Goal: Information Seeking & Learning: Compare options

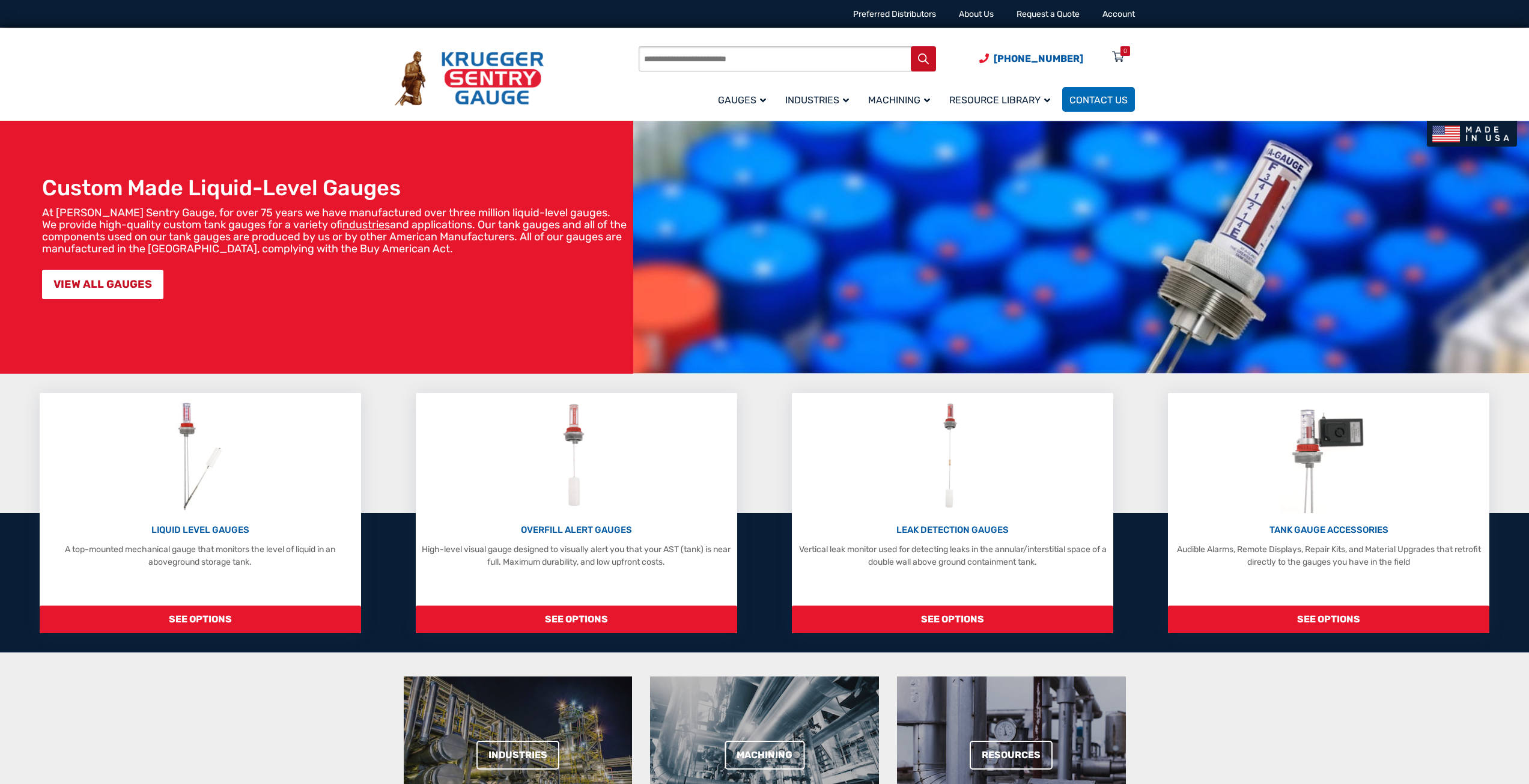
click at [385, 491] on div "LIQUID LEVEL GAUGES A top-mounted mechanical gauge that monitors the level of l…" at bounding box center [764, 513] width 1529 height 240
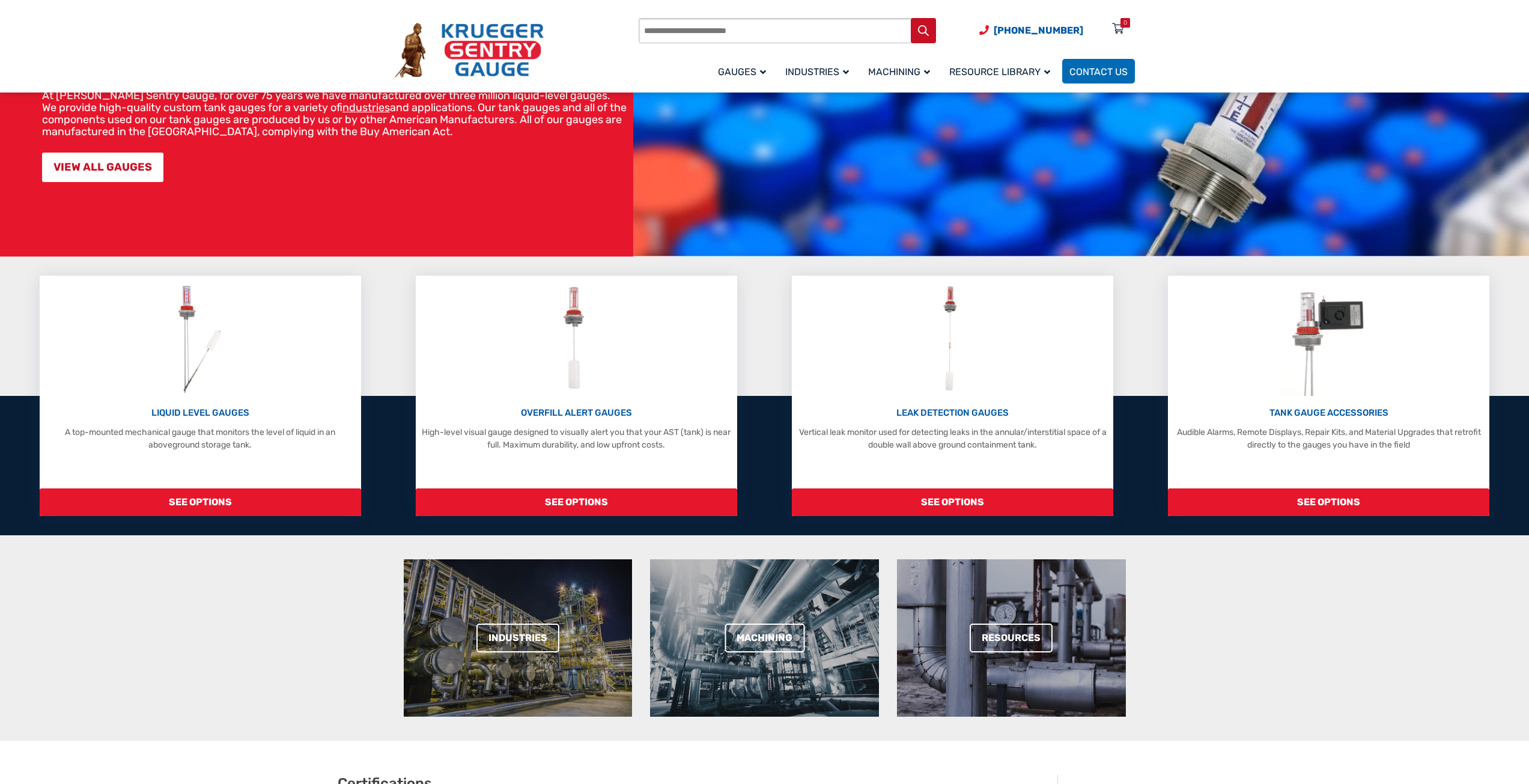
scroll to position [120, 0]
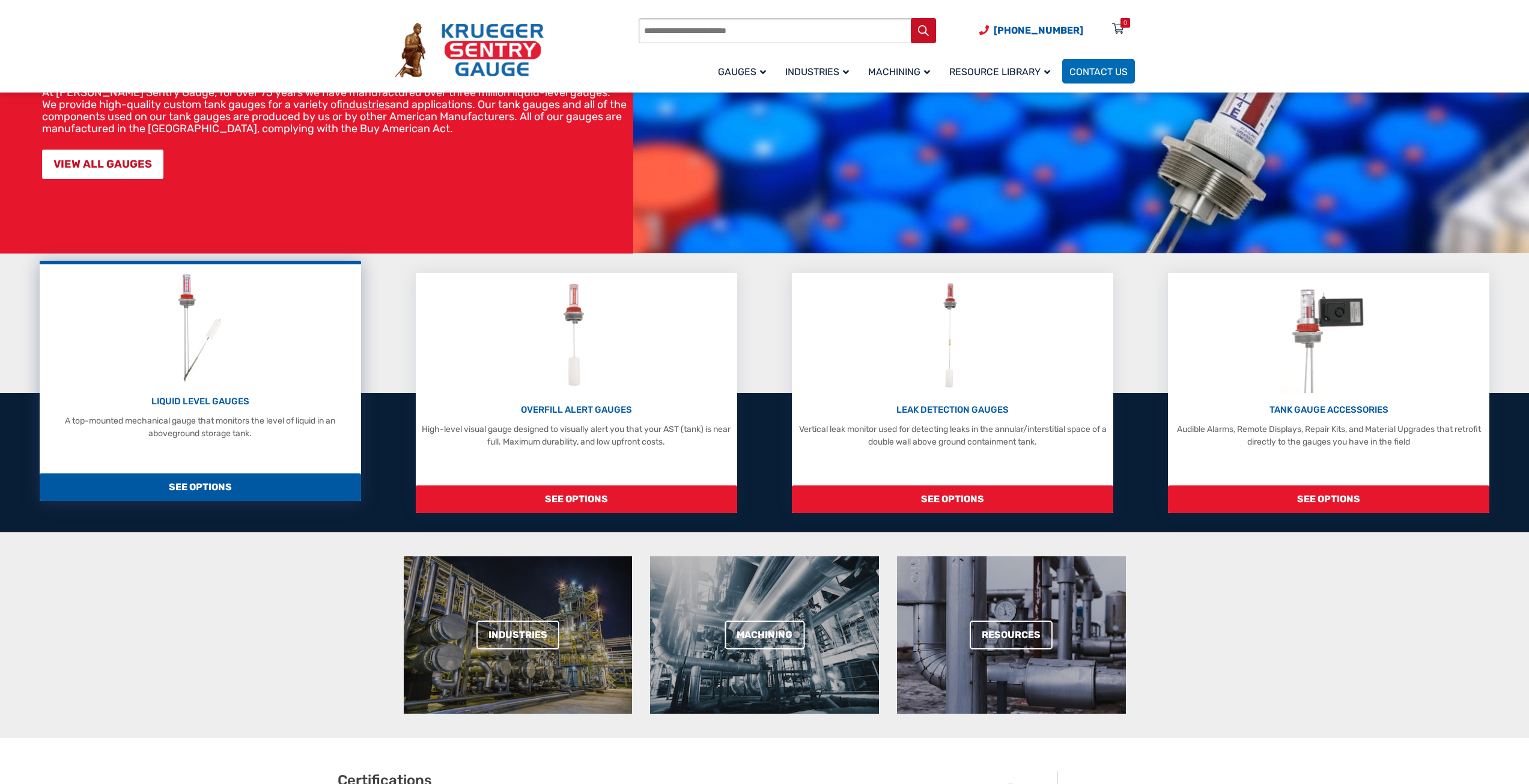
click at [208, 494] on span "SEE OPTIONS" at bounding box center [200, 487] width 321 height 28
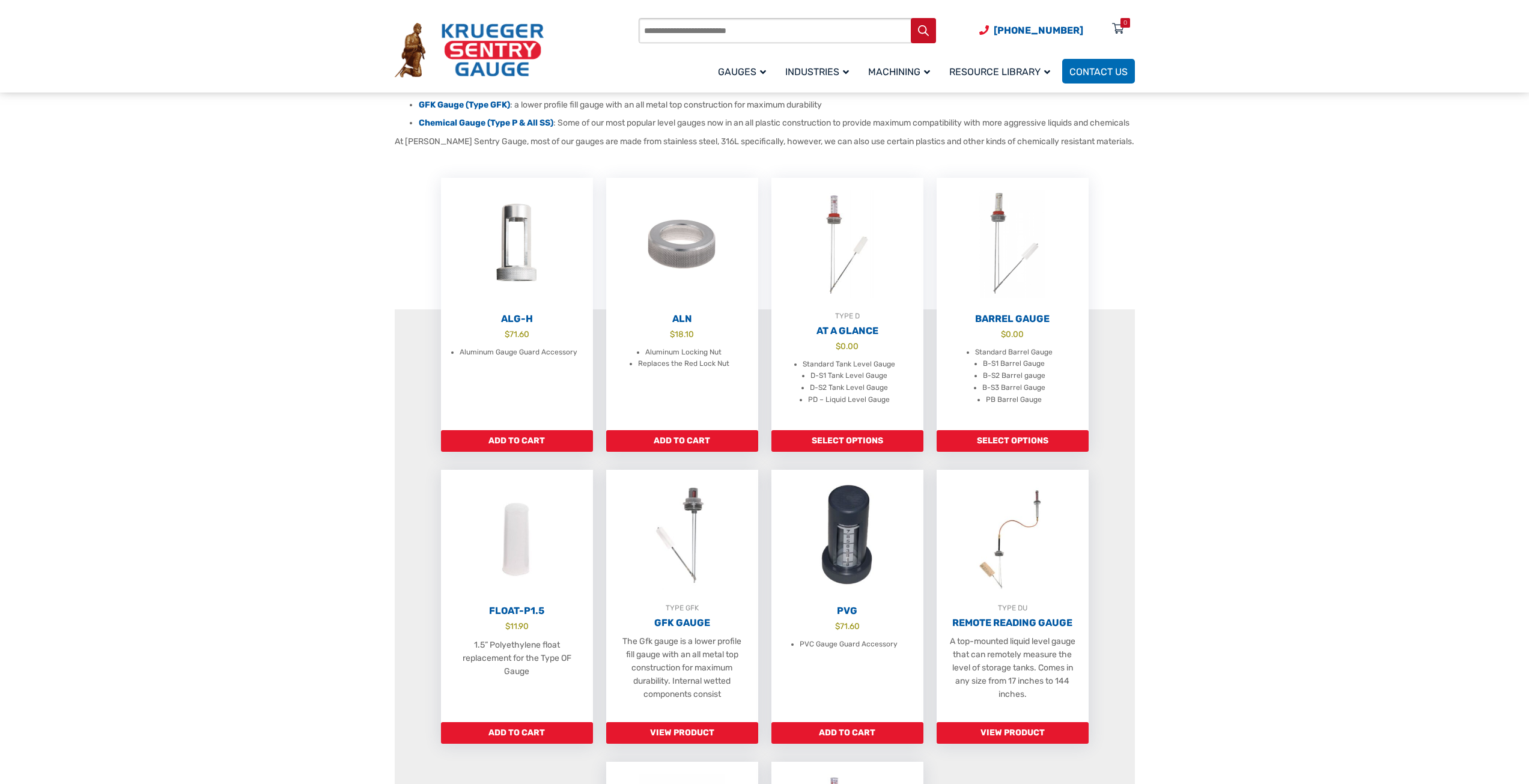
scroll to position [240, 0]
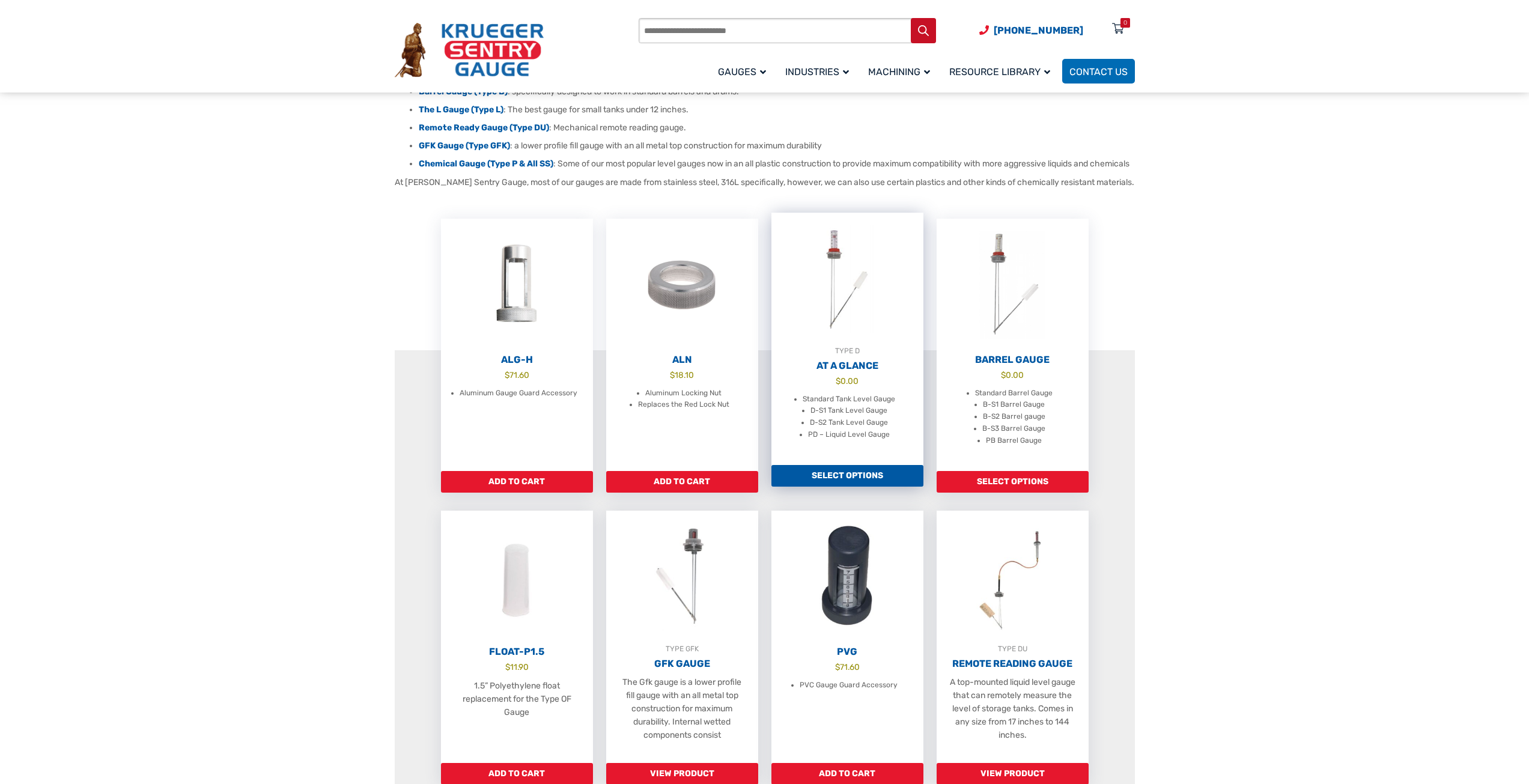
click at [817, 405] on li "Standard Tank Level Gauge" at bounding box center [848, 399] width 92 height 12
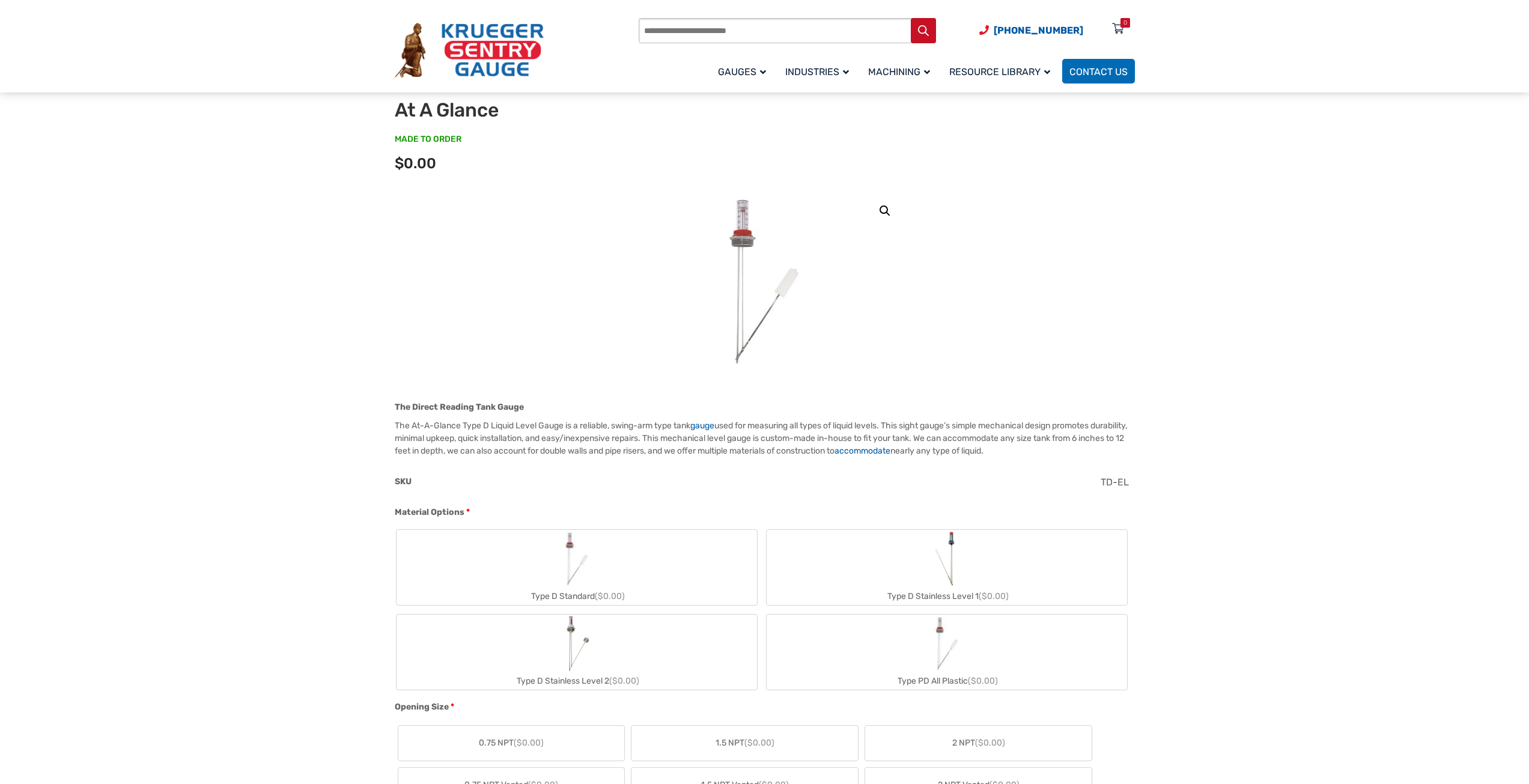
scroll to position [120, 0]
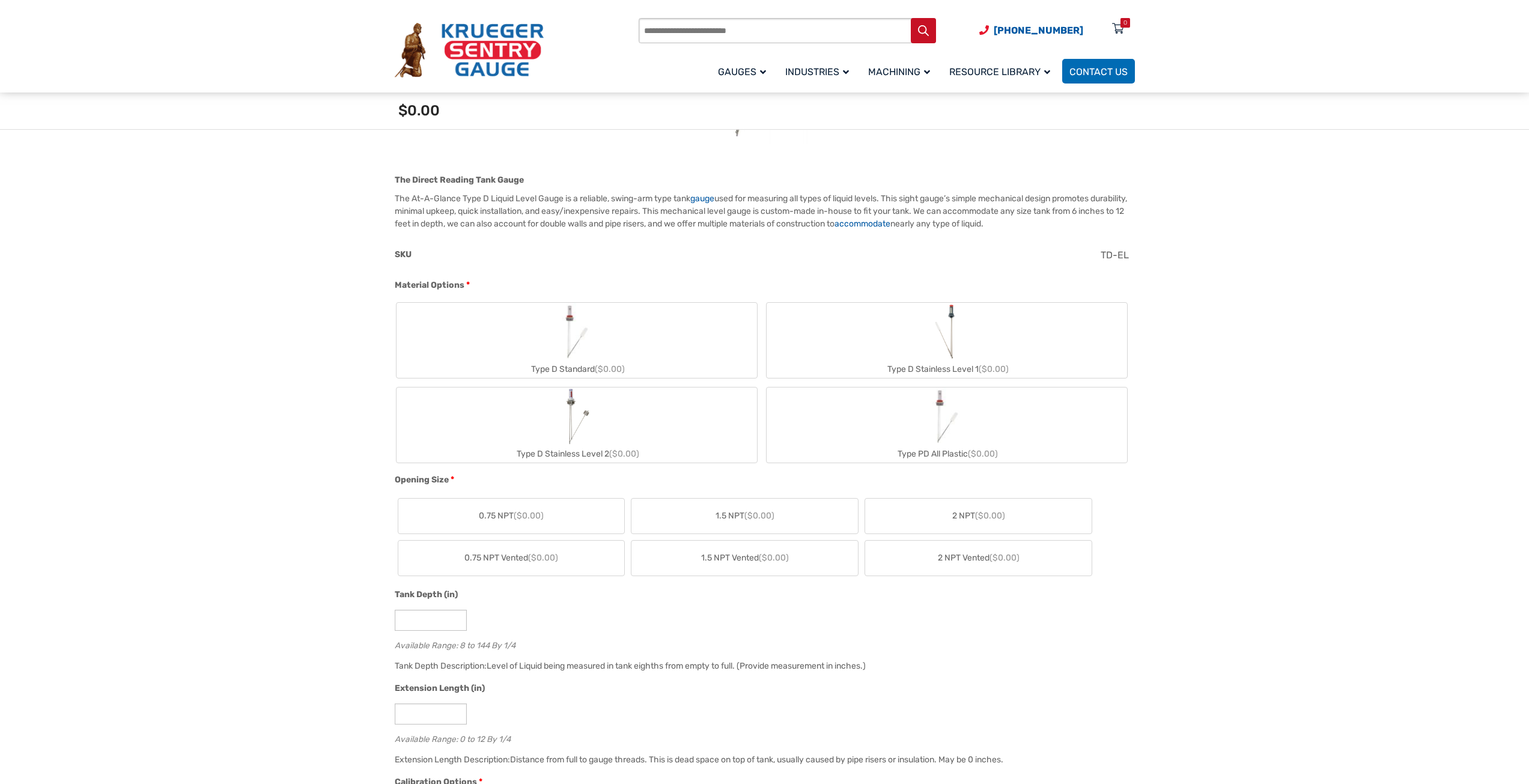
scroll to position [300, 0]
click at [619, 338] on label "Type D Standard ($0.00)" at bounding box center [576, 343] width 361 height 75
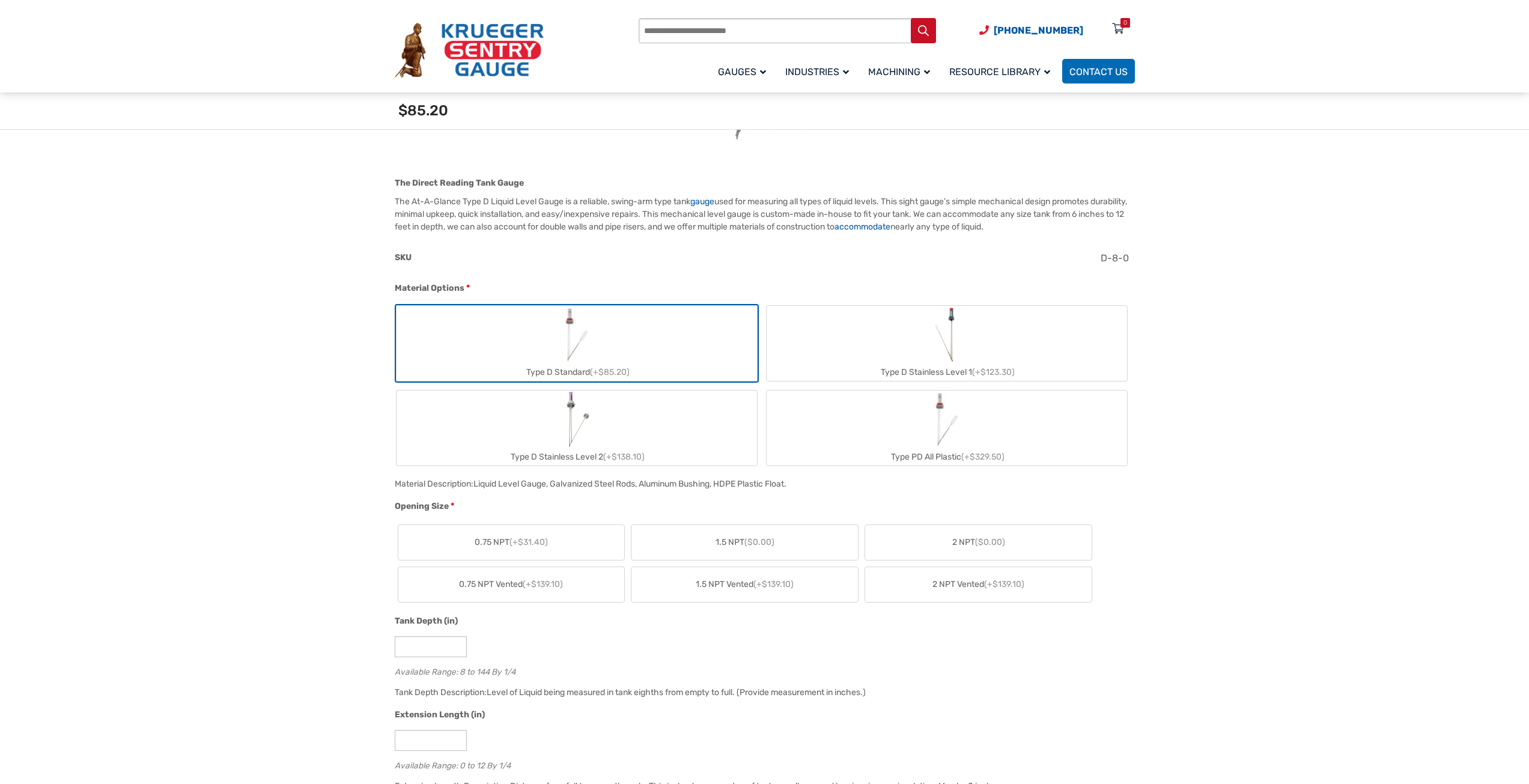
click at [837, 353] on label "Type D Stainless Level 1 (+$123.30)" at bounding box center [947, 343] width 361 height 75
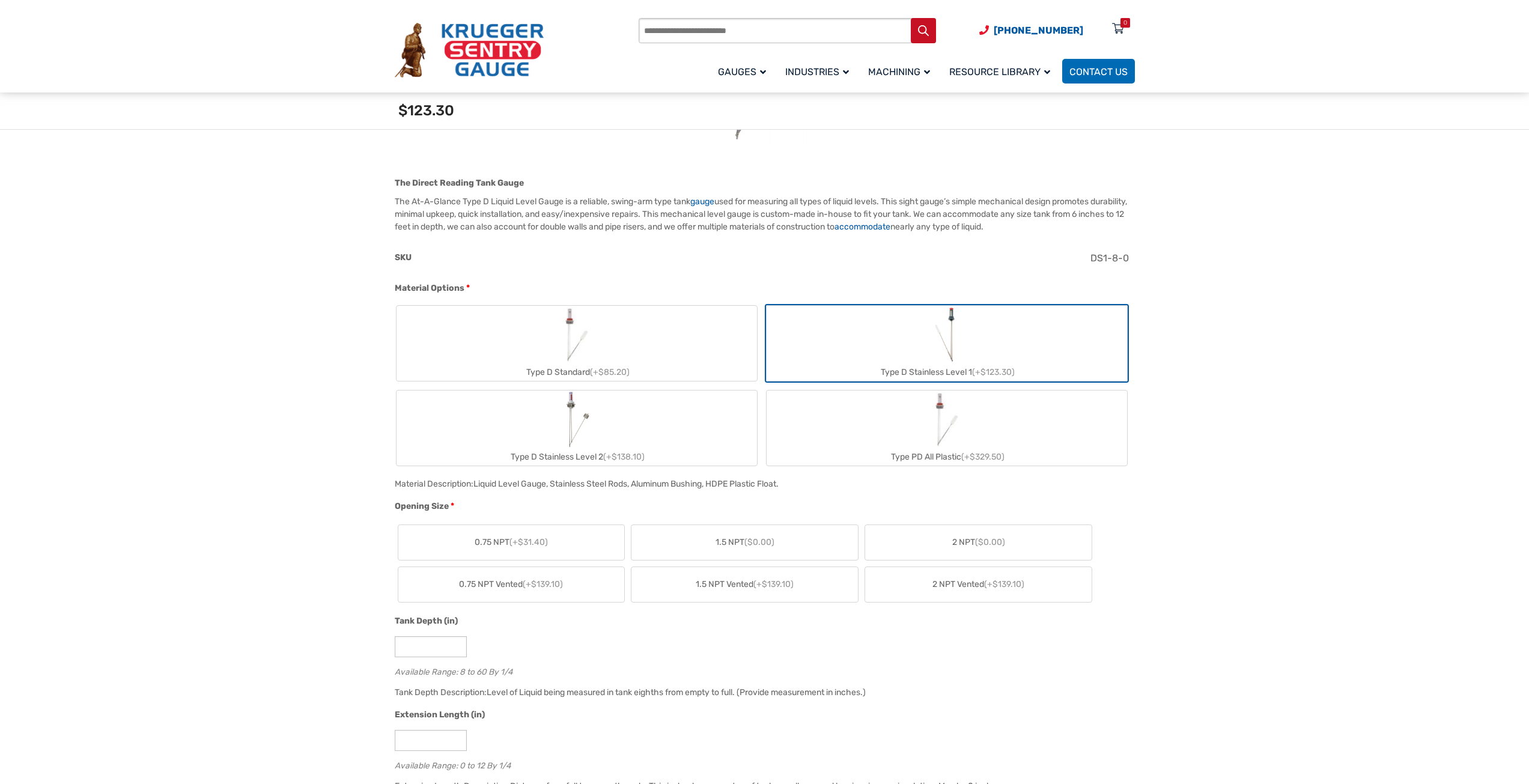
click at [869, 414] on label "Type PD All Plastic (+$329.50)" at bounding box center [947, 428] width 361 height 75
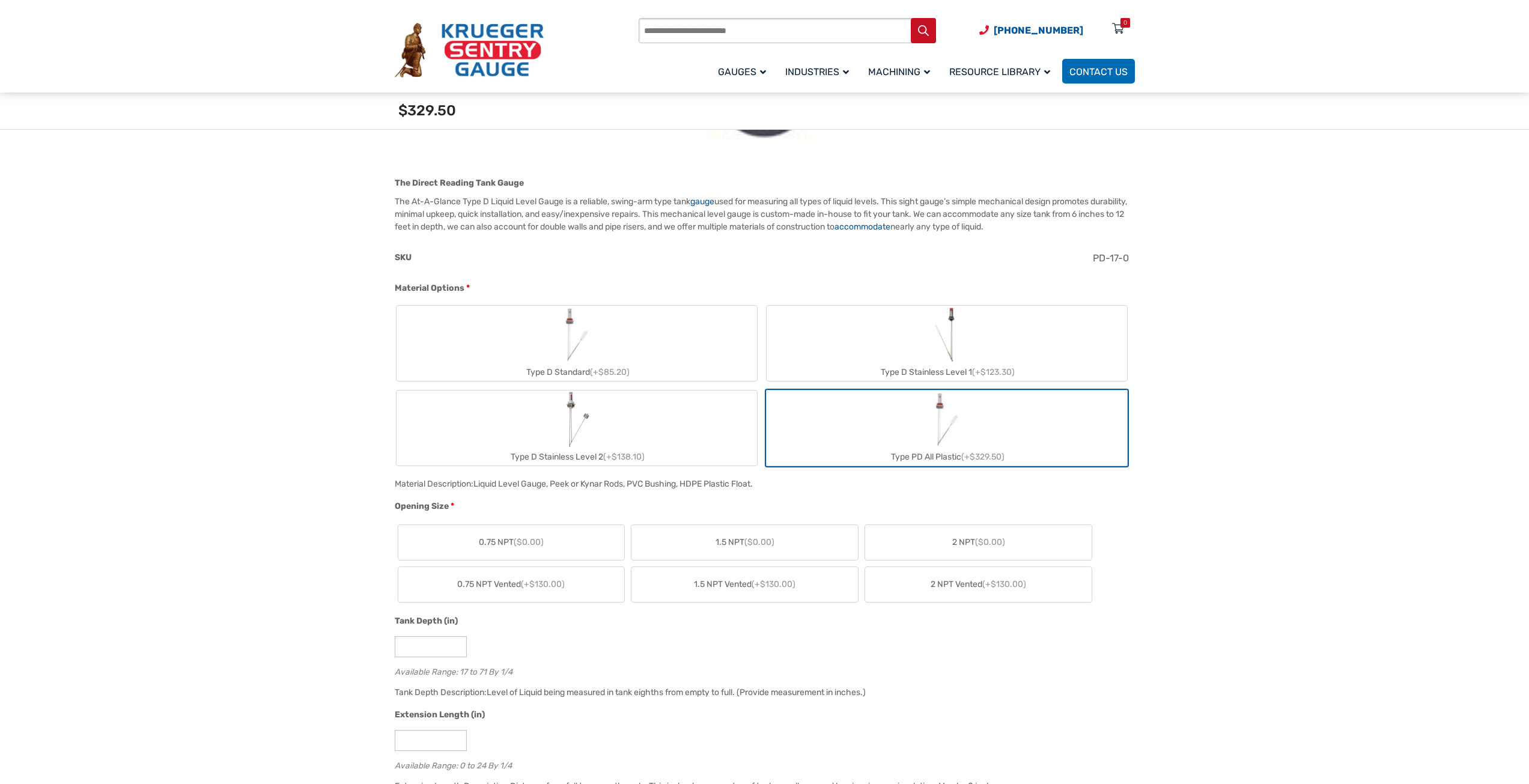
click at [712, 412] on label "Type D Stainless Level 2 (+$138.10)" at bounding box center [576, 428] width 361 height 75
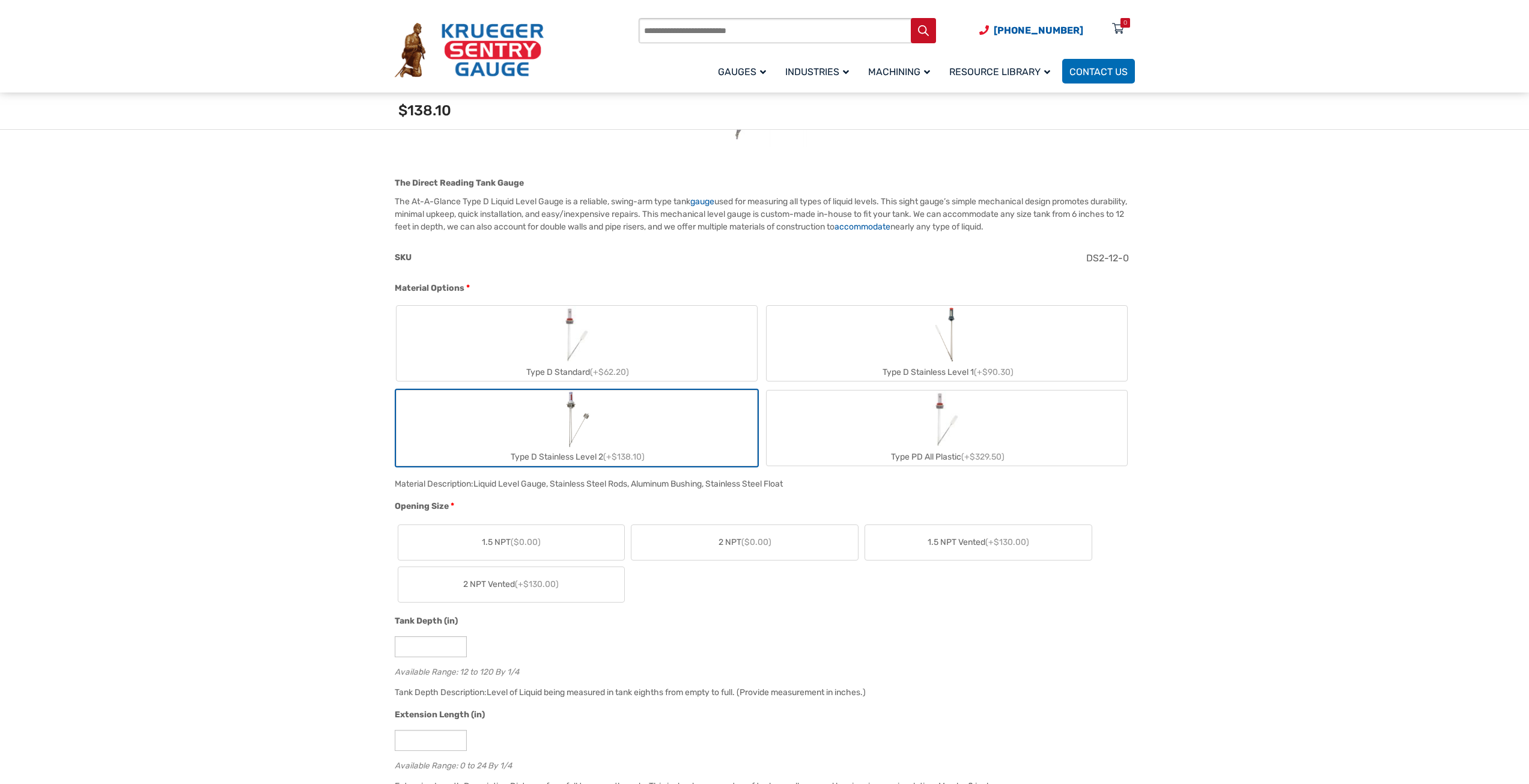
click at [685, 360] on label "Type D Standard (+$62.20)" at bounding box center [576, 343] width 361 height 75
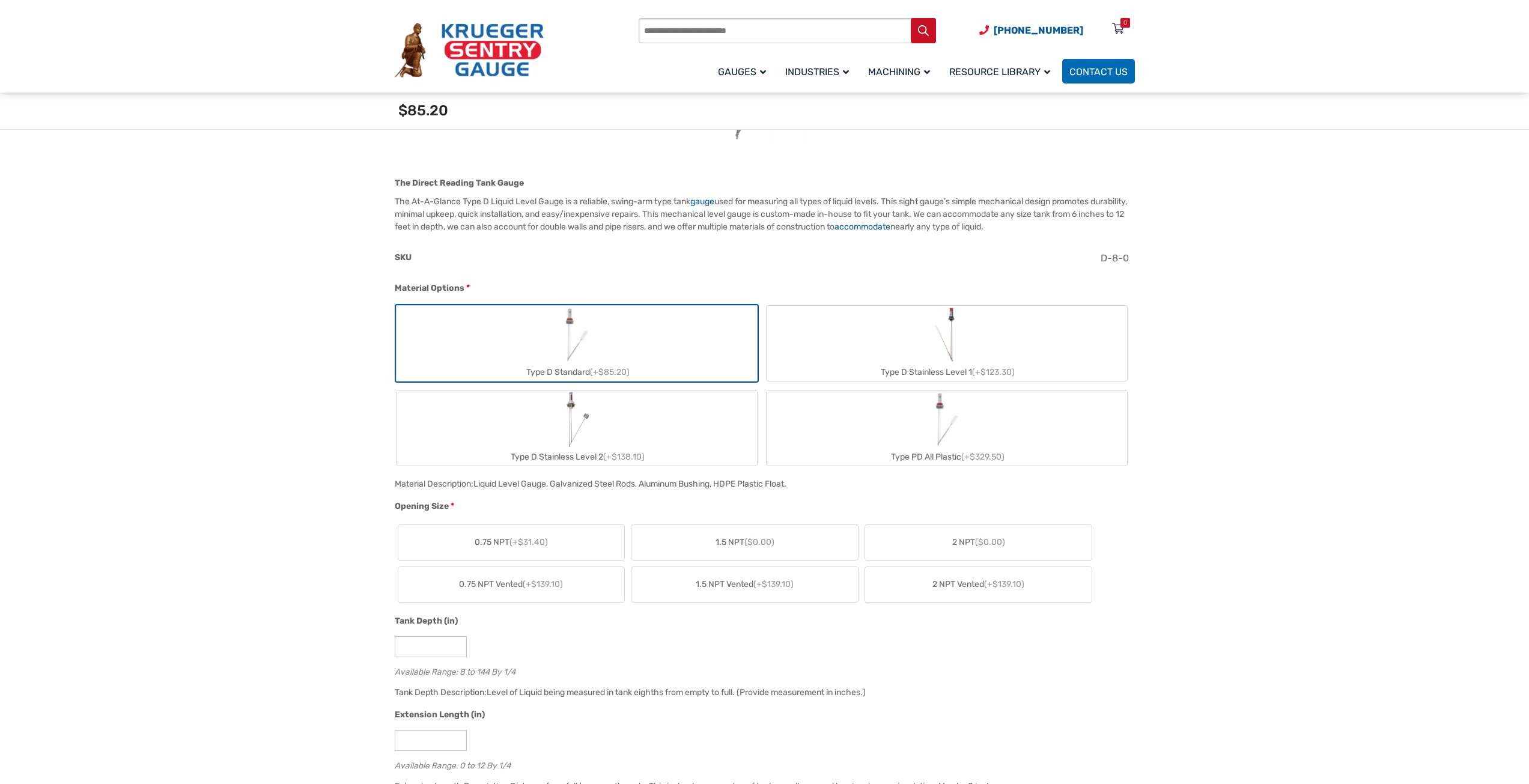
click at [873, 415] on label "Type PD All Plastic (+$329.50)" at bounding box center [947, 428] width 361 height 75
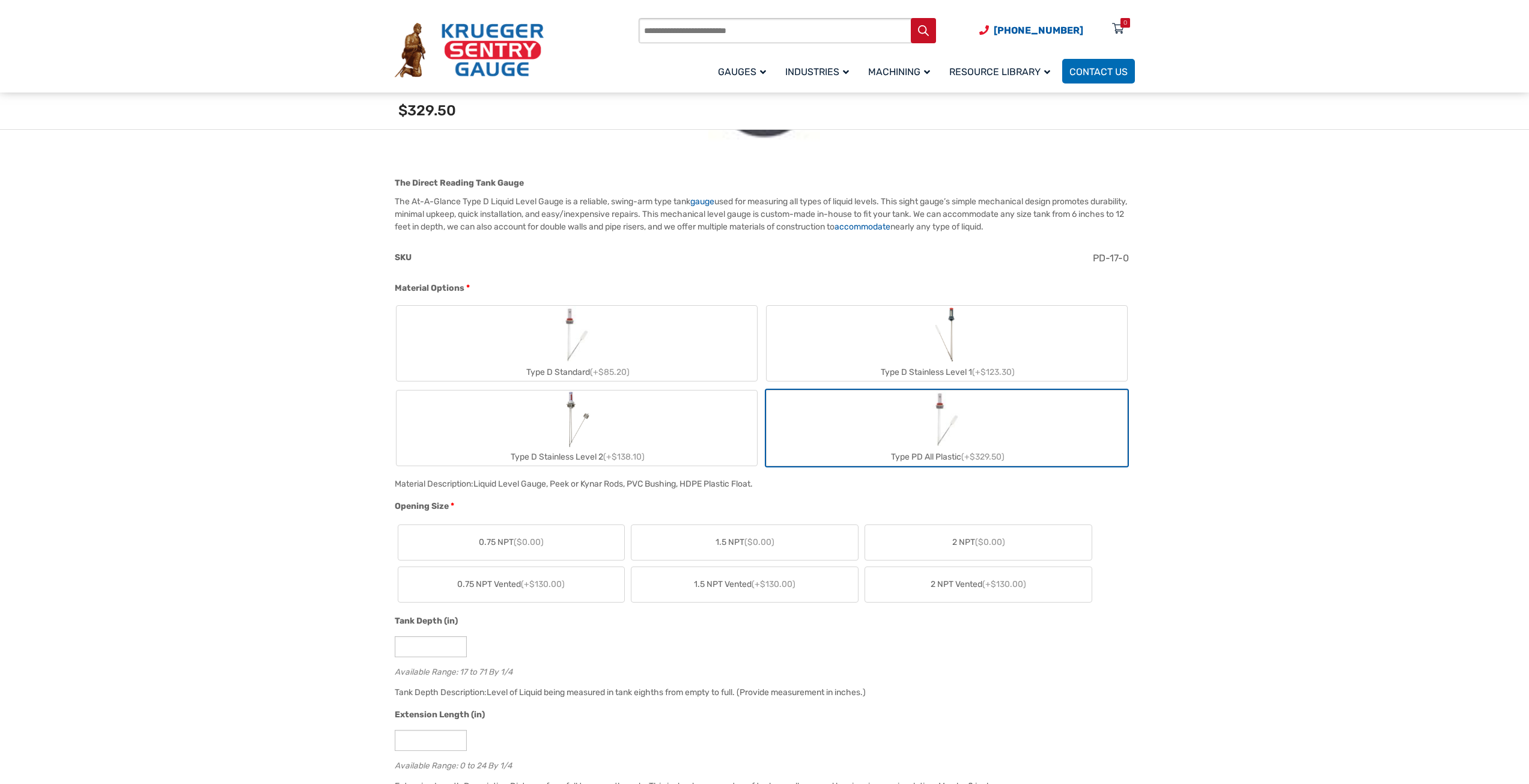
click at [925, 534] on label "2 NPT ($0.00)" at bounding box center [978, 542] width 226 height 35
click at [615, 346] on label "Type D Standard (+$62.20)" at bounding box center [576, 343] width 361 height 75
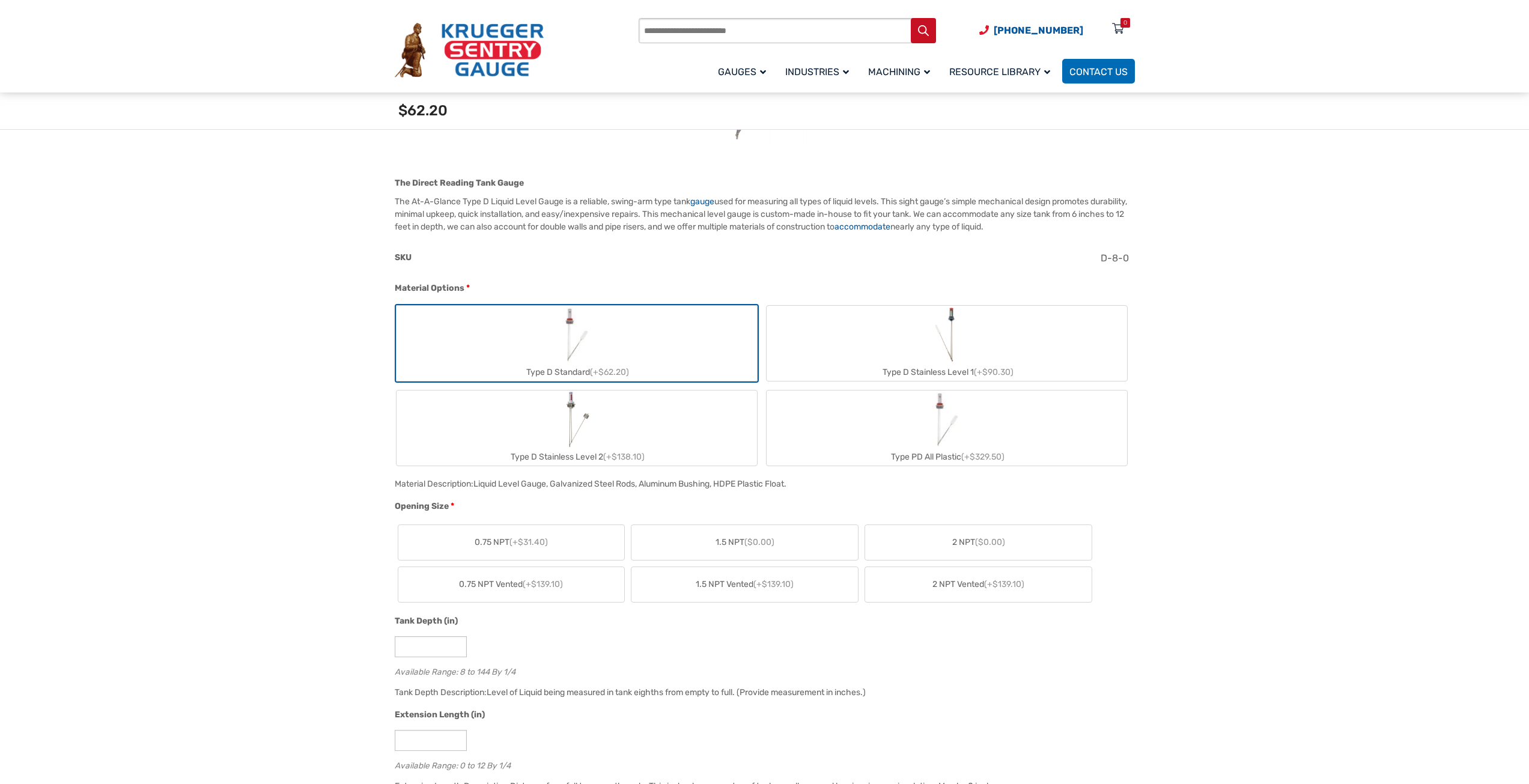
click at [669, 420] on label "Type D Stainless Level 2 (+$138.10)" at bounding box center [576, 428] width 361 height 75
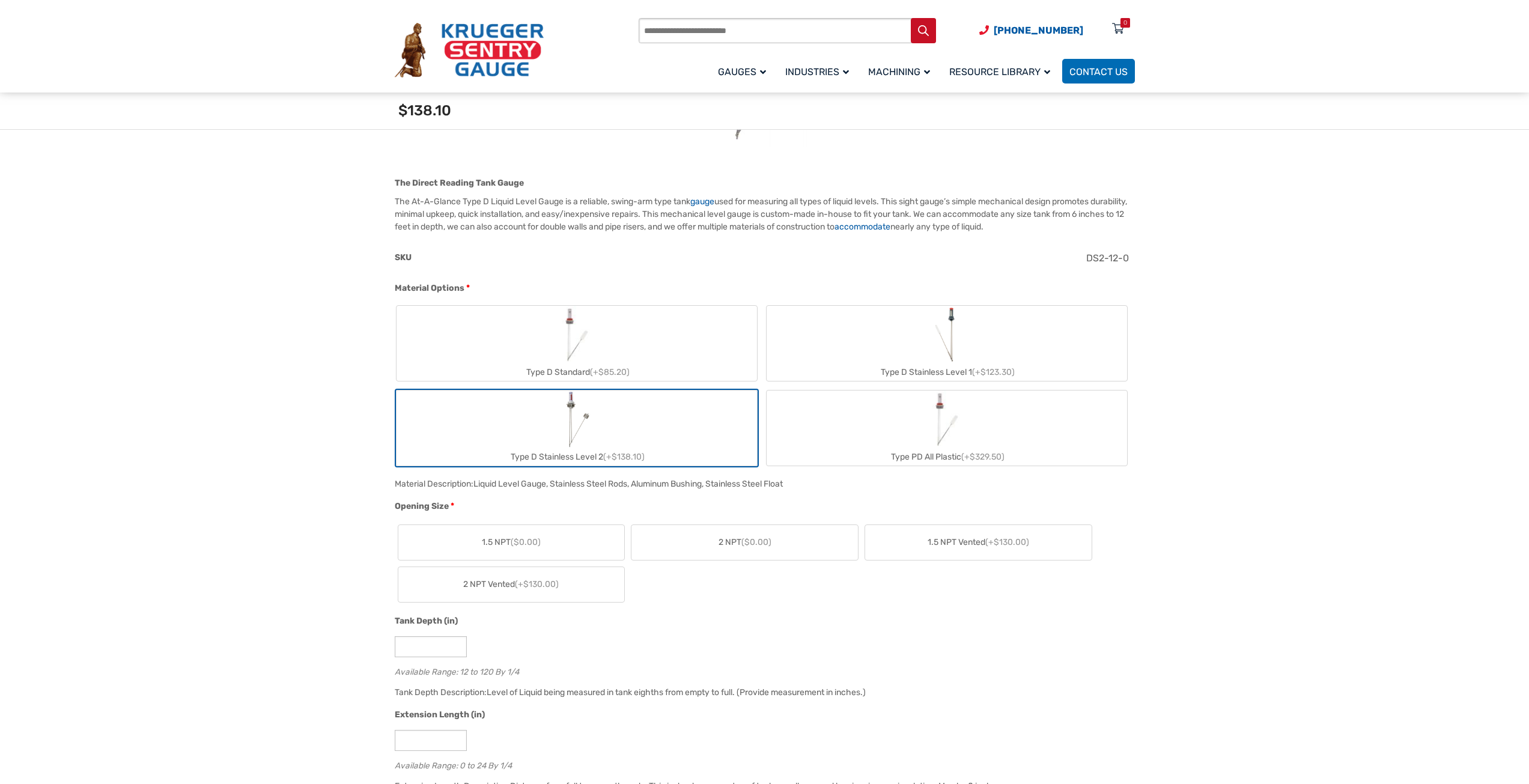
click at [884, 401] on label "Type PD All Plastic (+$329.50)" at bounding box center [947, 428] width 361 height 75
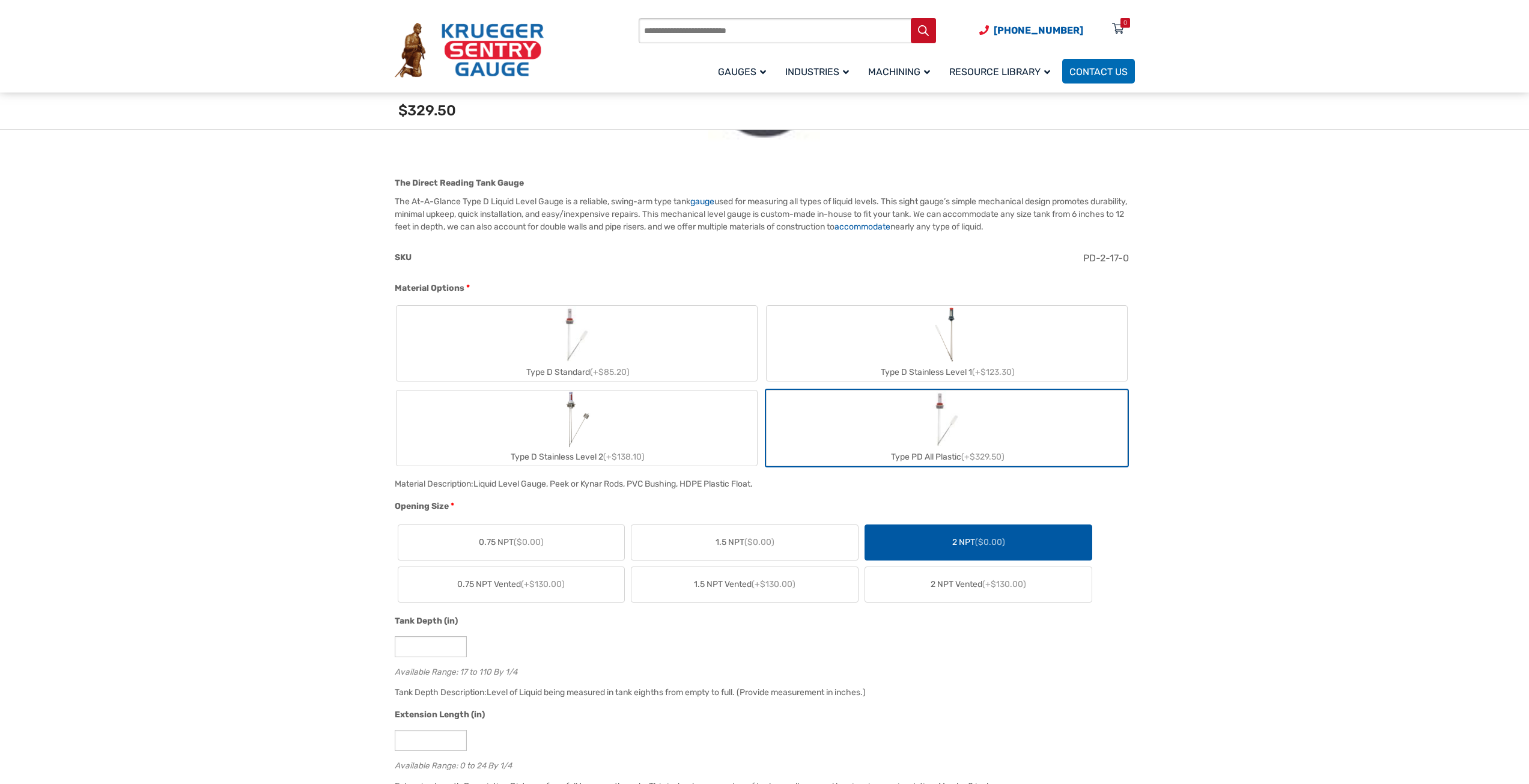
click at [902, 343] on label "Type D Stainless Level 1 (+$123.30)" at bounding box center [947, 343] width 361 height 75
type input "*"
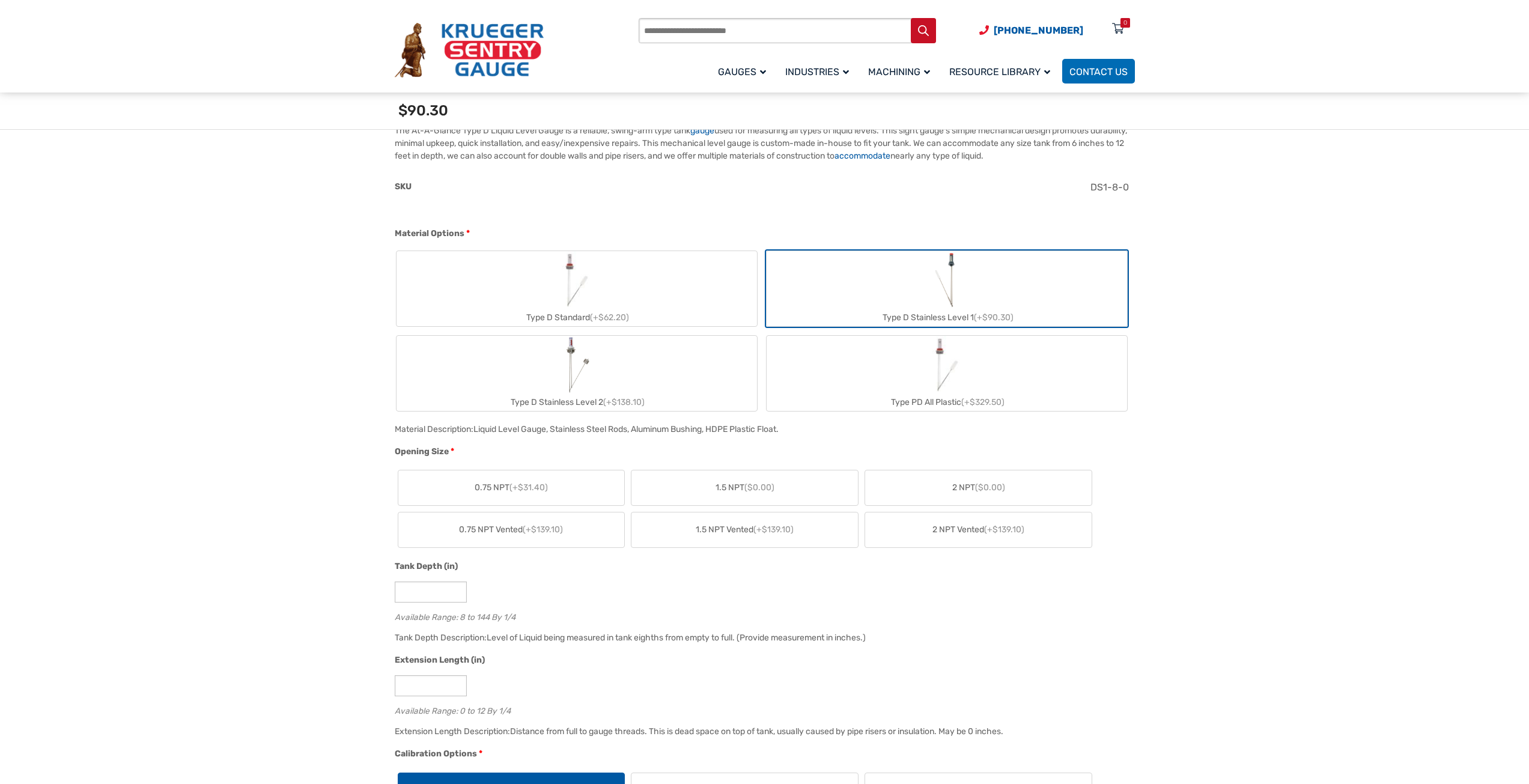
scroll to position [240, 0]
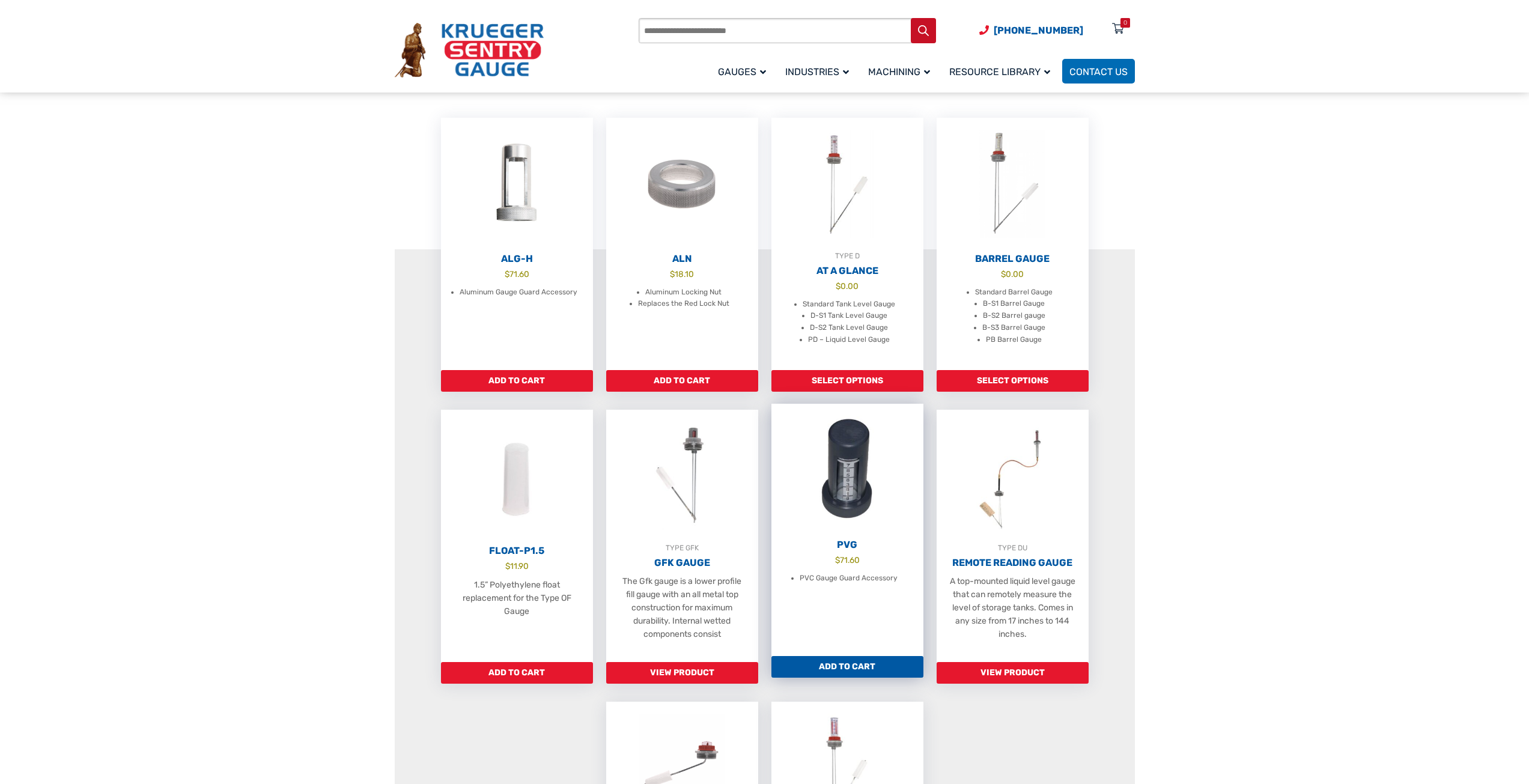
scroll to position [420, 0]
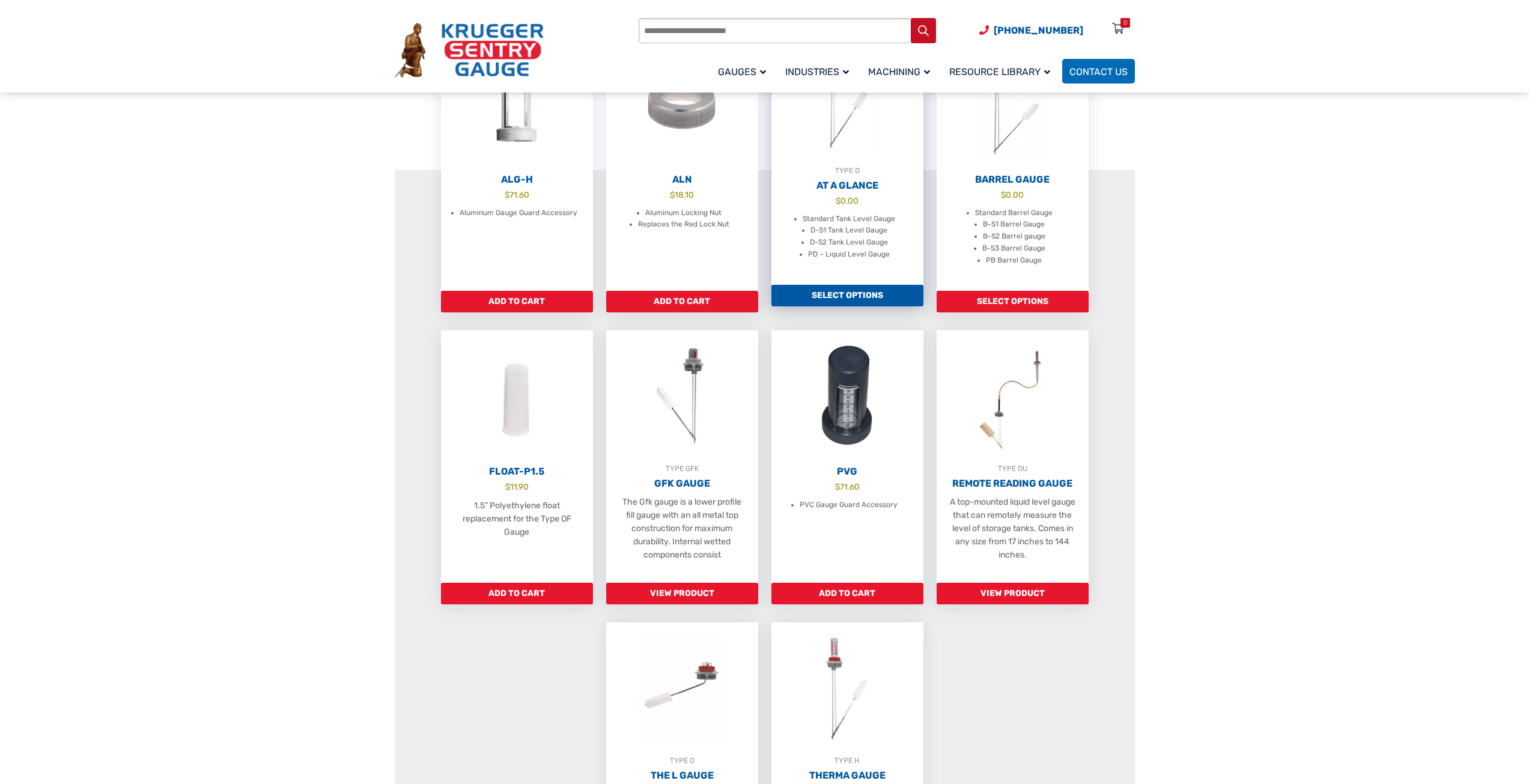
click at [830, 225] on li "Standard Tank Level Gauge" at bounding box center [848, 220] width 92 height 12
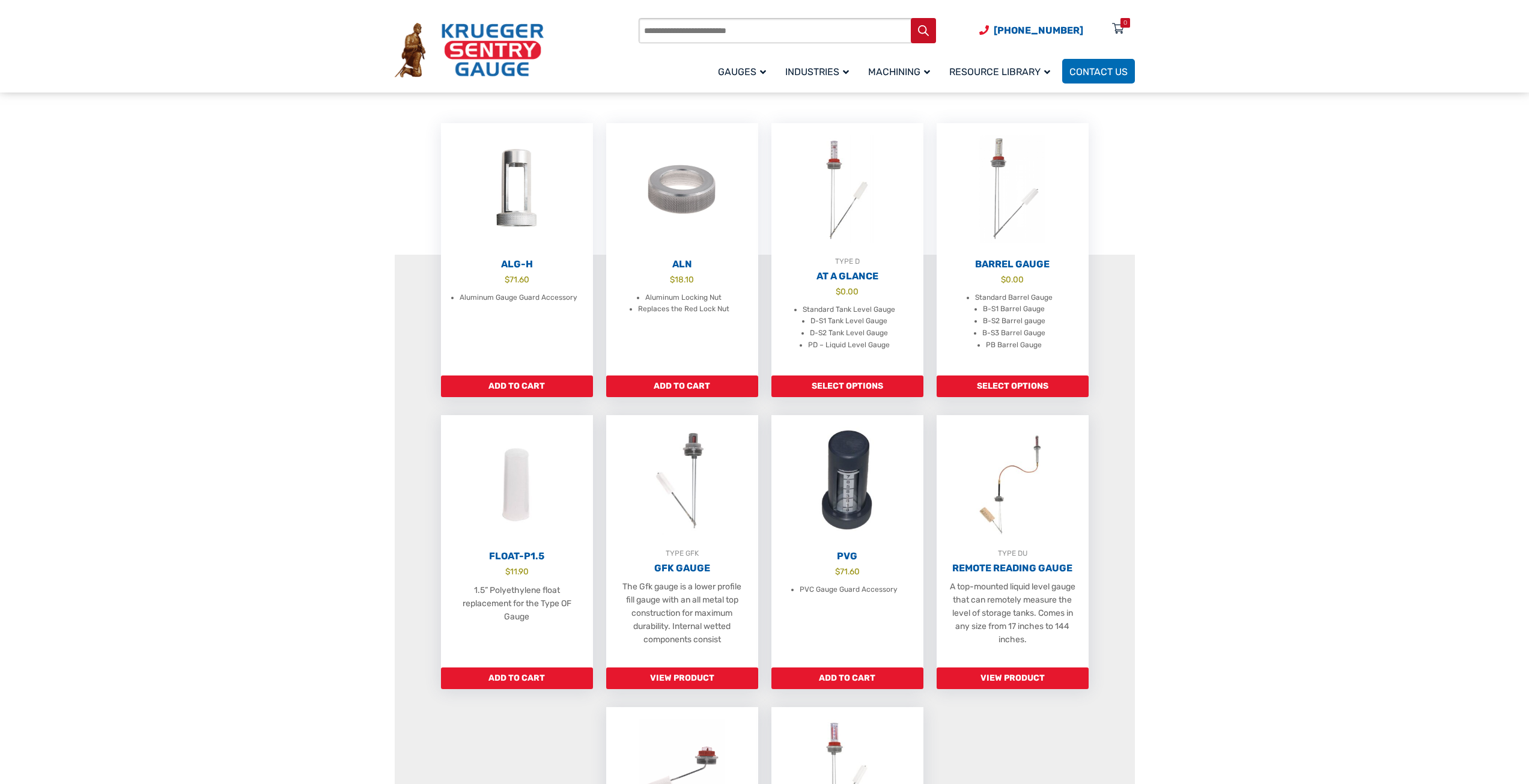
scroll to position [300, 0]
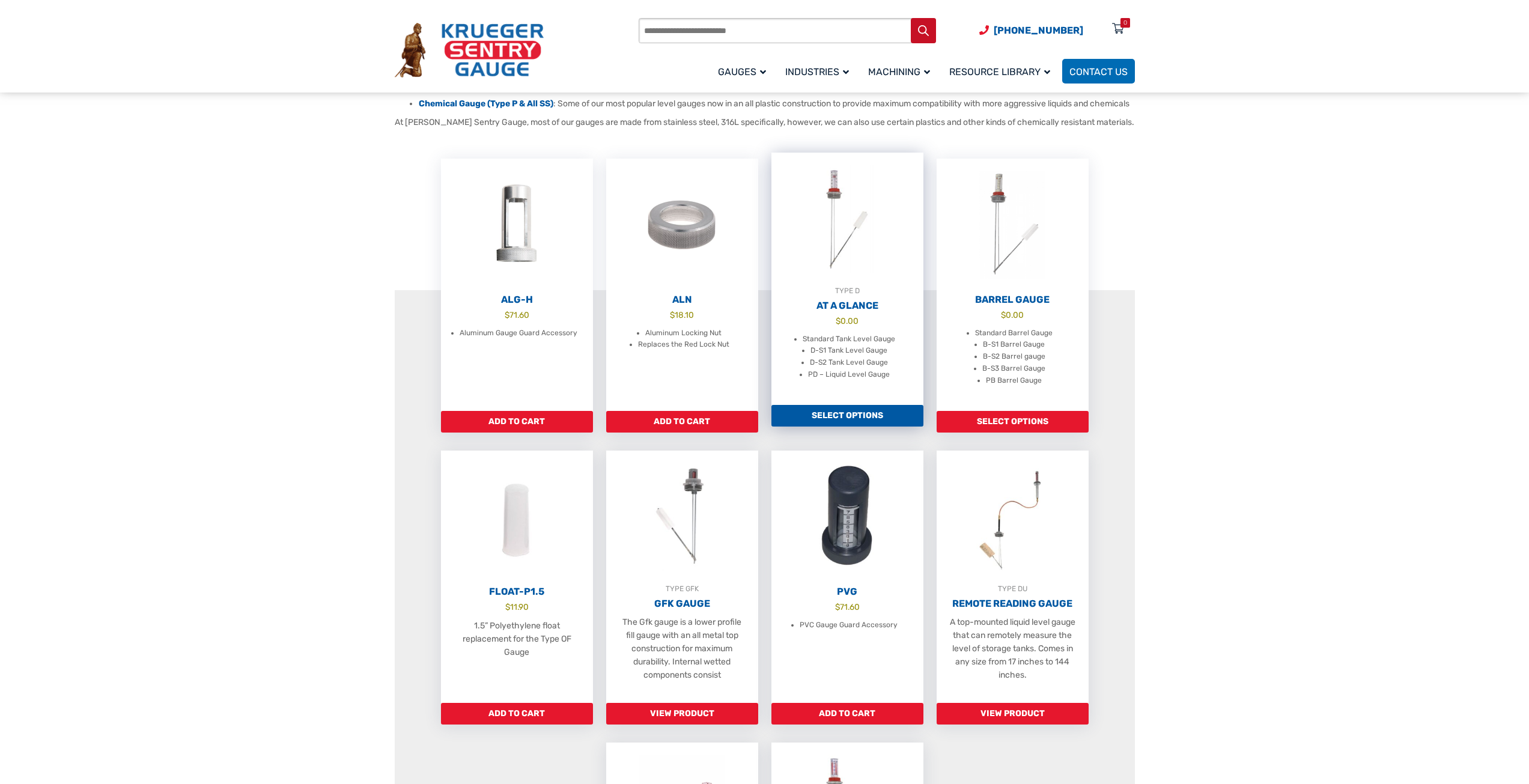
click at [834, 357] on li "D-S1 Tank Level Gauge" at bounding box center [849, 351] width 77 height 12
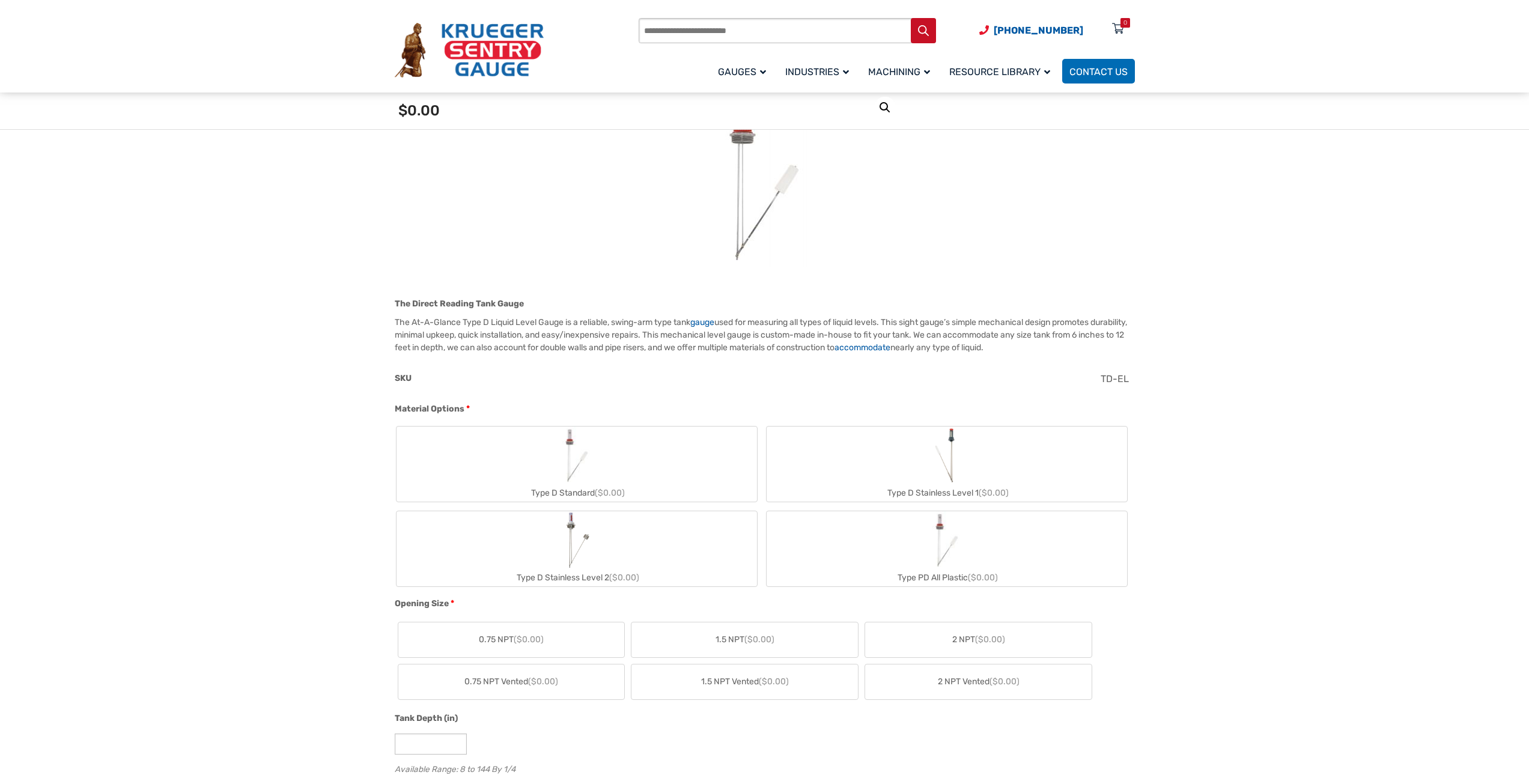
scroll to position [180, 0]
click at [663, 463] on label "Type D Standard ($0.00)" at bounding box center [576, 463] width 361 height 75
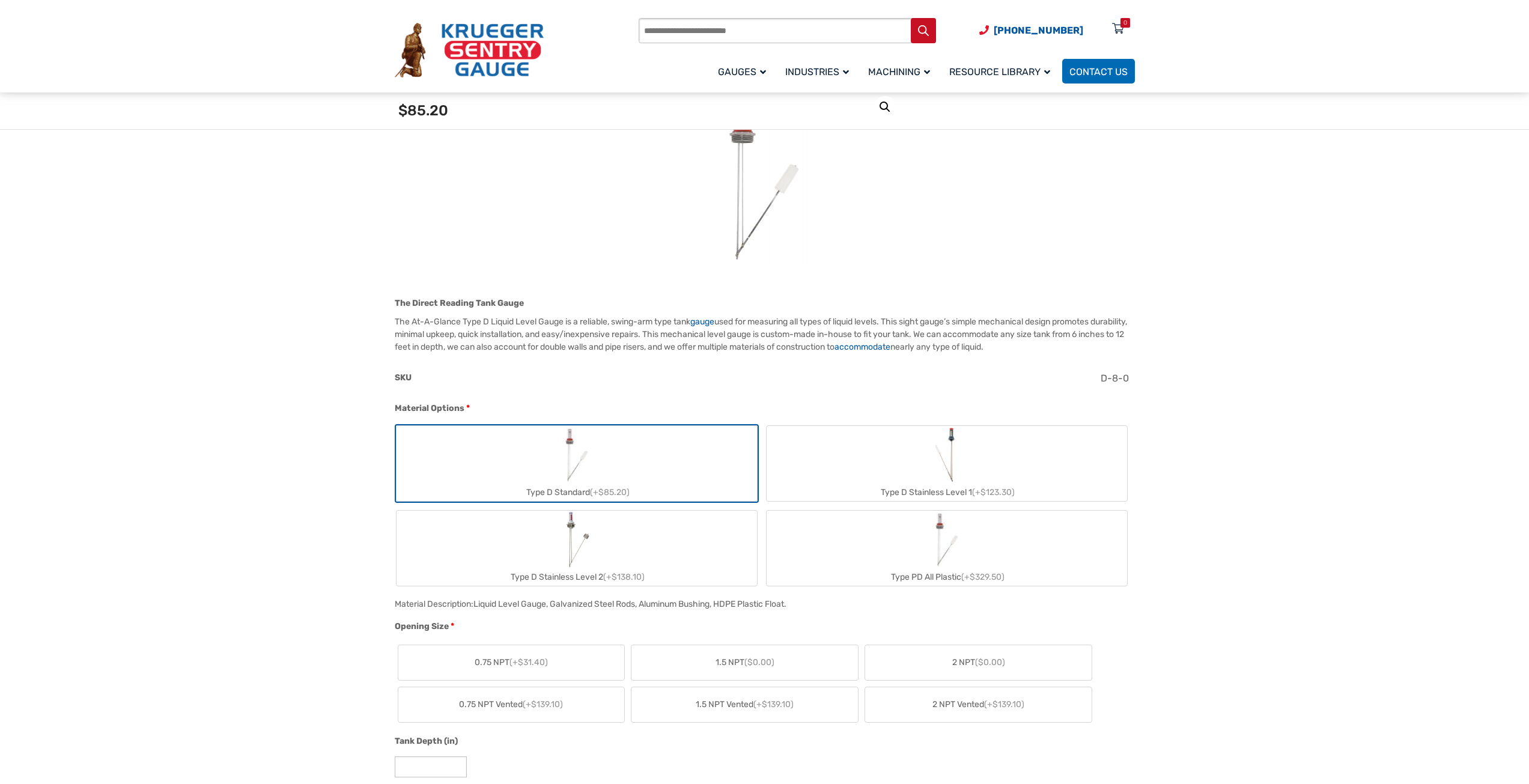
click at [859, 459] on label "Type D Stainless Level 1 (+$123.30)" at bounding box center [947, 463] width 361 height 75
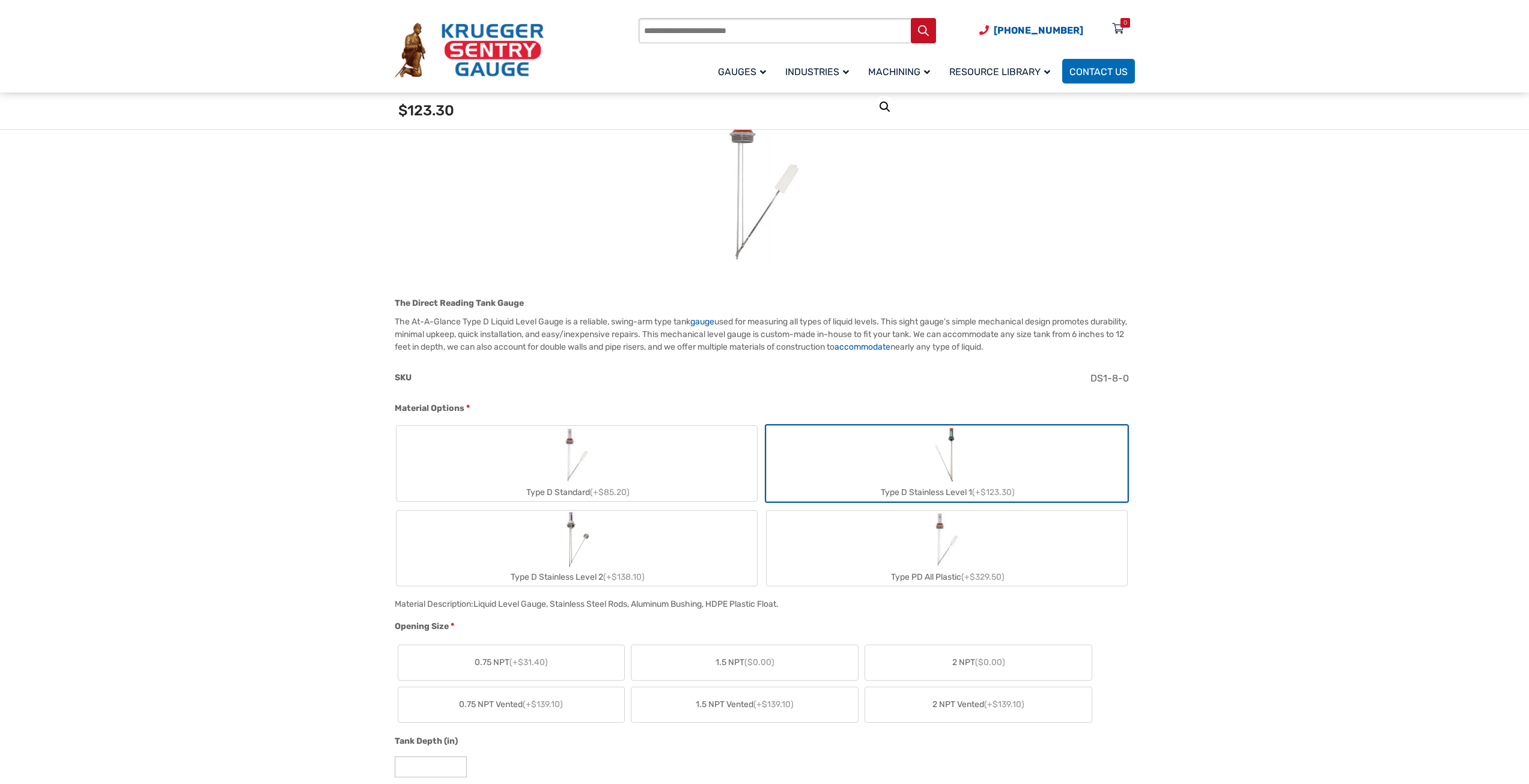
click at [852, 556] on label "Type PD All Plastic (+$329.50)" at bounding box center [947, 548] width 361 height 75
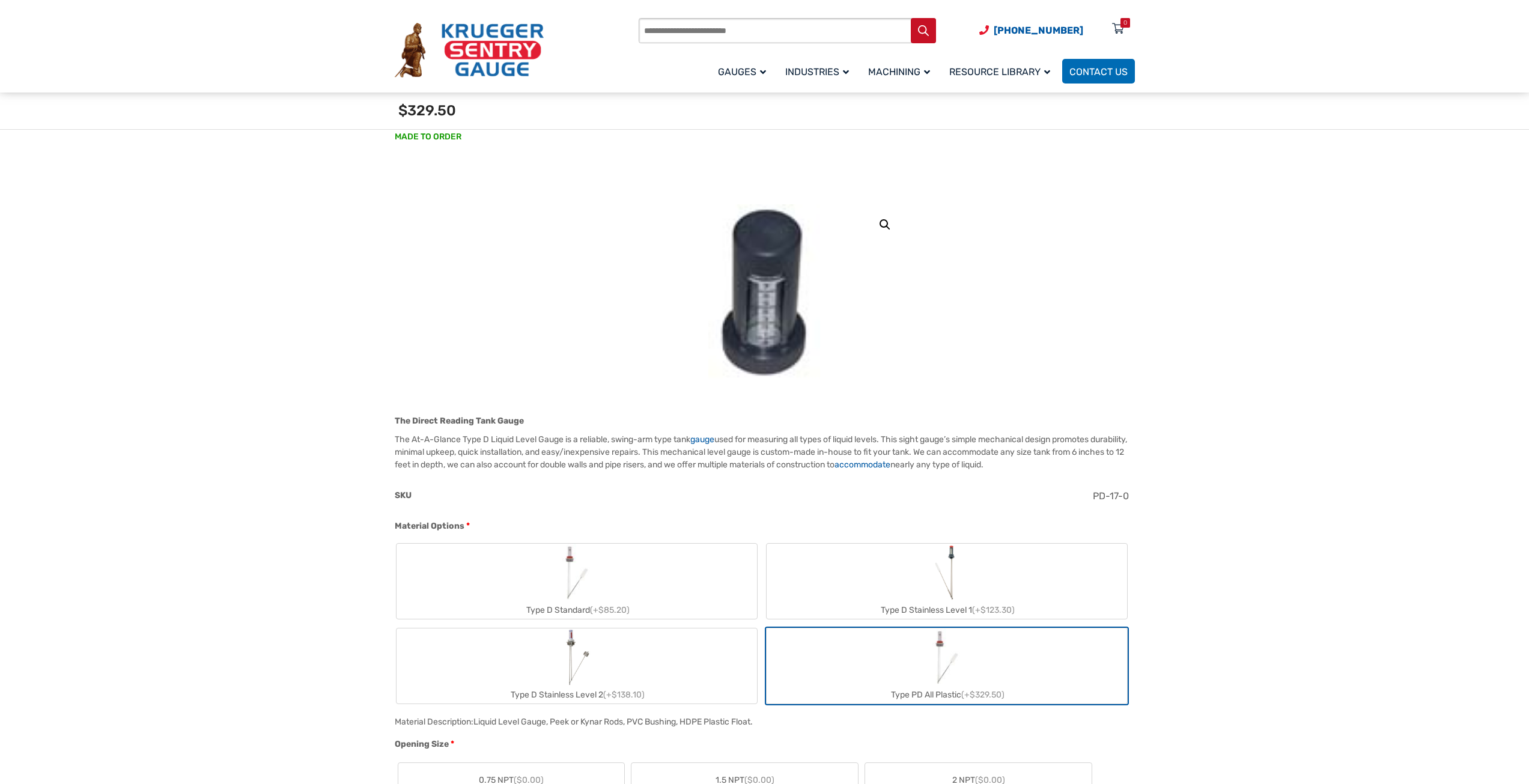
scroll to position [60, 0]
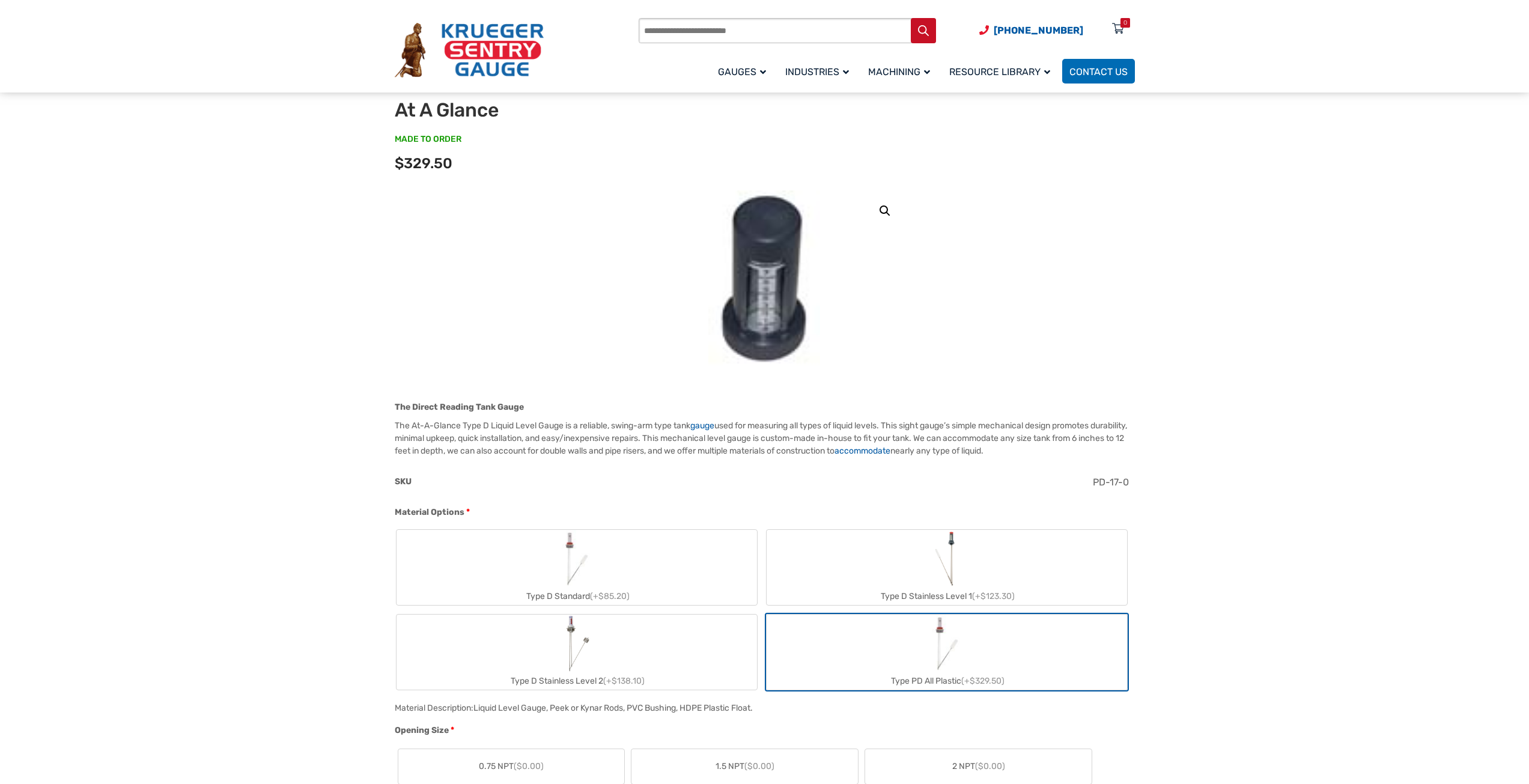
click at [837, 560] on label "Type D Stainless Level 1 (+$123.30)" at bounding box center [947, 566] width 361 height 75
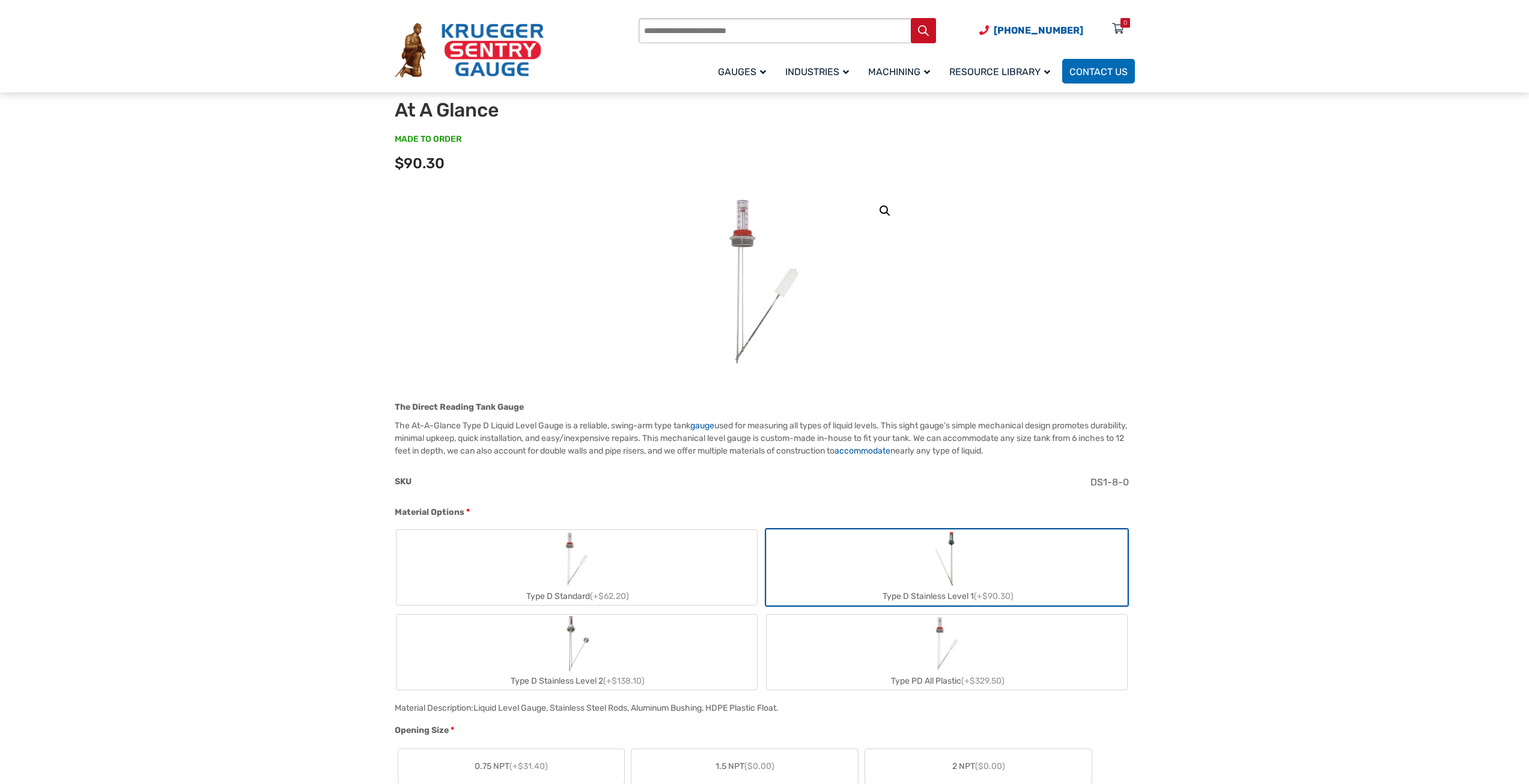
click at [697, 556] on label "Type D Standard (+$62.20)" at bounding box center [576, 566] width 361 height 75
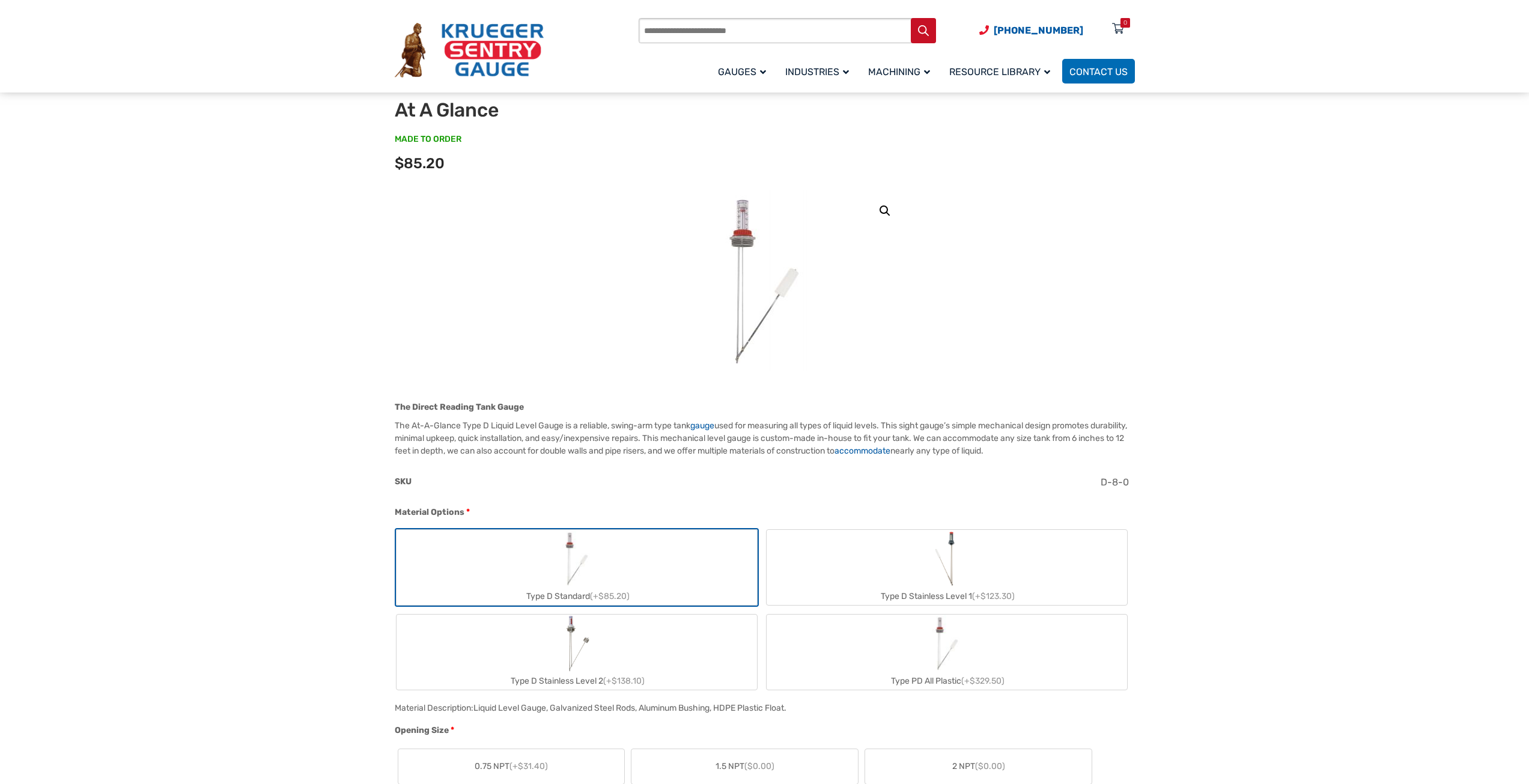
click at [830, 658] on label "Type PD All Plastic (+$329.50)" at bounding box center [947, 651] width 361 height 75
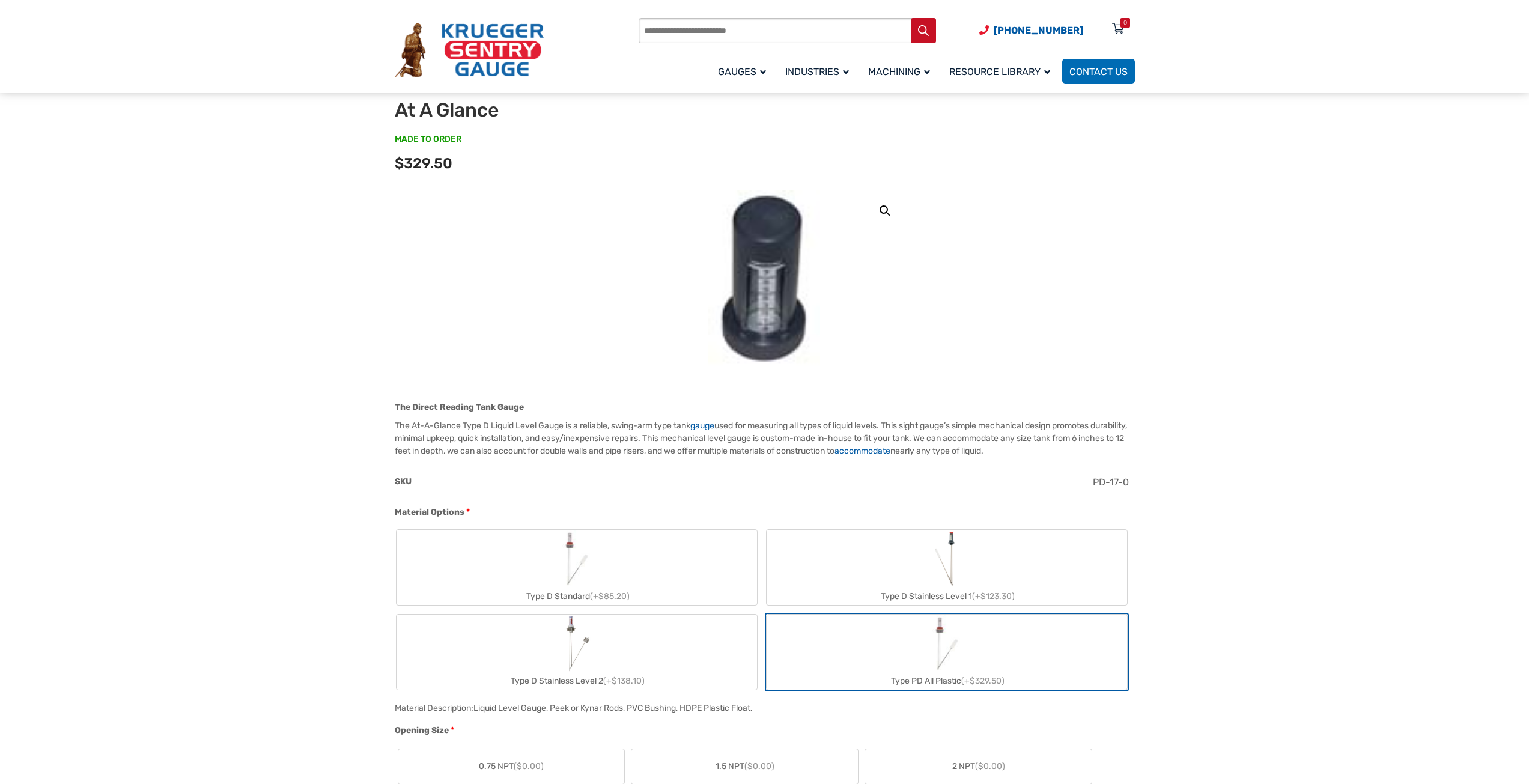
click at [624, 559] on label "Type D Standard (+$85.20)" at bounding box center [576, 566] width 361 height 75
type input "*"
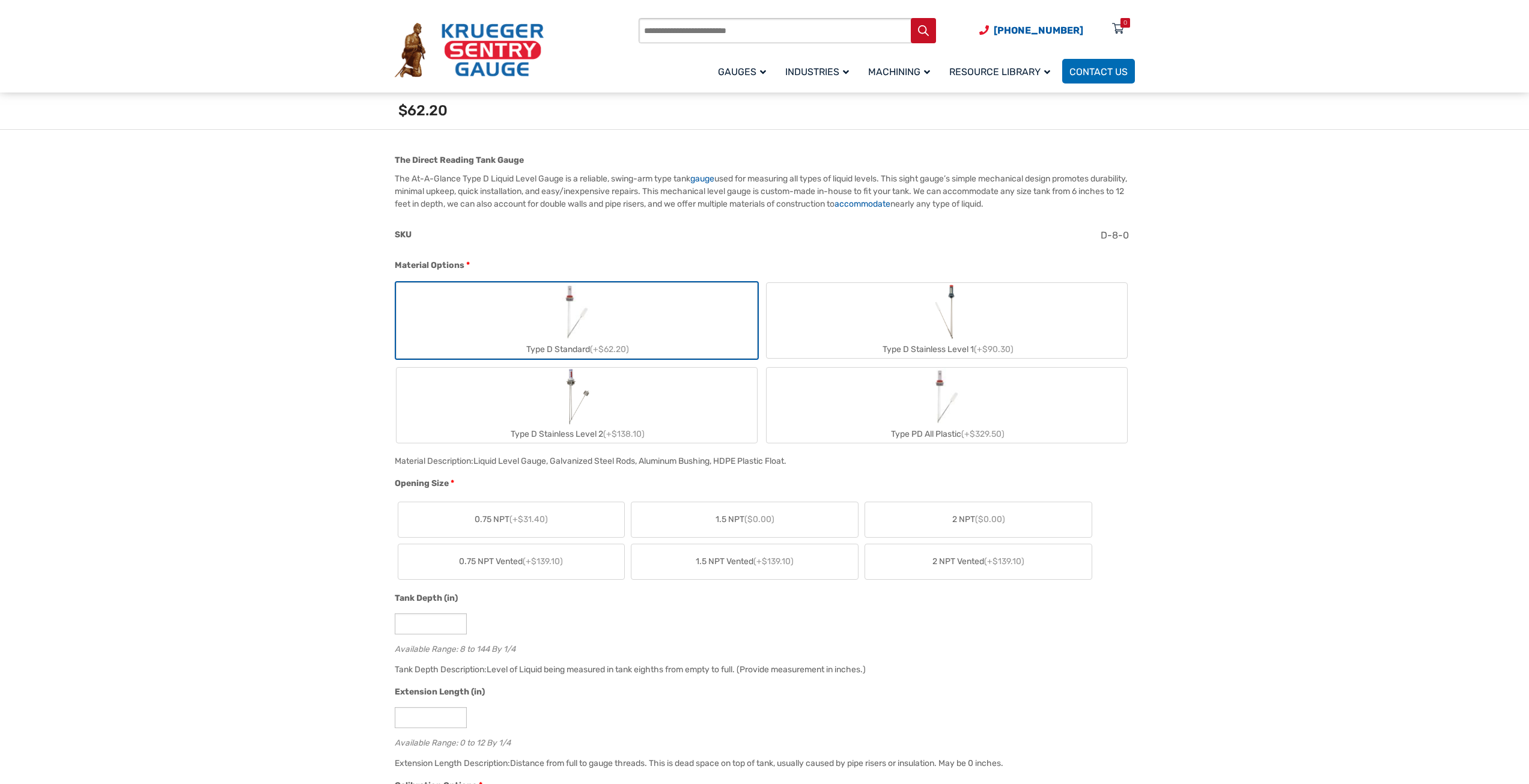
scroll to position [360, 0]
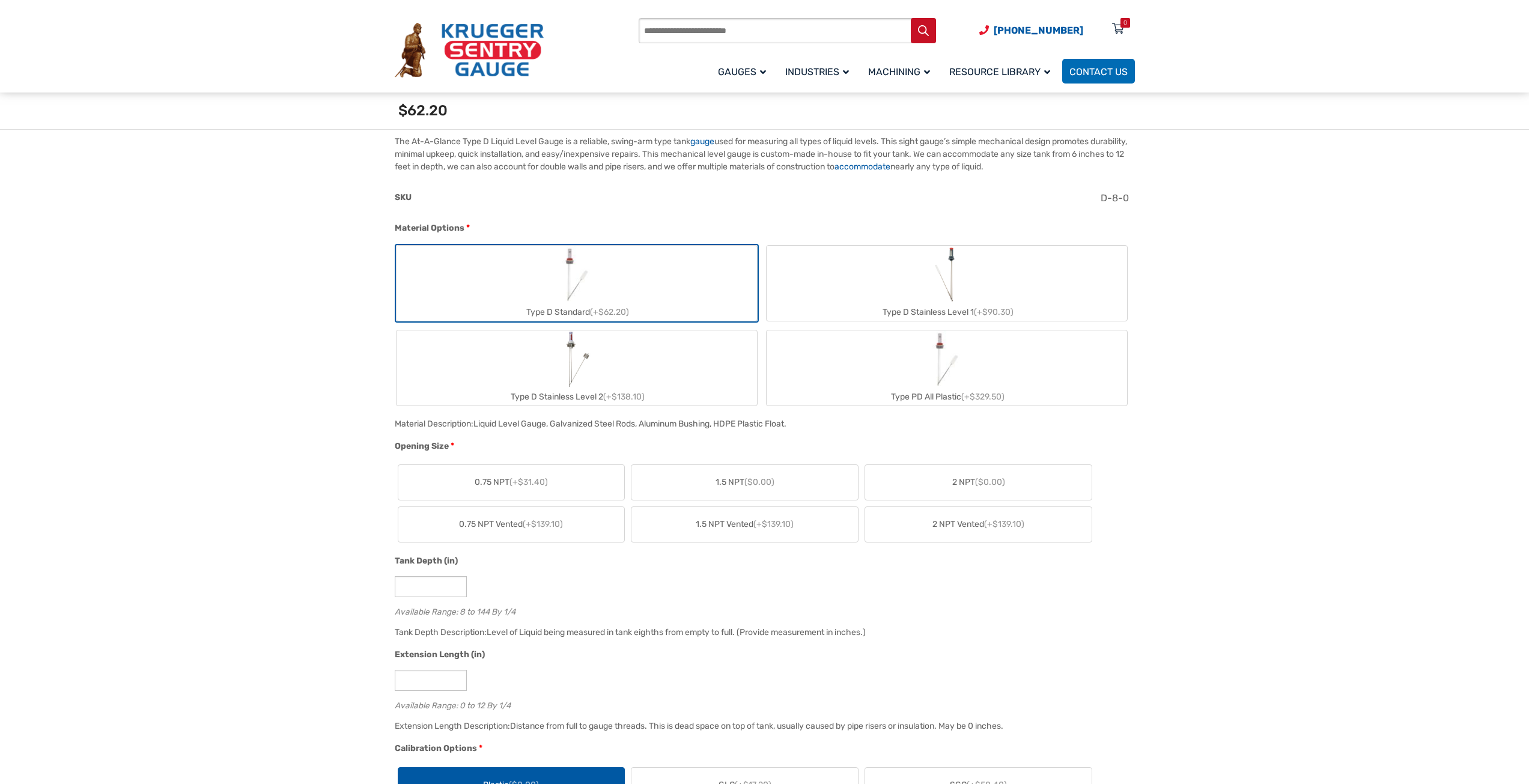
click at [965, 488] on span "2 NPT ($0.00)" at bounding box center [978, 482] width 53 height 13
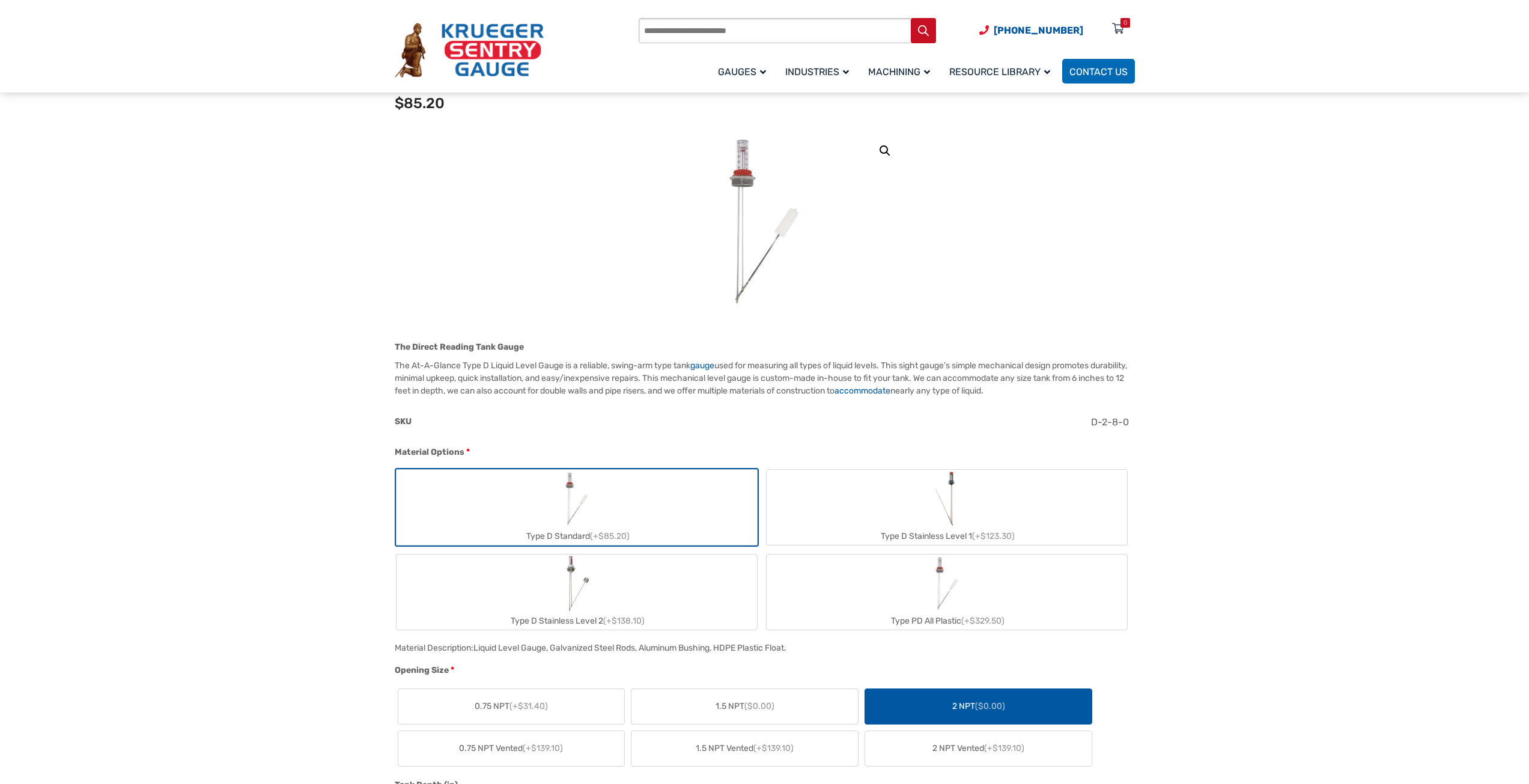
scroll to position [0, 0]
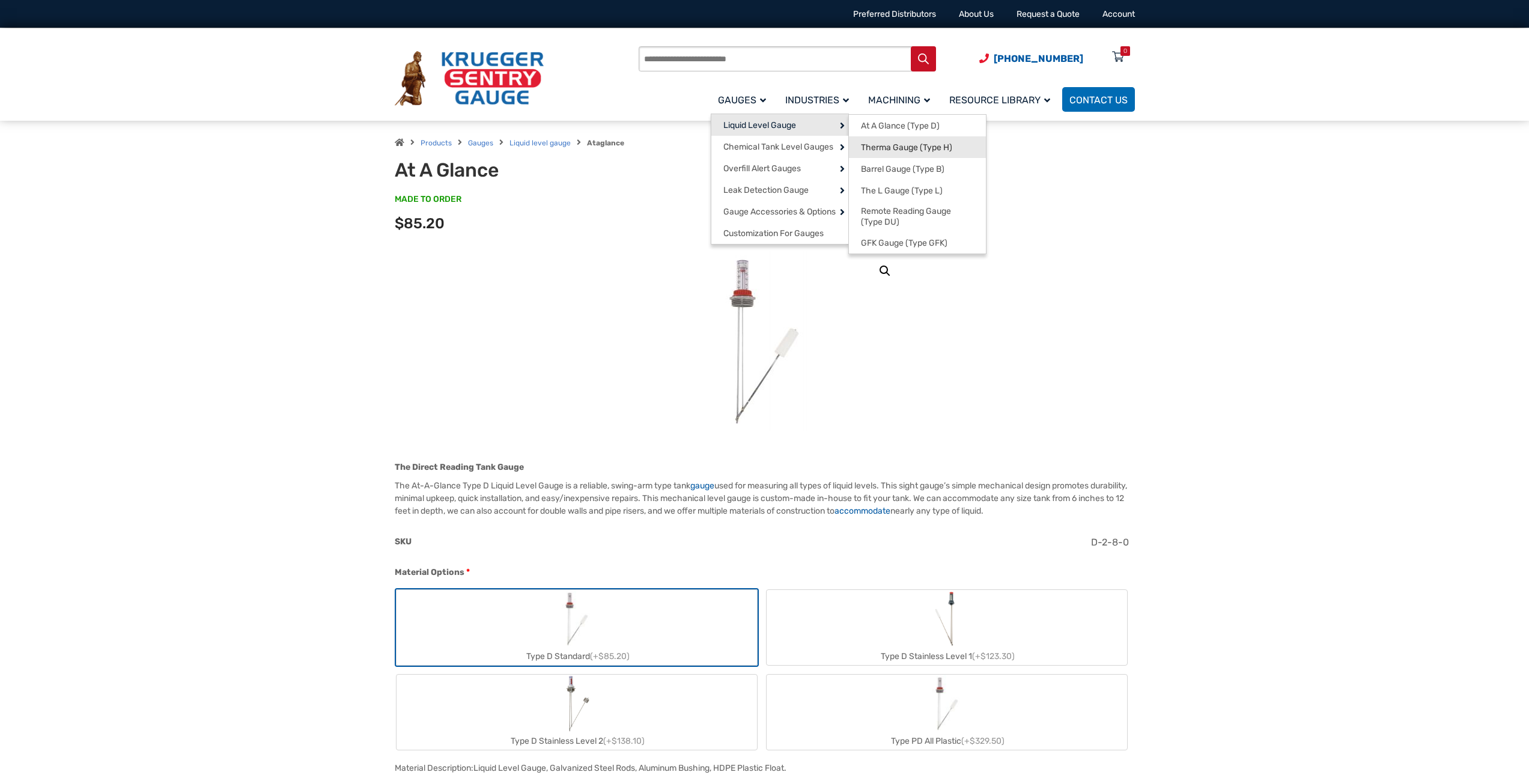
click at [926, 149] on span "Therma Gauge (Type H)" at bounding box center [907, 148] width 92 height 11
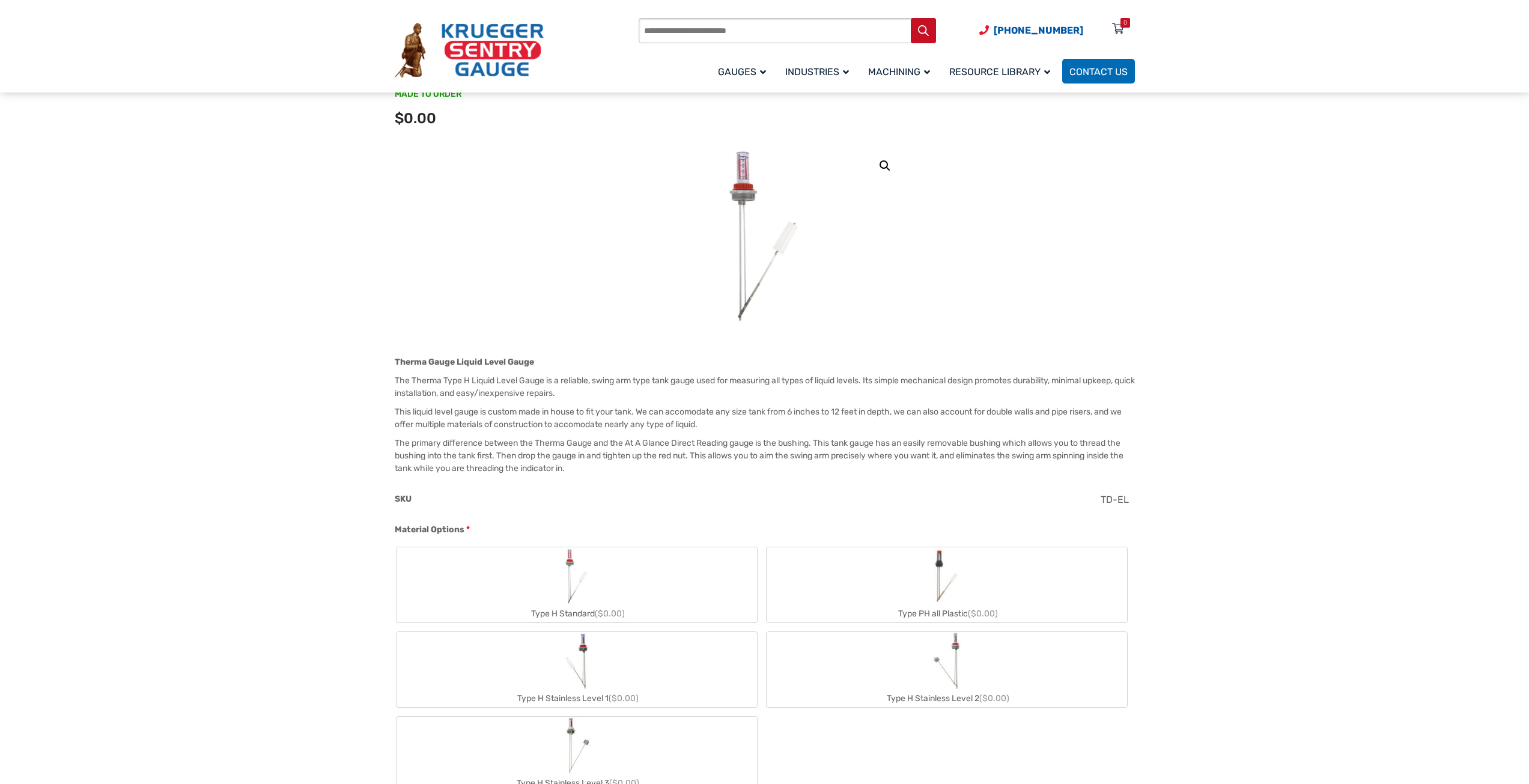
scroll to position [120, 0]
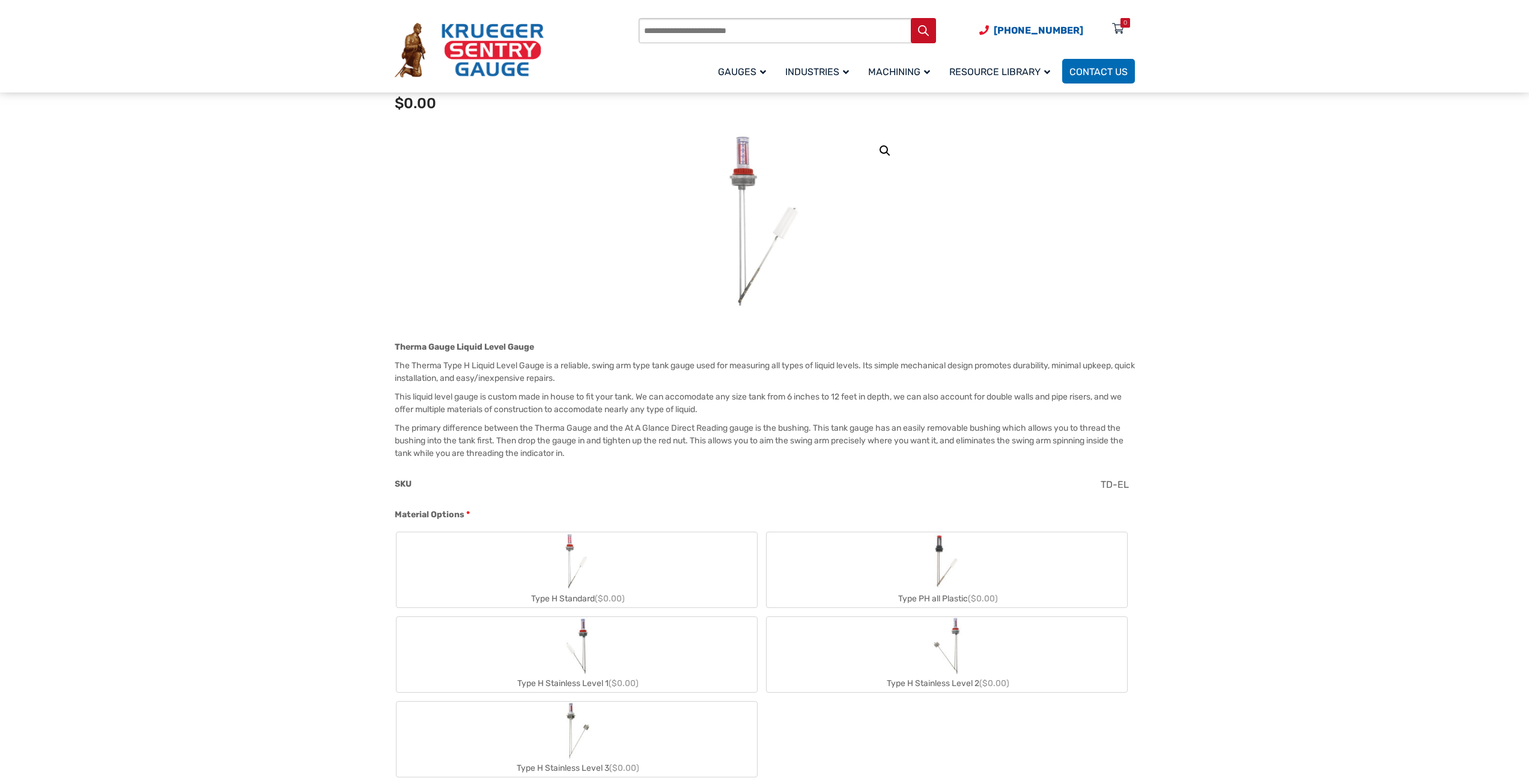
click at [945, 566] on img "Type PH all Plastic" at bounding box center [946, 561] width 34 height 58
type input "**"
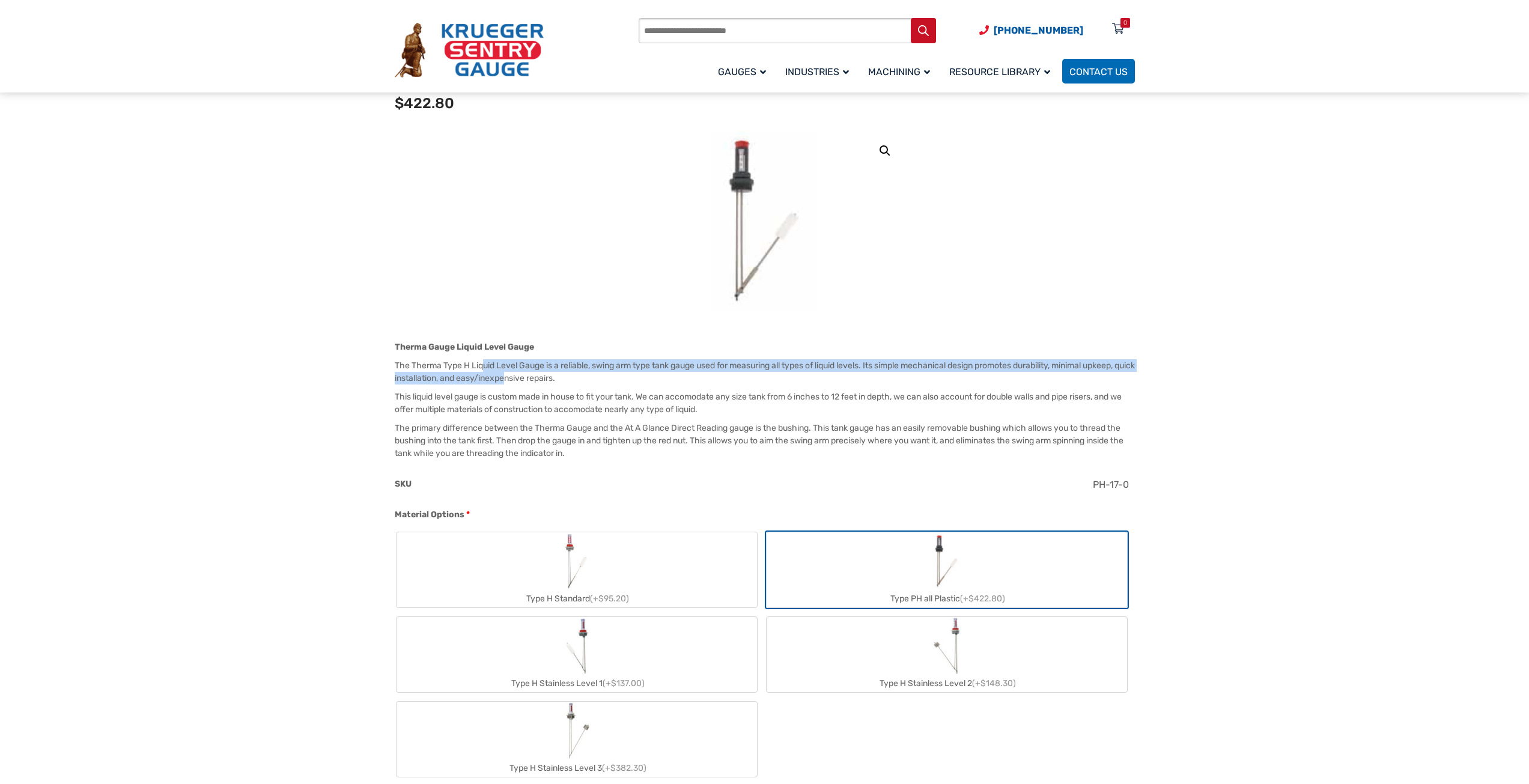
drag, startPoint x: 485, startPoint y: 365, endPoint x: 532, endPoint y: 373, distance: 47.7
click at [532, 373] on p "The Therma Type H Liquid Level Gauge is a reliable, swing arm type tank gauge u…" at bounding box center [765, 371] width 740 height 25
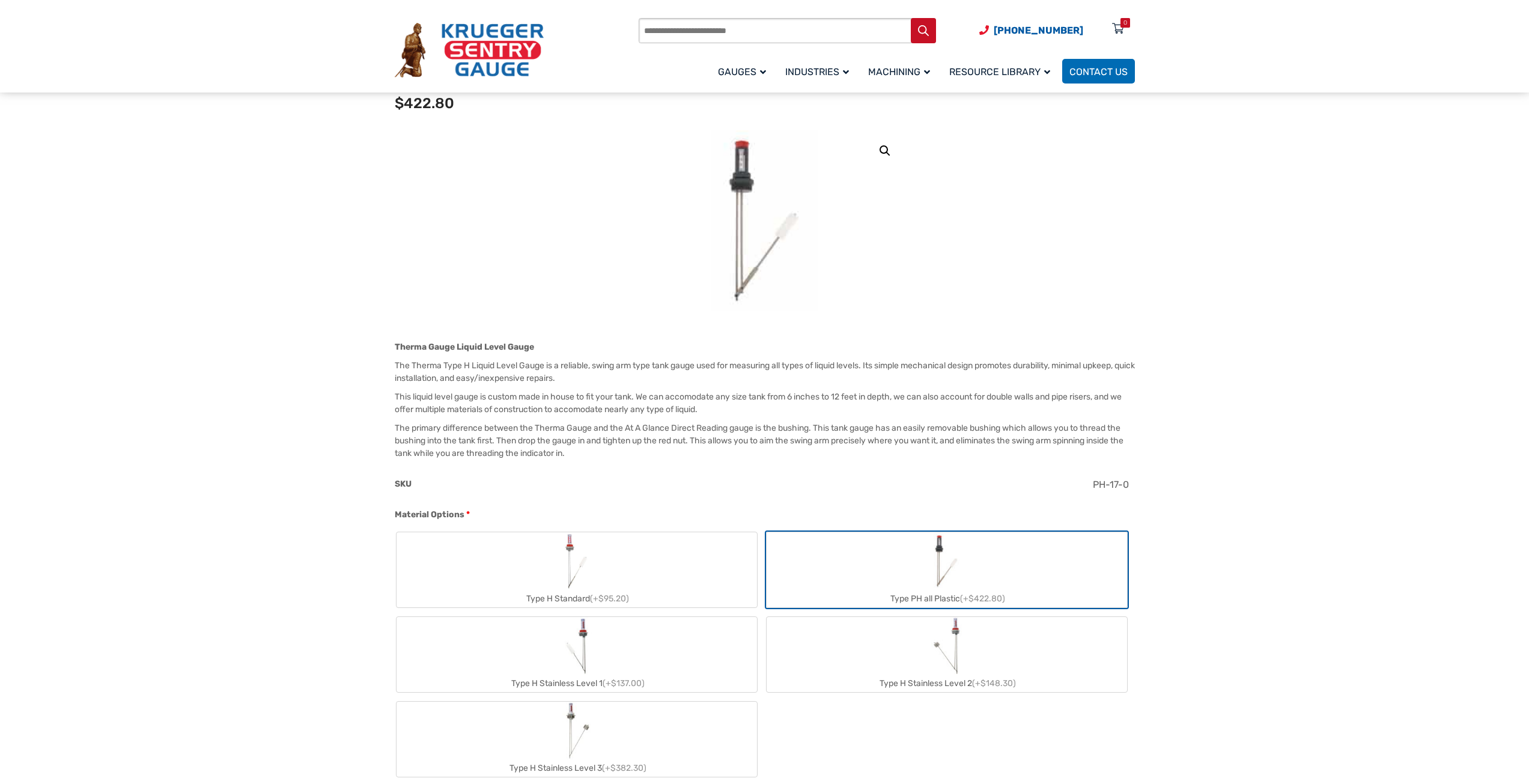
click at [557, 428] on p "The primary difference between the Therma Gauge and the At A Glance Direct Read…" at bounding box center [765, 440] width 740 height 38
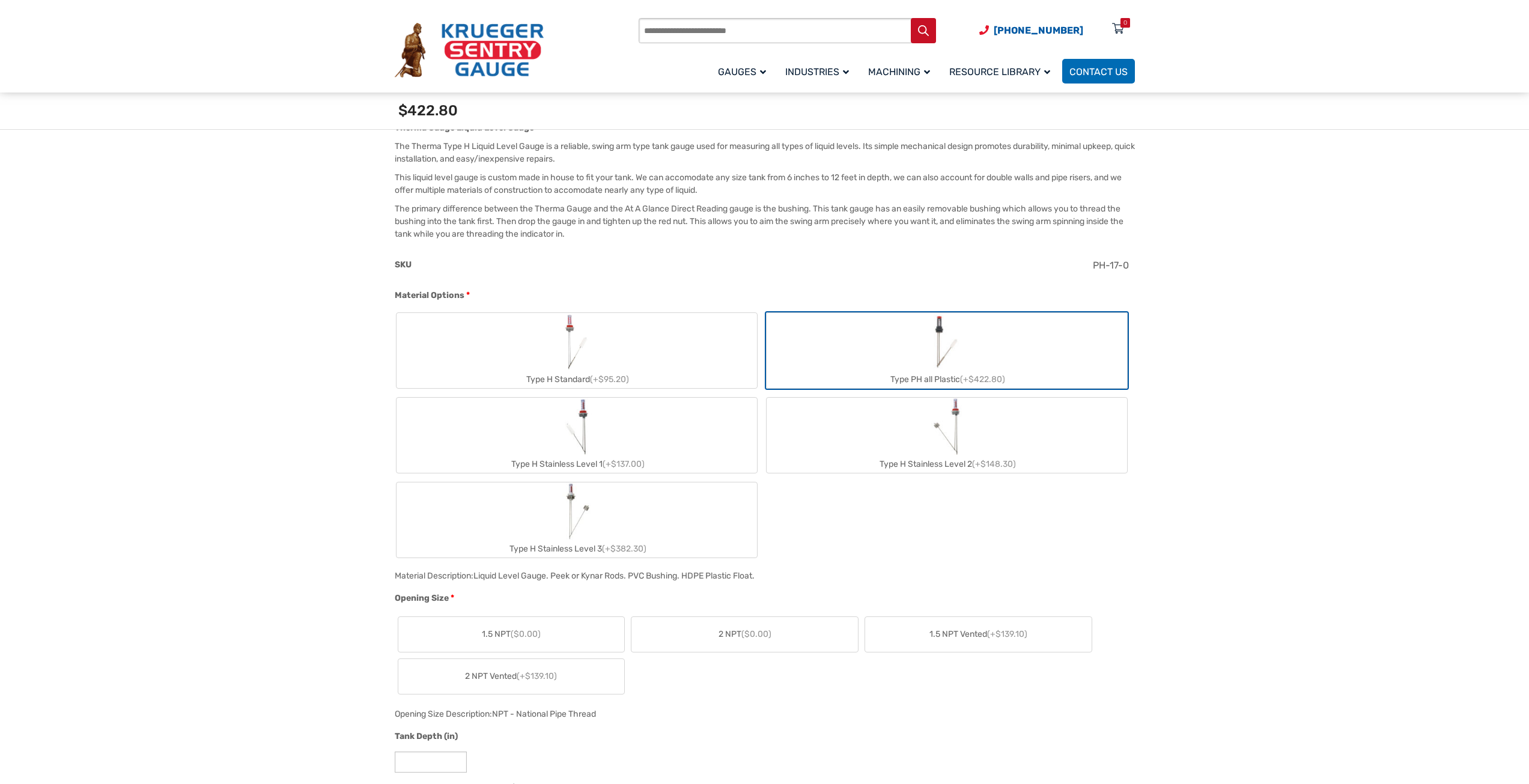
scroll to position [360, 0]
click at [712, 623] on label "2 NPT ($0.00)" at bounding box center [745, 630] width 226 height 35
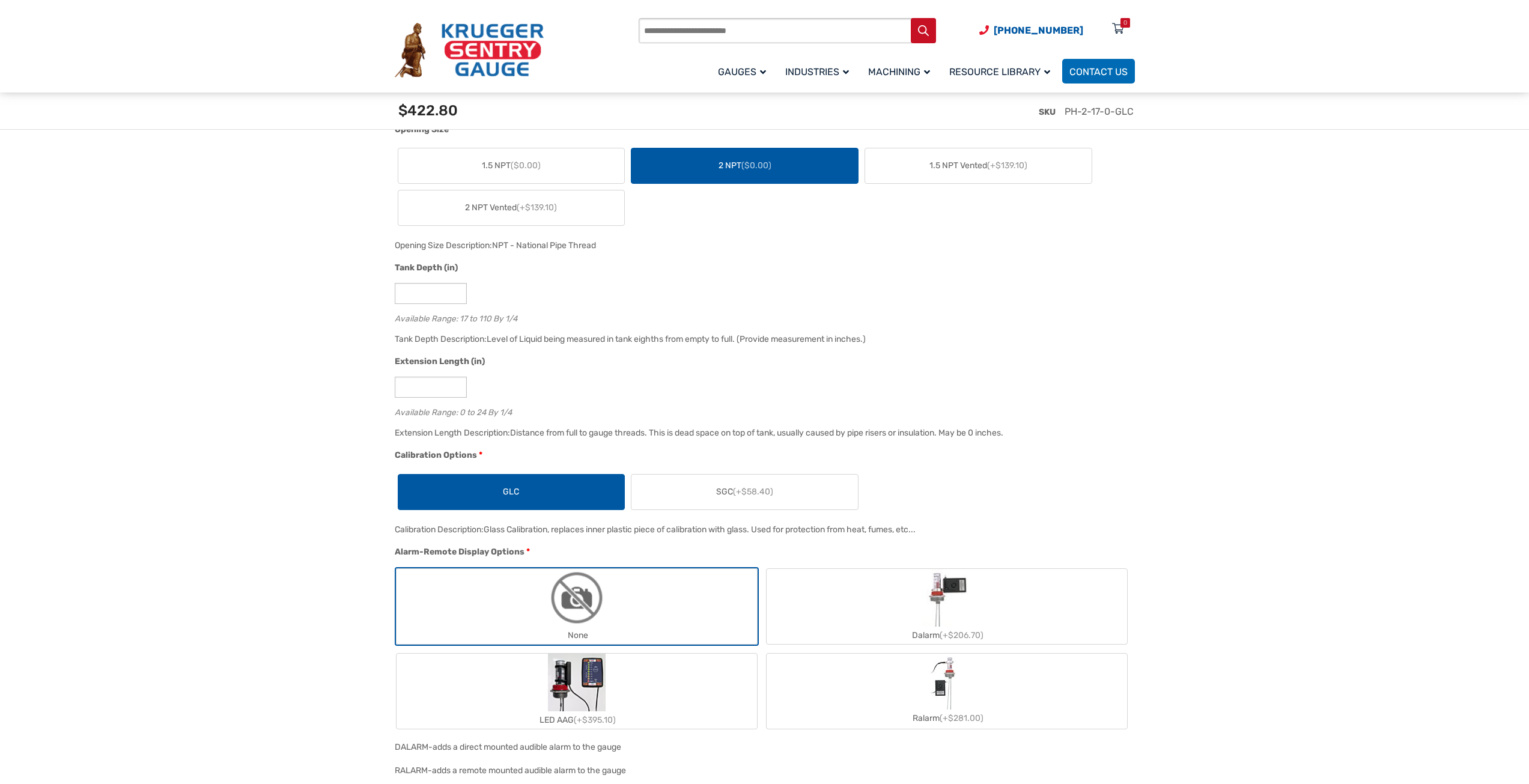
scroll to position [841, 0]
click at [696, 485] on label "SGC (+$58.40)" at bounding box center [745, 491] width 226 height 35
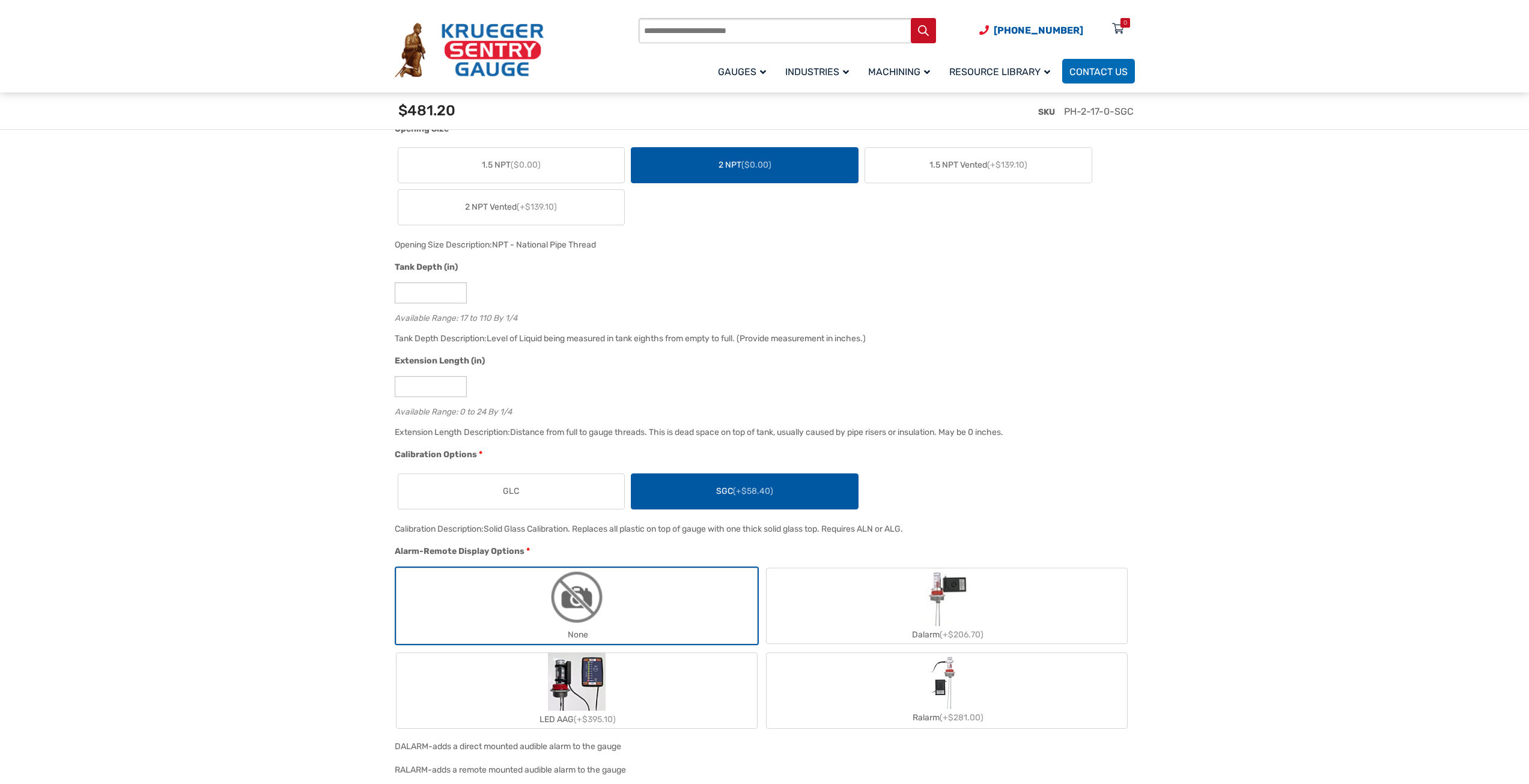
click at [557, 490] on label "GLC" at bounding box center [511, 491] width 226 height 35
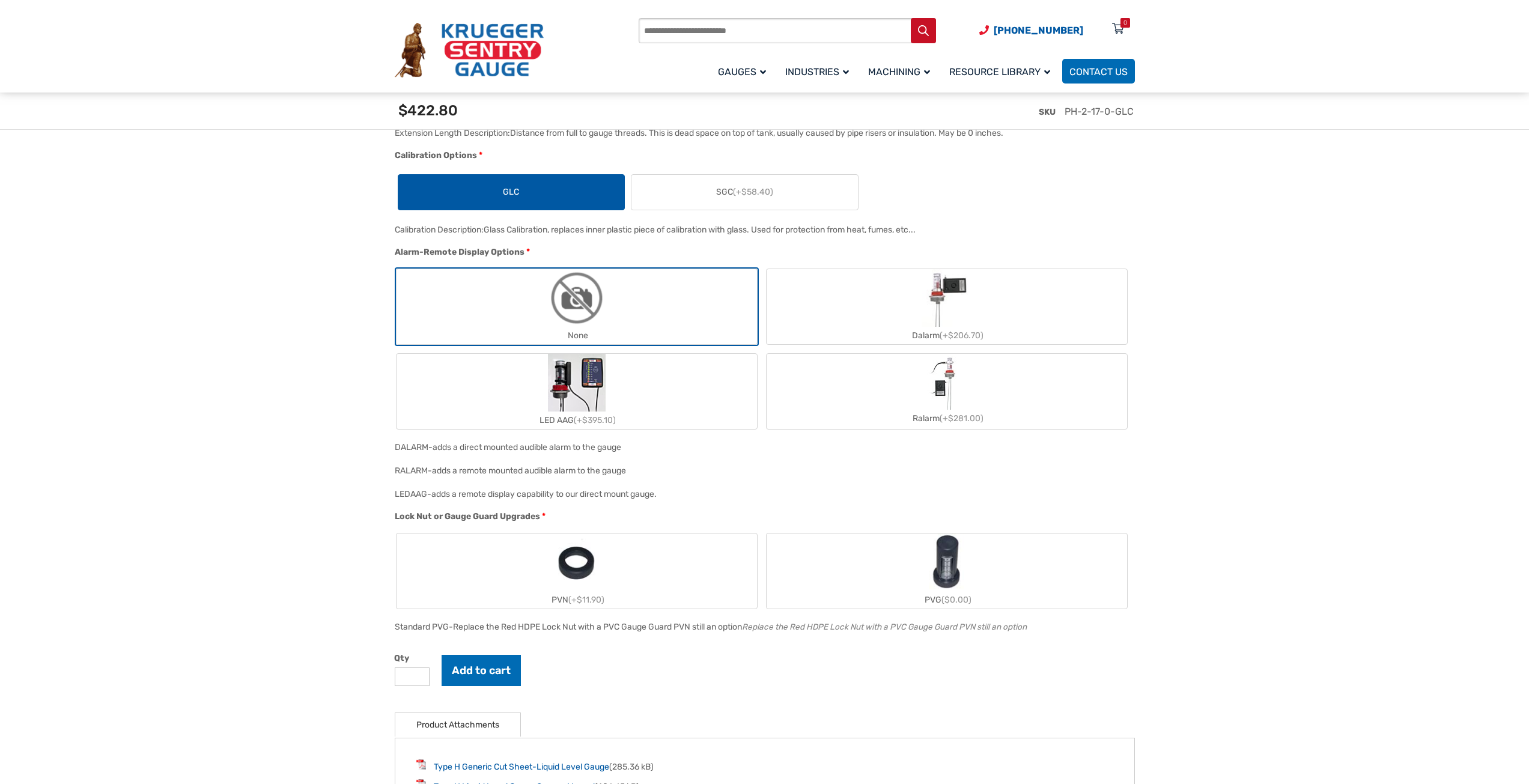
scroll to position [1141, 0]
click at [868, 570] on label "PVG ($0.00)" at bounding box center [947, 569] width 361 height 75
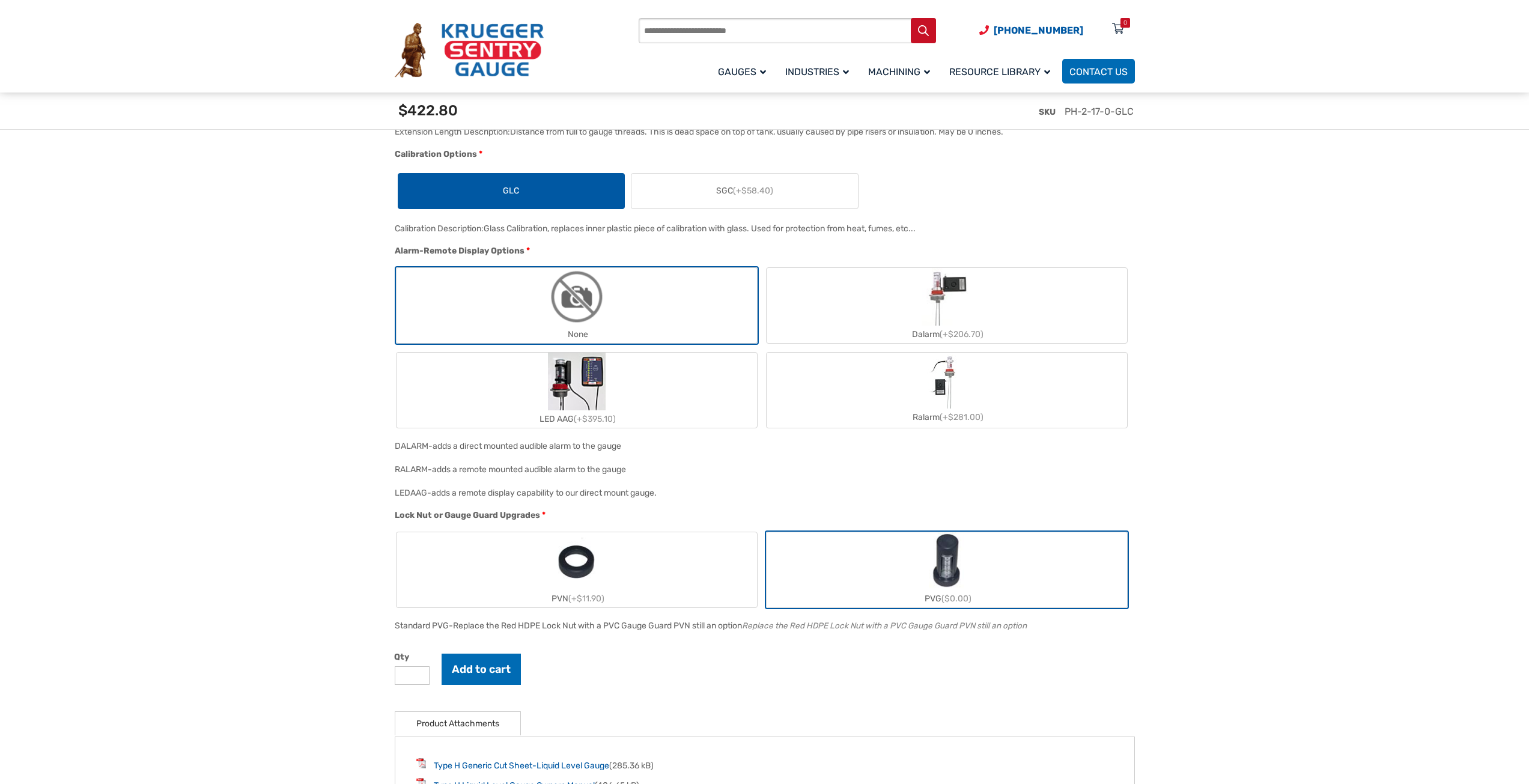
click at [644, 565] on label "PVN (+$11.90)" at bounding box center [576, 569] width 361 height 75
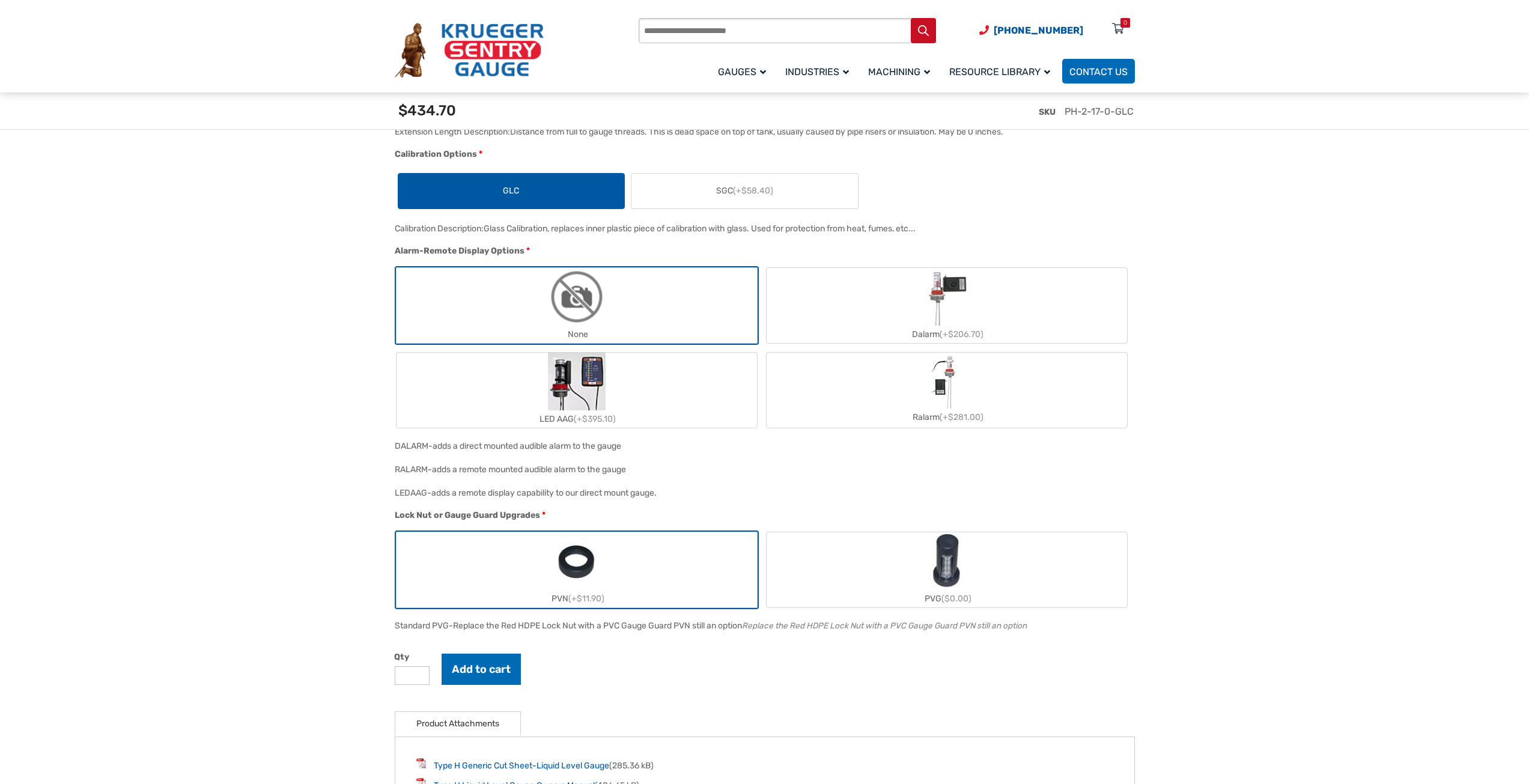
drag, startPoint x: 650, startPoint y: 627, endPoint x: 740, endPoint y: 621, distance: 90.2
click at [740, 621] on div "Standard PVG- Replace the Red HDPE Lock Nut with a PVC Gauge Guard PVN still an…" at bounding box center [761, 629] width 740 height 24
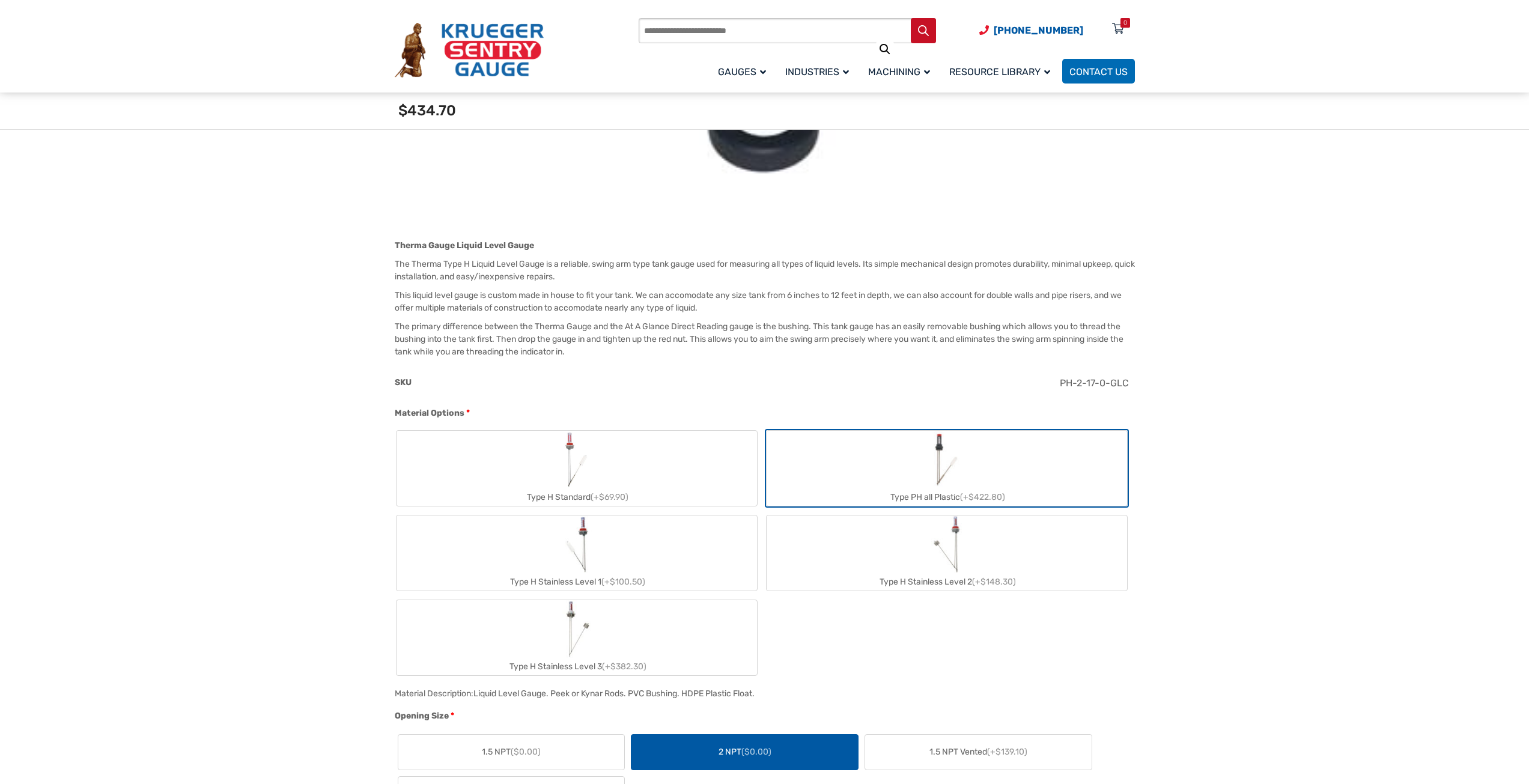
scroll to position [240, 0]
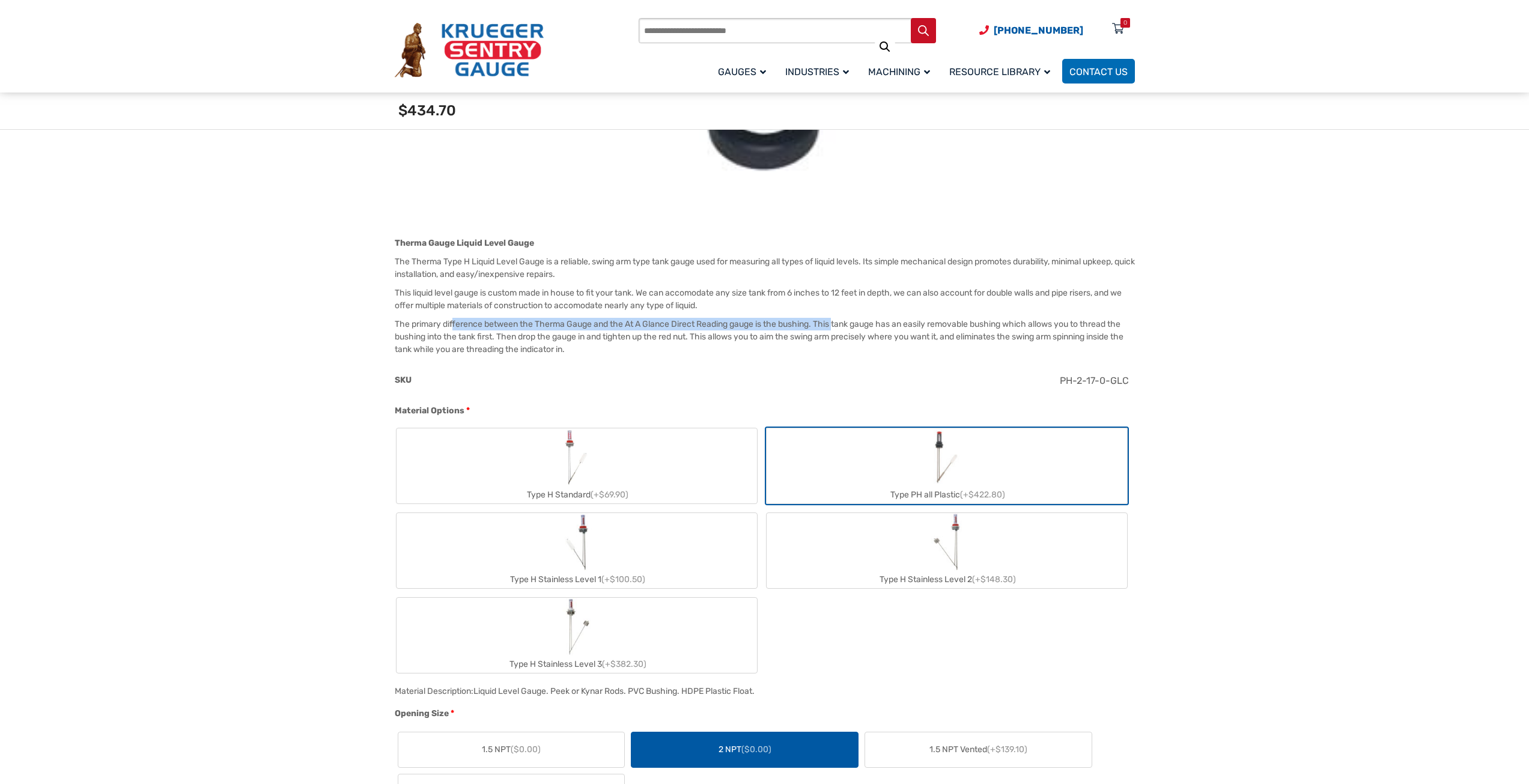
drag, startPoint x: 454, startPoint y: 321, endPoint x: 838, endPoint y: 325, distance: 384.0
click at [838, 325] on p "The primary difference between the Therma Gauge and the At A Glance Direct Read…" at bounding box center [765, 337] width 740 height 38
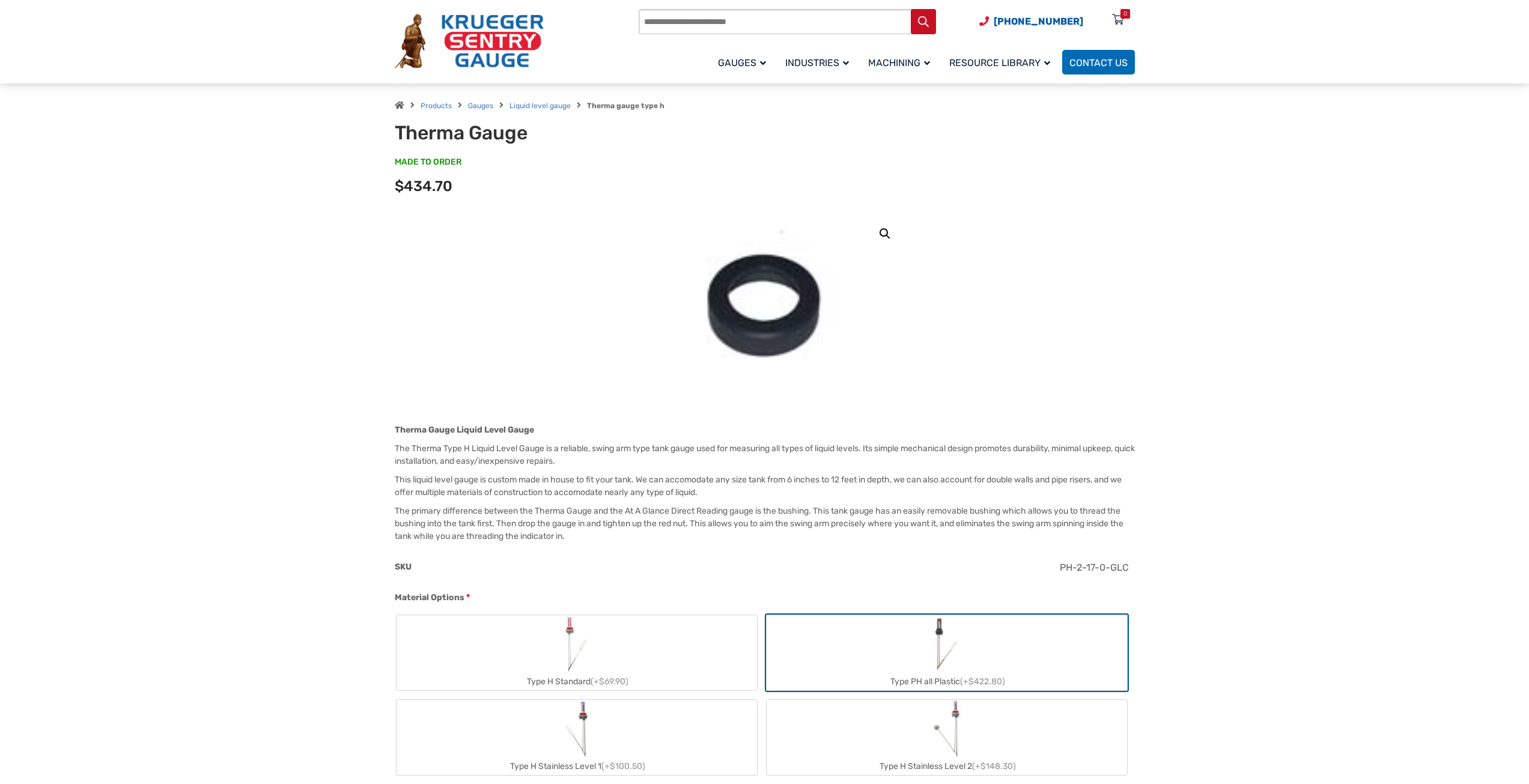
scroll to position [13, 0]
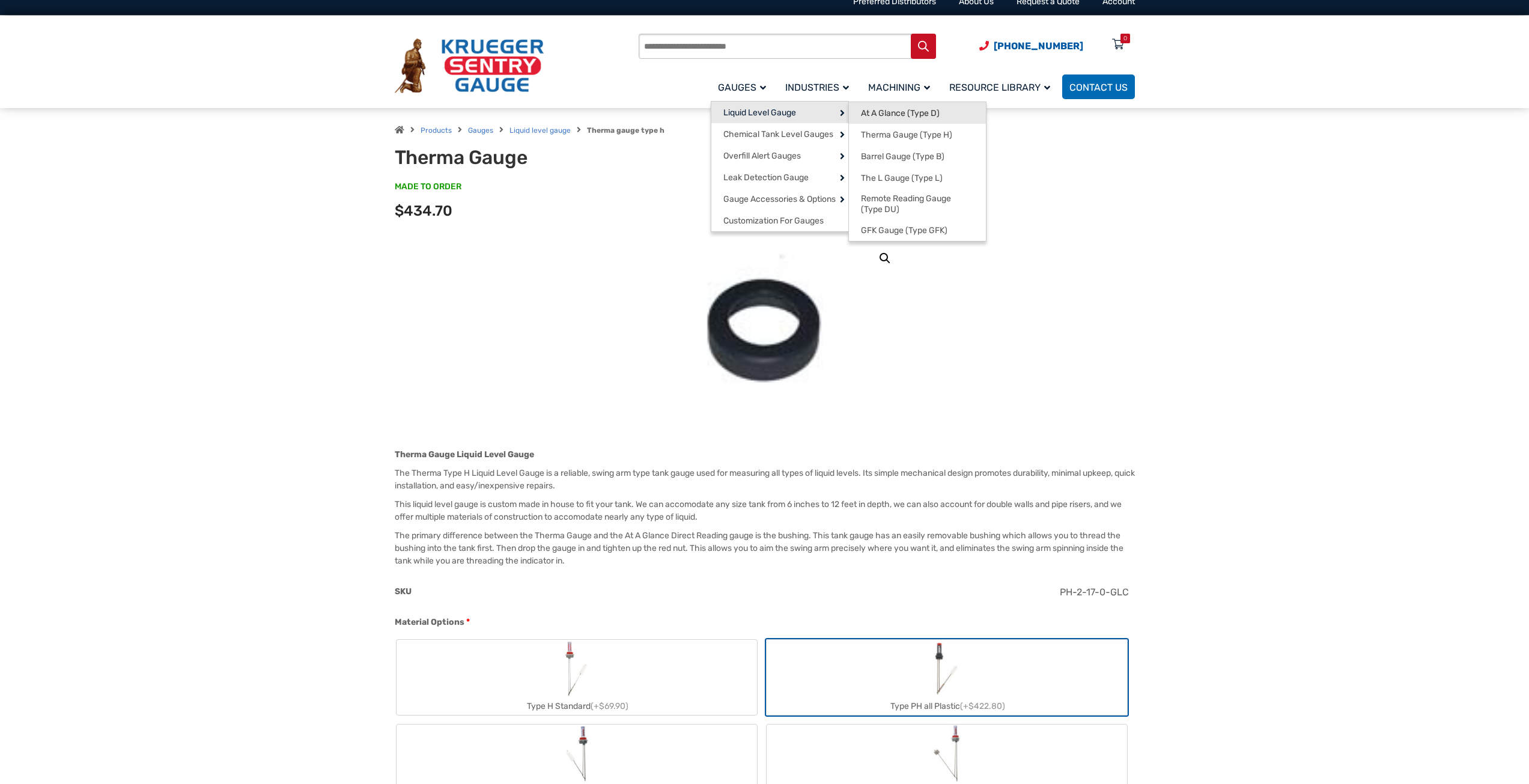
click at [912, 114] on span "At A Glance (Type D)" at bounding box center [900, 113] width 79 height 11
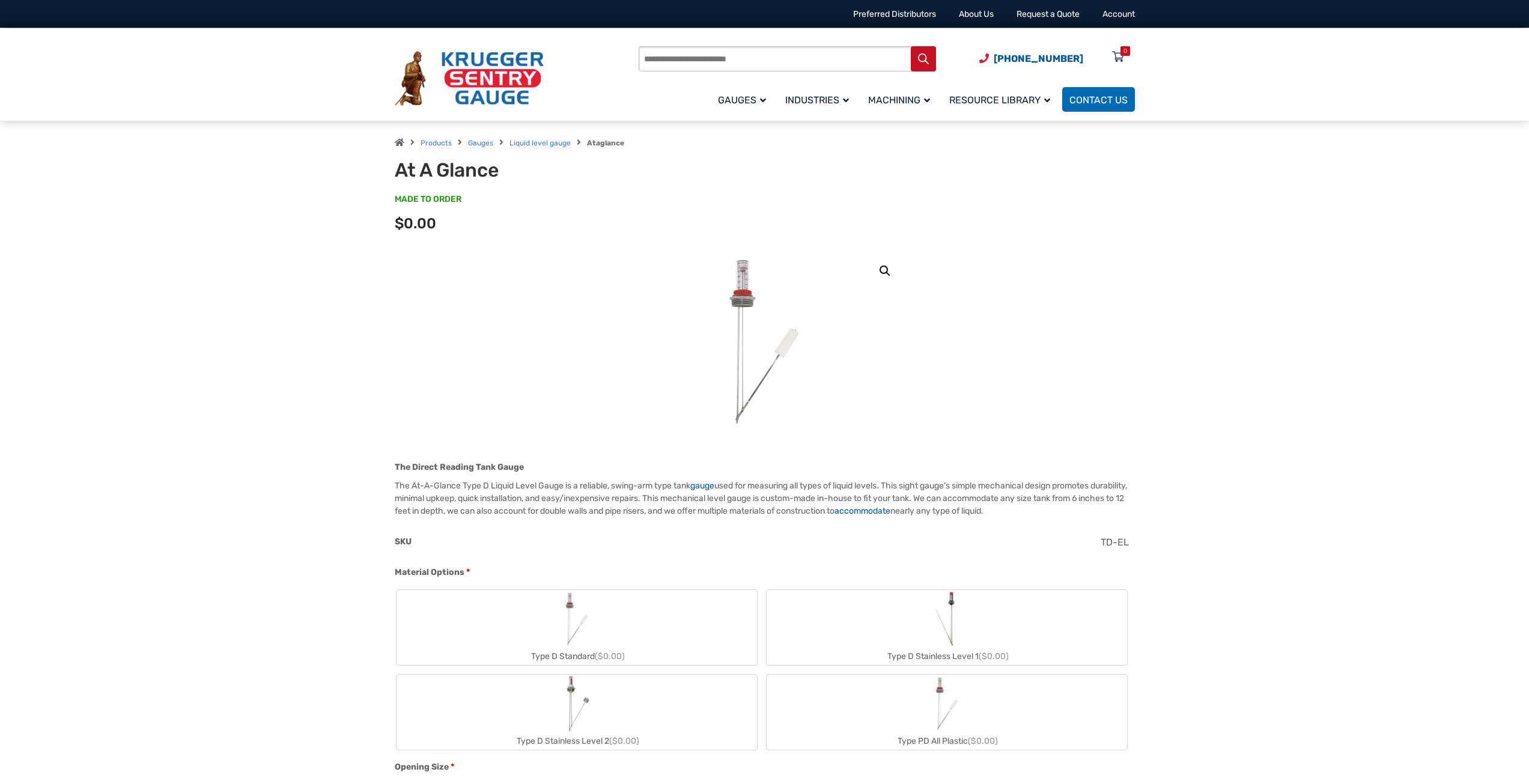
click at [552, 609] on img "Type D Standard" at bounding box center [577, 619] width 58 height 58
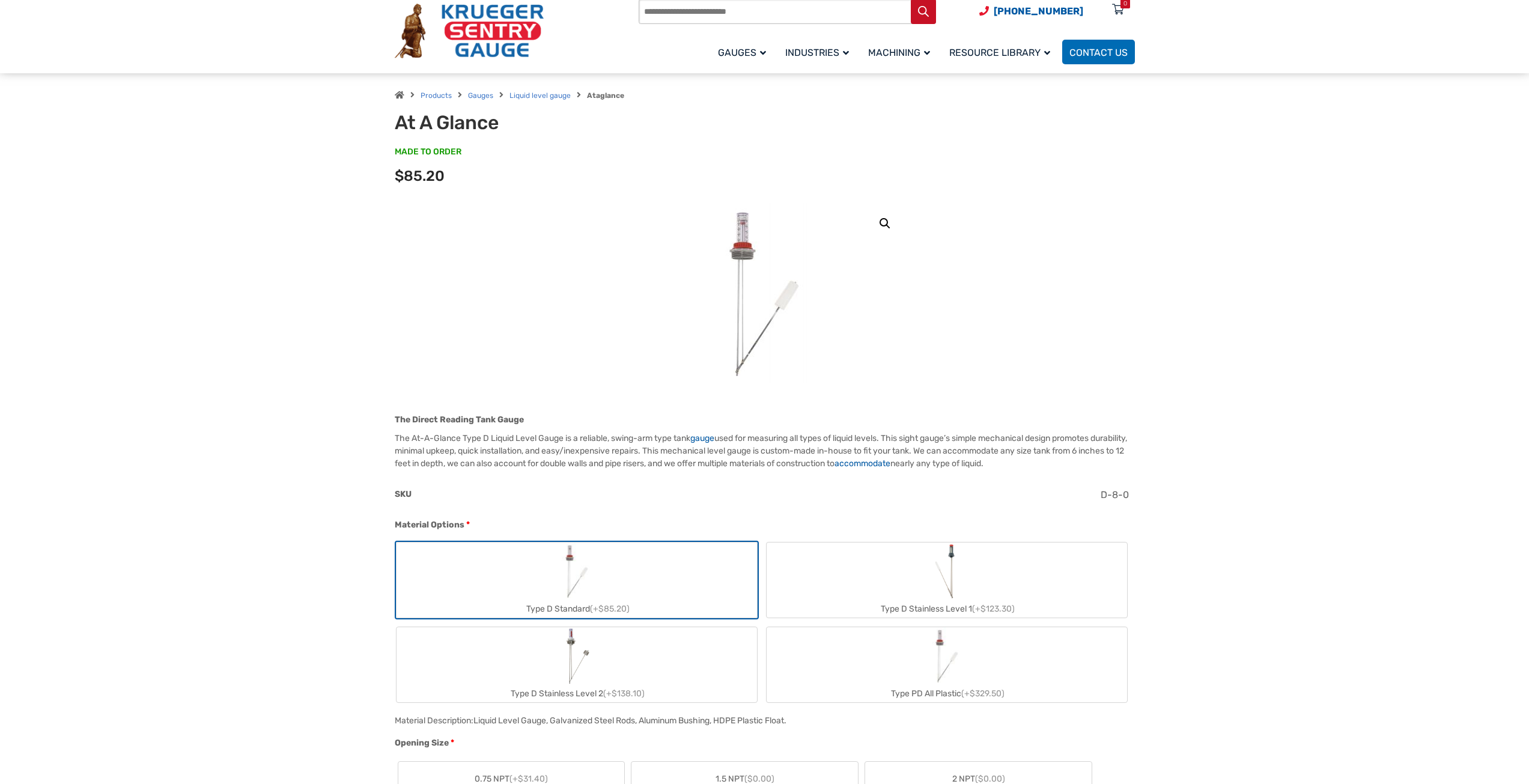
scroll to position [120, 0]
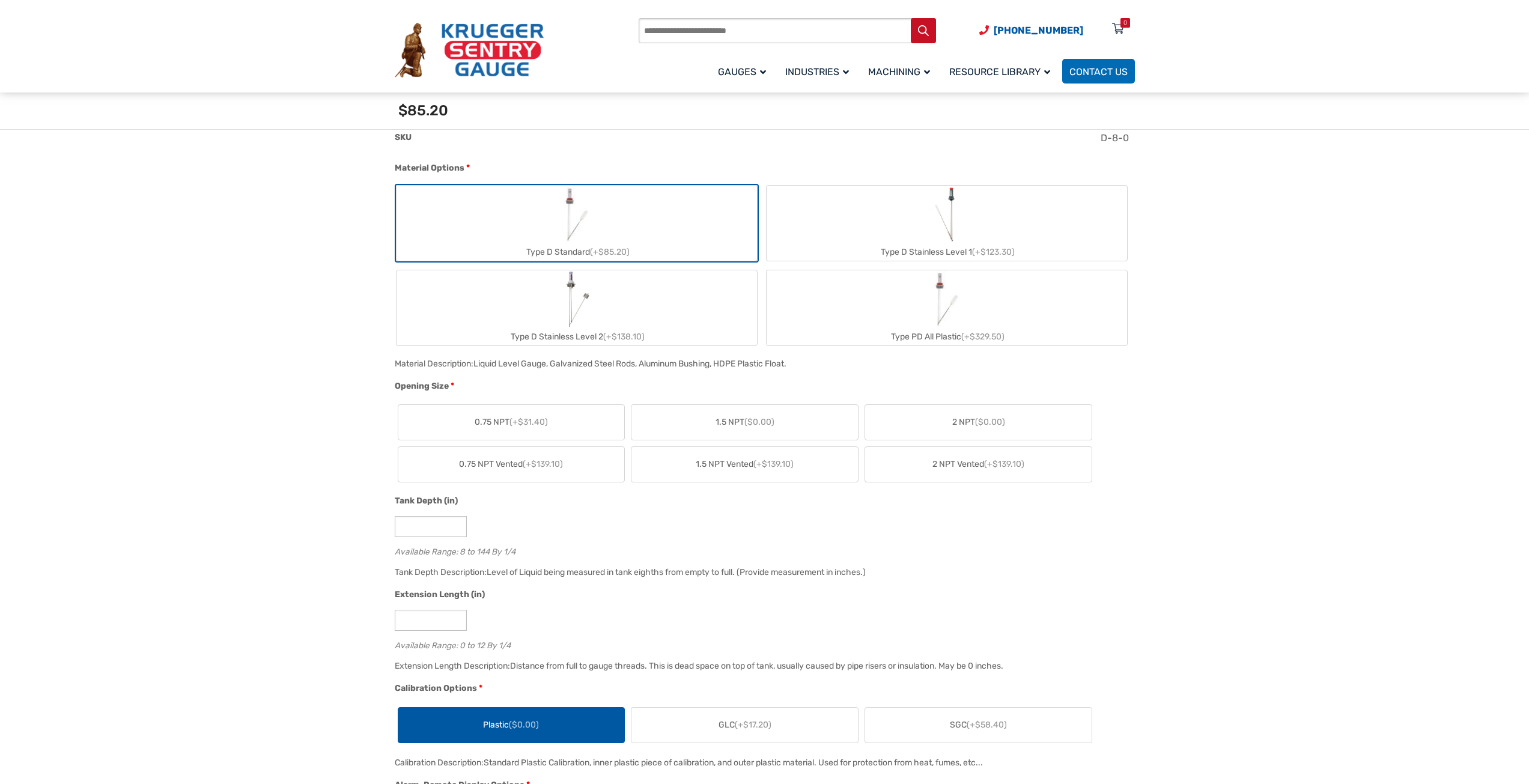
click at [954, 426] on span "2 NPT ($0.00)" at bounding box center [978, 422] width 53 height 13
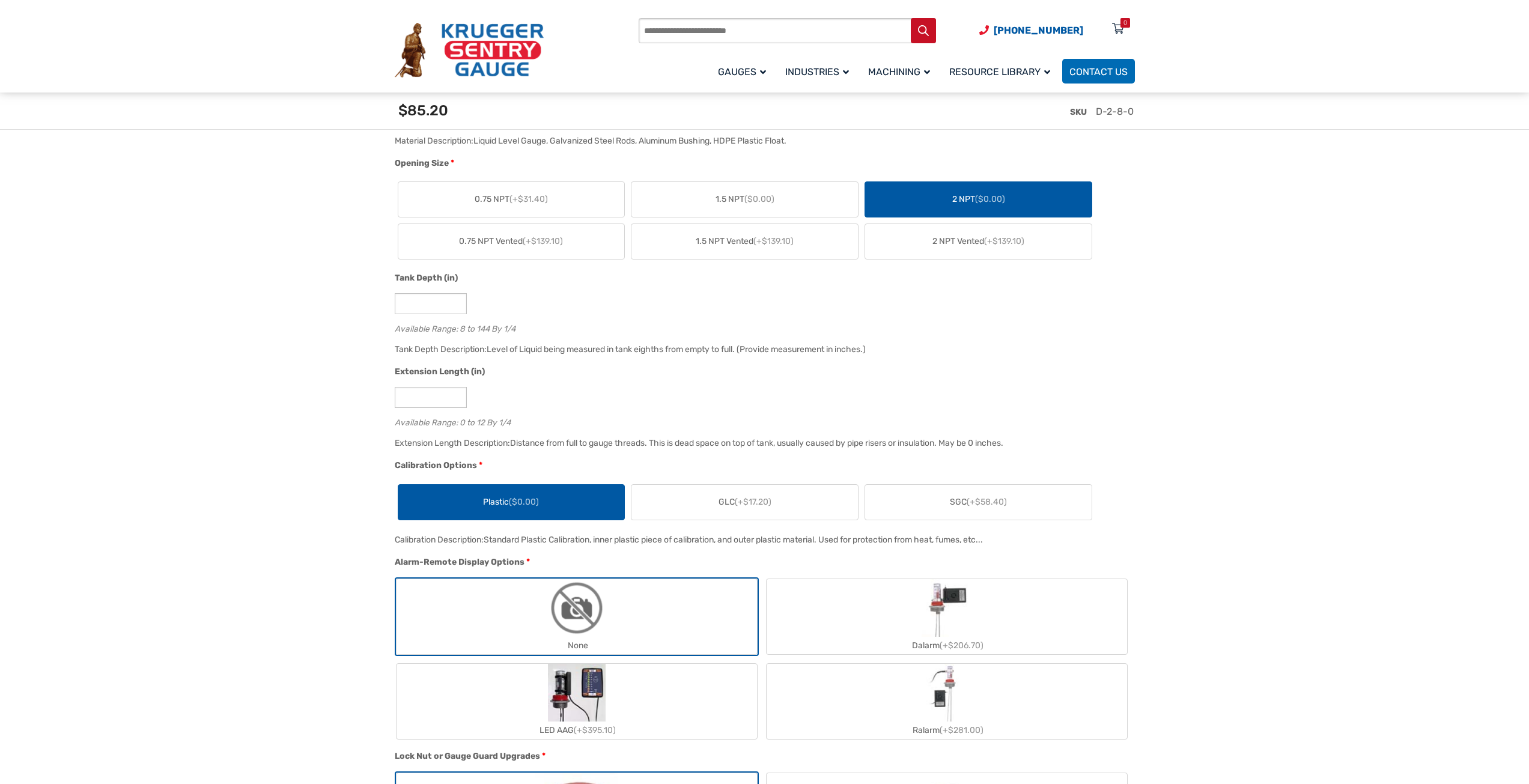
scroll to position [661, 0]
drag, startPoint x: 420, startPoint y: 302, endPoint x: 329, endPoint y: 301, distance: 91.0
click at [329, 301] on section "🔍 At A Glance $ 0.00 The Direct Reading Tank Gauge The At-A-Glance Type D Liqui…" at bounding box center [764, 791] width 1529 height 2372
type input "**"
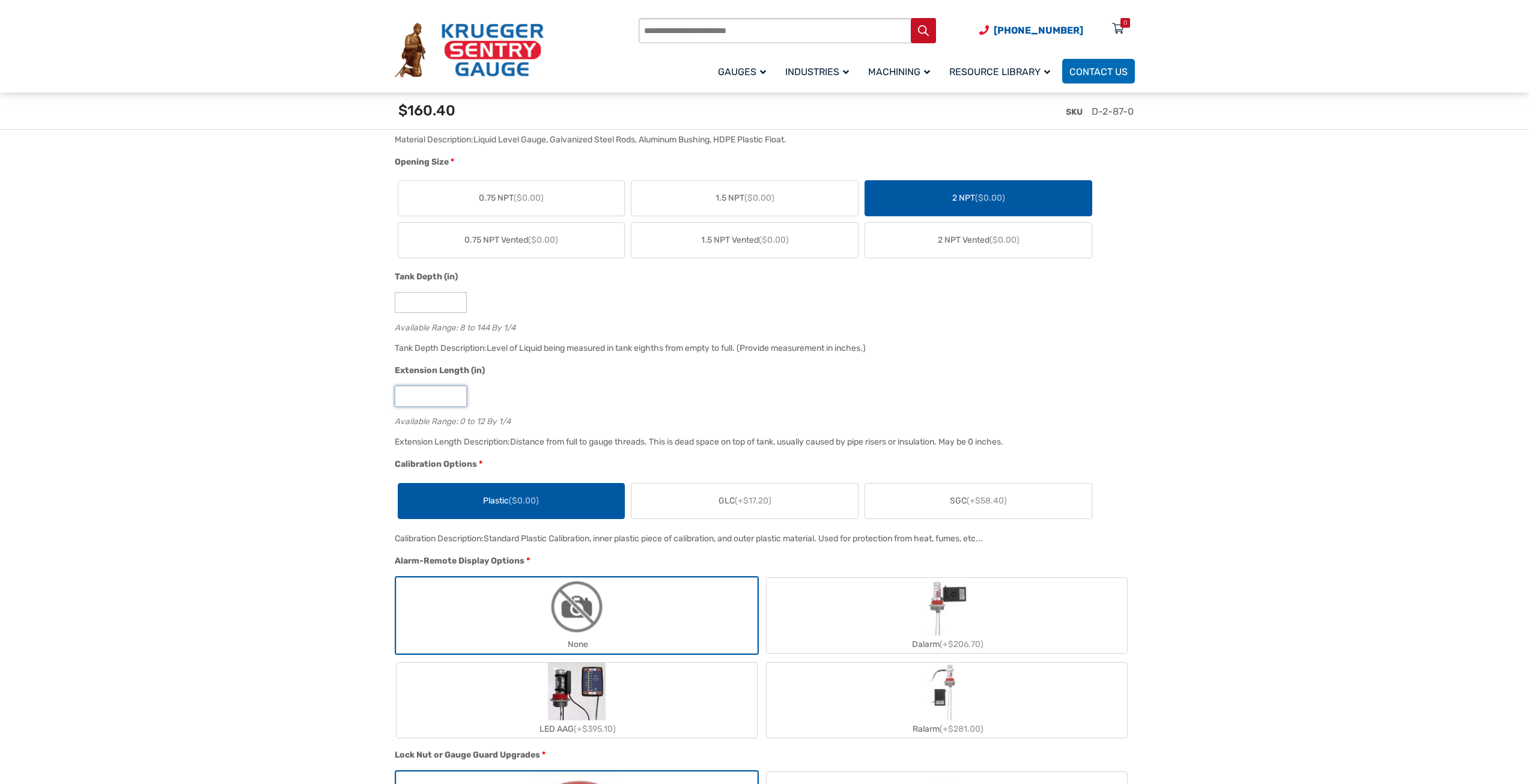
drag, startPoint x: 423, startPoint y: 393, endPoint x: 342, endPoint y: 391, distance: 81.0
click at [342, 391] on section "🔍 At A Glance $ 0.00 The Direct Reading Tank Gauge The At-A-Glance Type D Liqui…" at bounding box center [764, 791] width 1529 height 2372
type input "**"
click at [280, 446] on section "🔍 At A Glance $ 0.00 The Direct Reading Tank Gauge The At-A-Glance Type D Liqui…" at bounding box center [764, 791] width 1529 height 2372
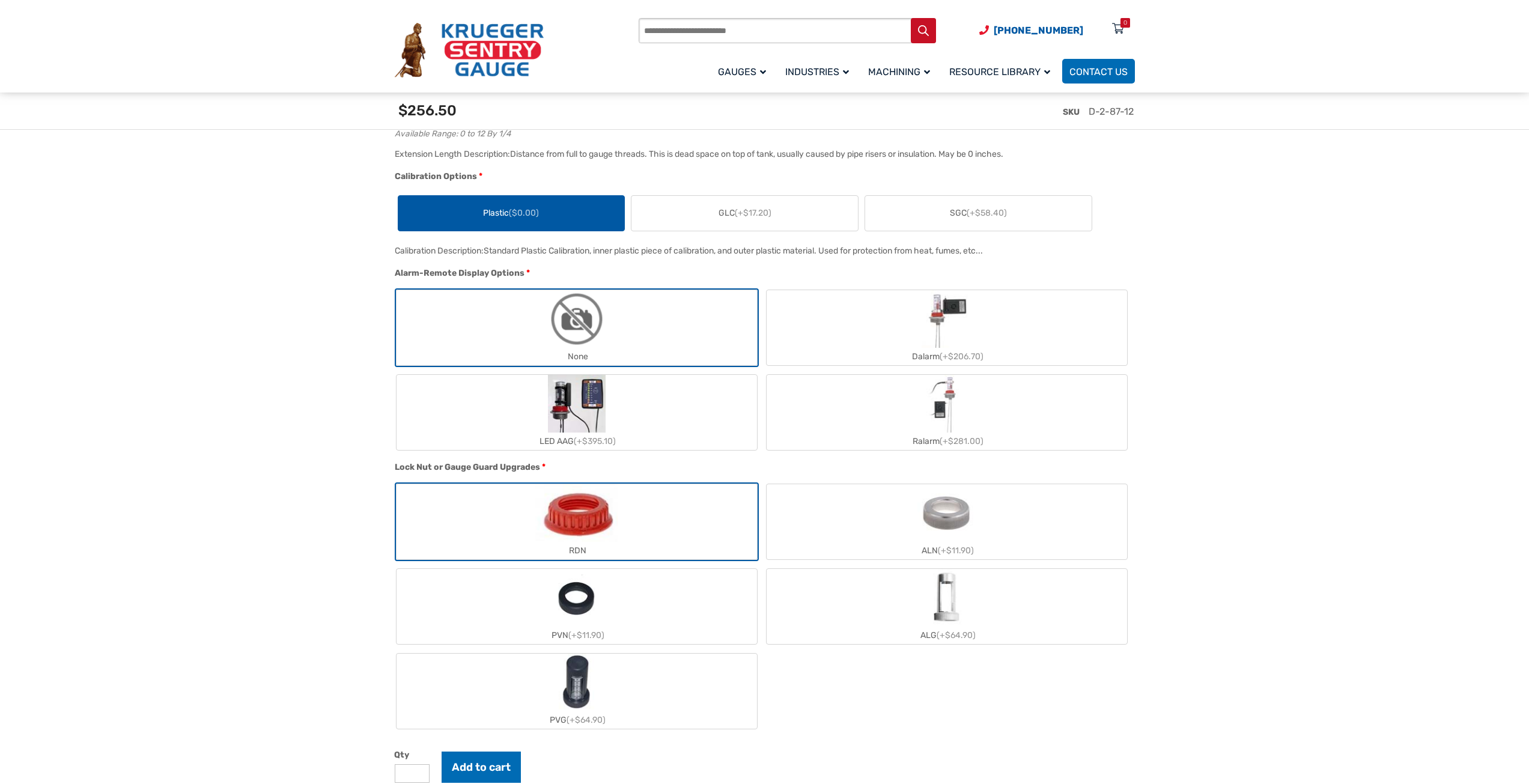
scroll to position [961, 0]
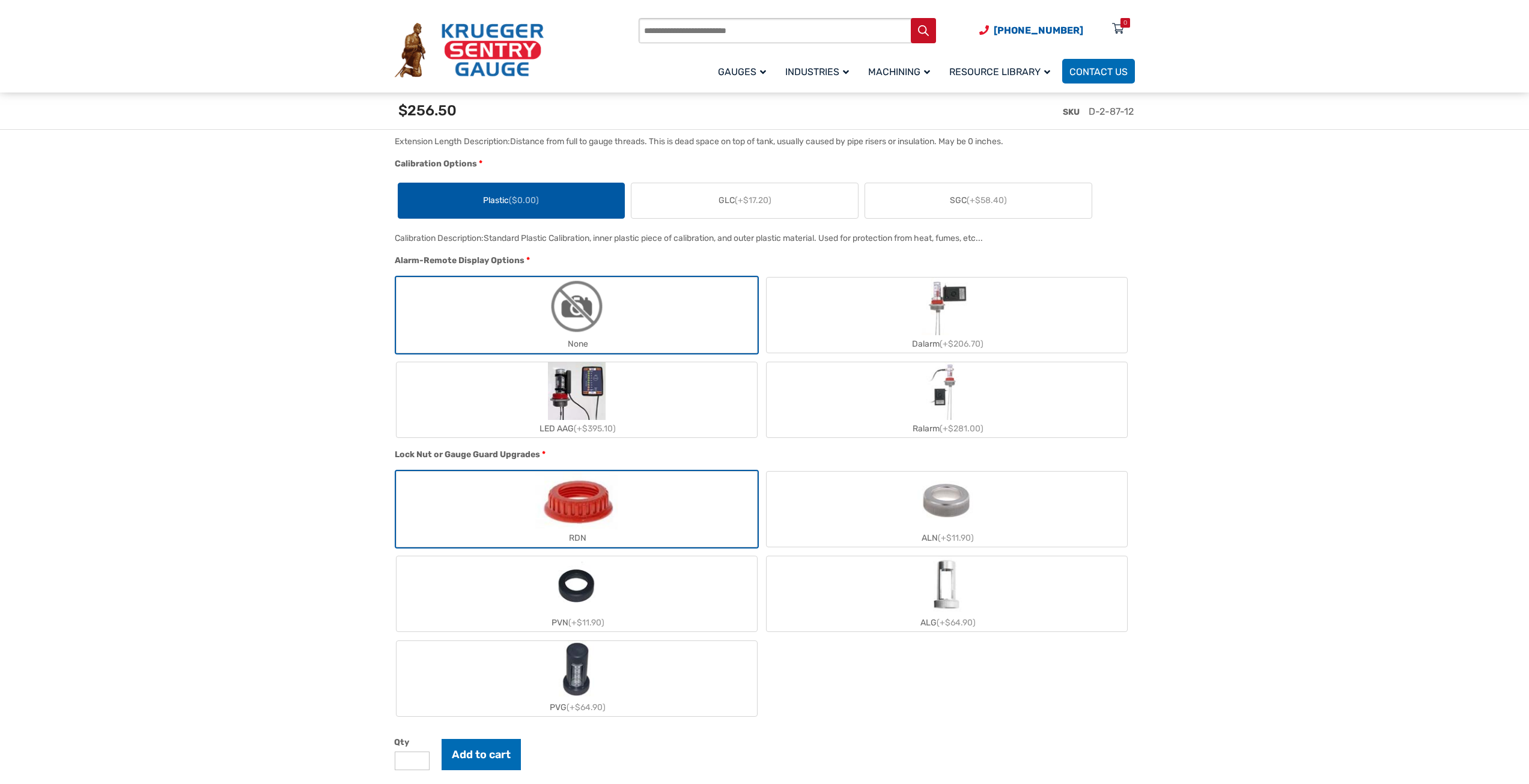
click at [582, 666] on img "PVG" at bounding box center [576, 669] width 36 height 58
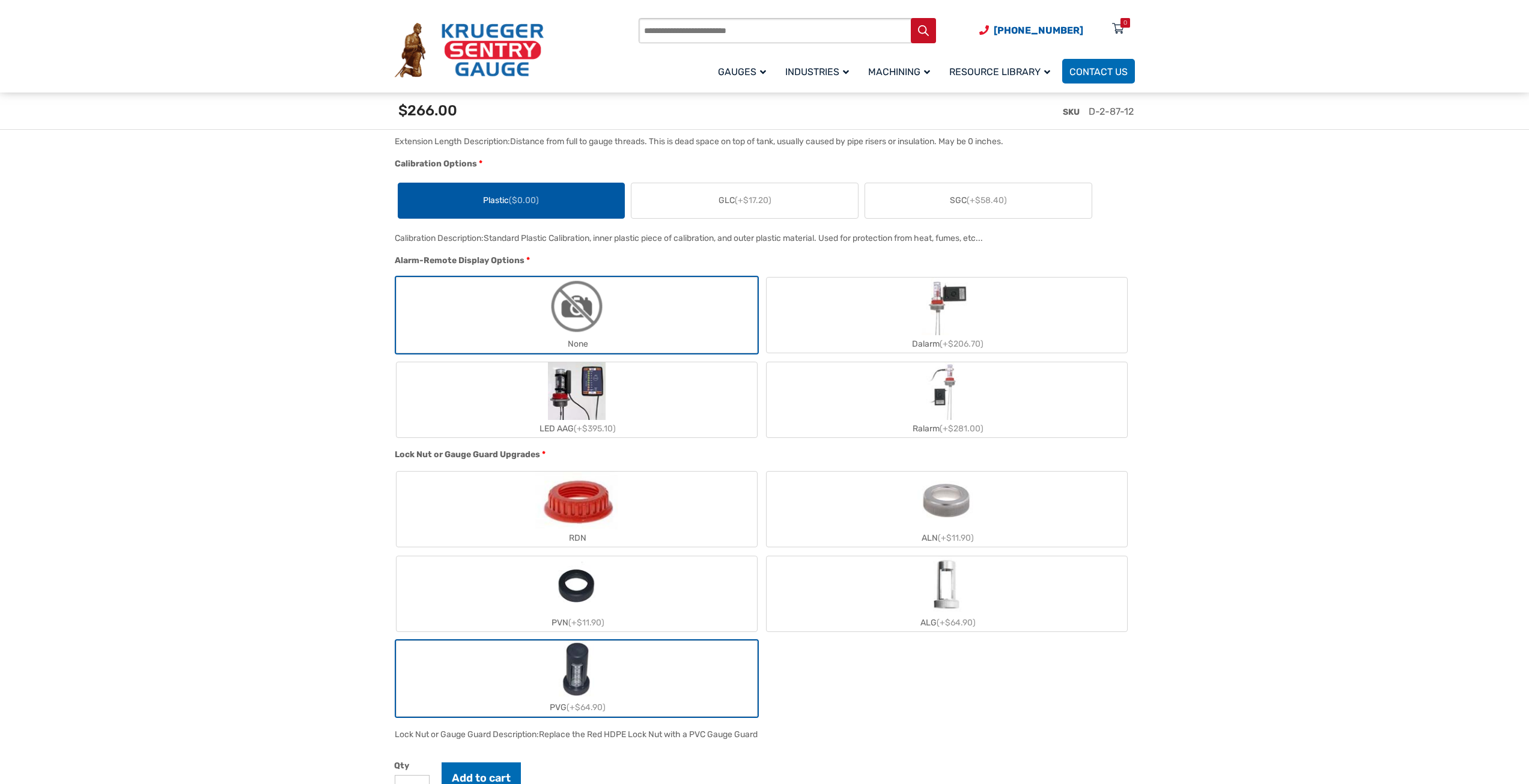
click at [604, 606] on label "PVN (+$11.90)" at bounding box center [576, 593] width 361 height 75
click at [596, 682] on label "PVG (+$64.90)" at bounding box center [576, 678] width 361 height 75
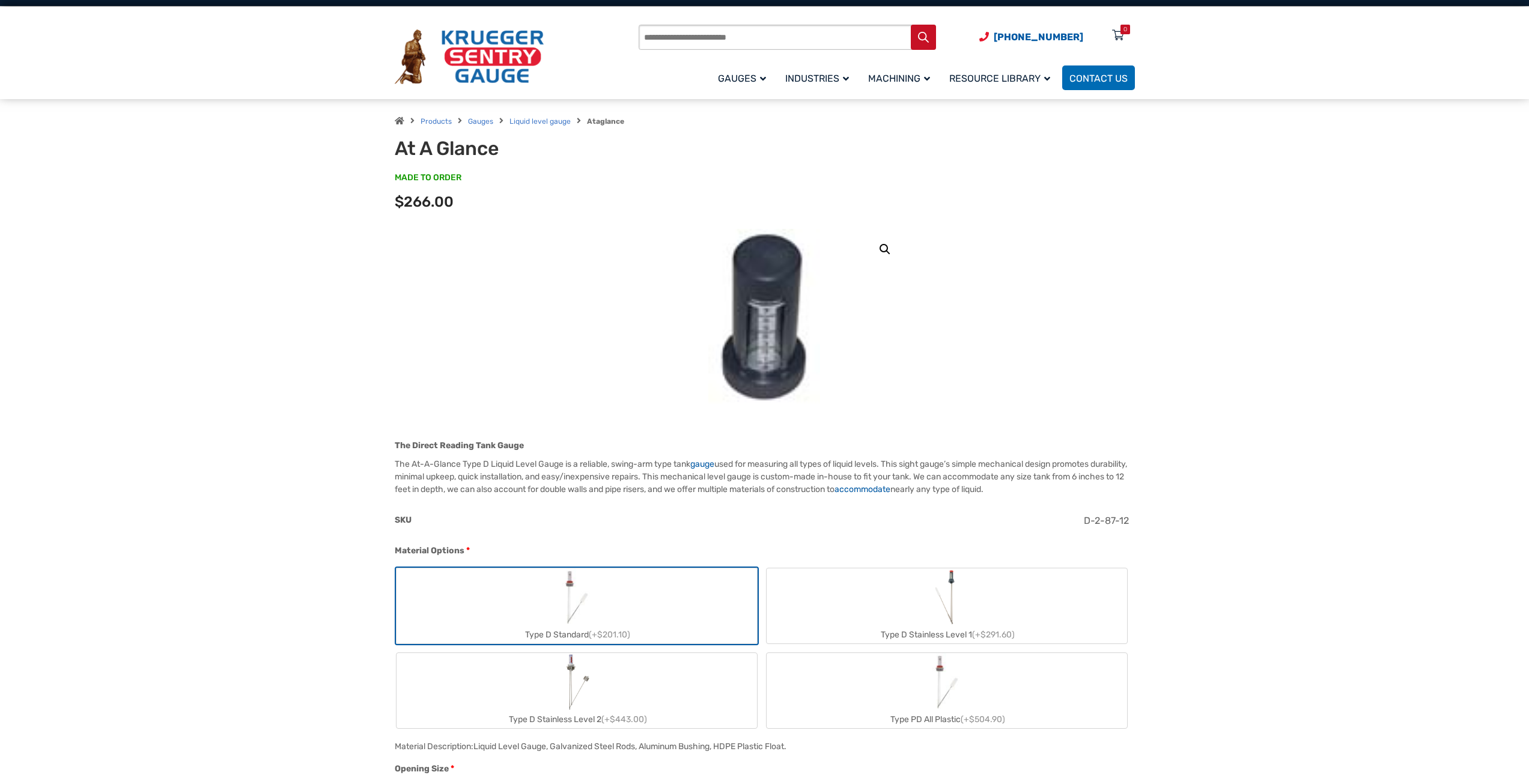
scroll to position [0, 0]
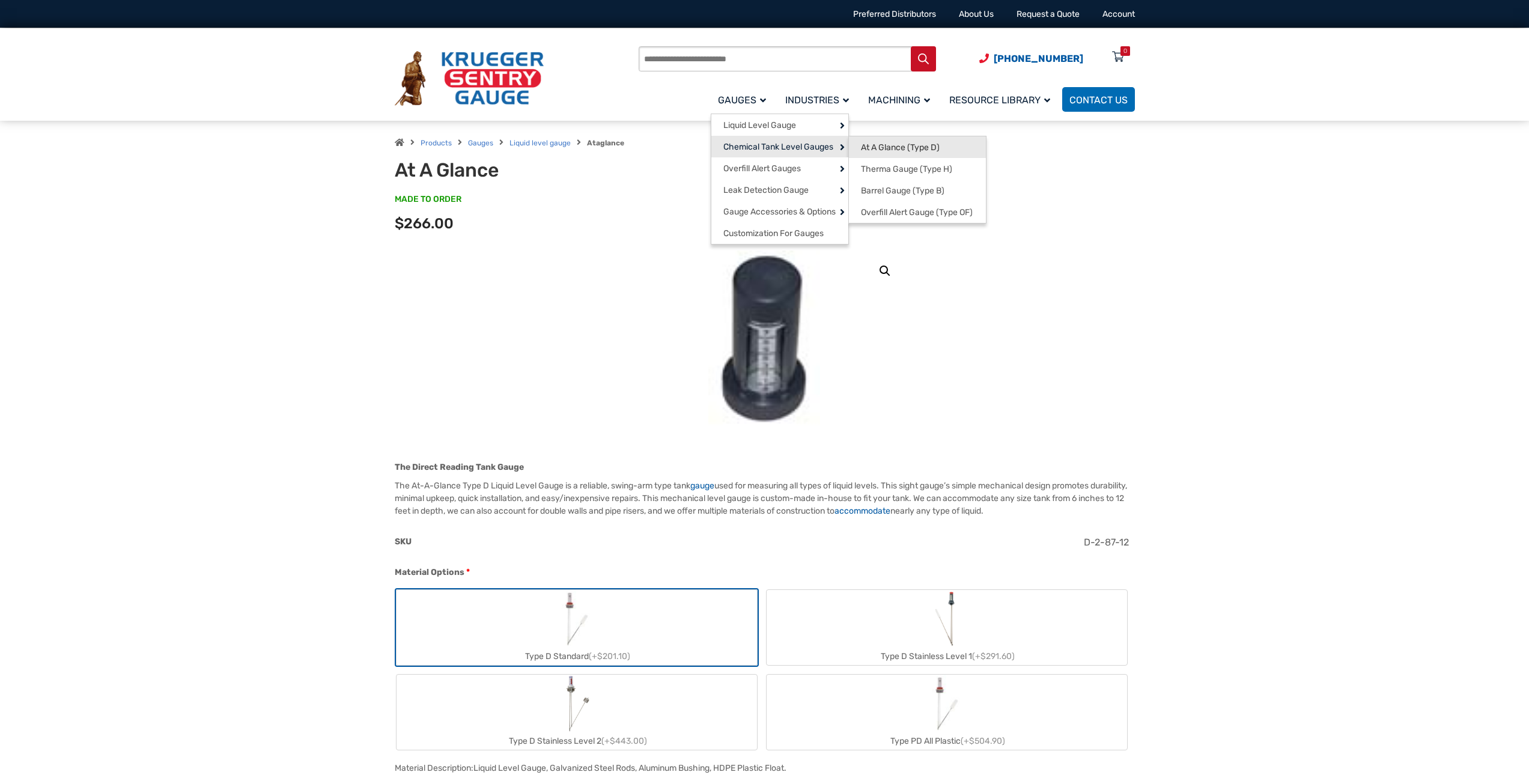
click at [885, 149] on span "At A Glance (Type D)" at bounding box center [900, 148] width 79 height 11
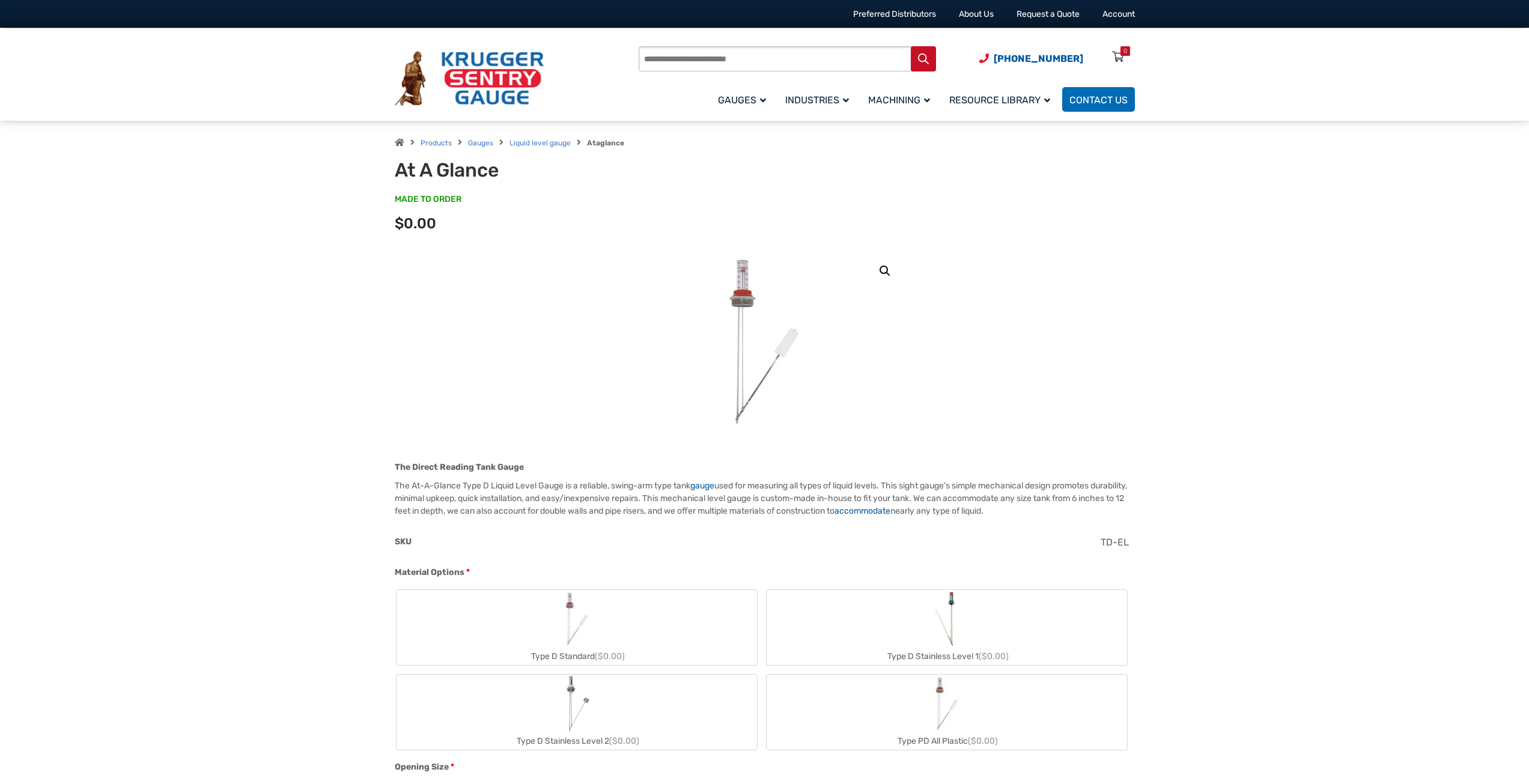
click at [552, 618] on img "Type D Standard" at bounding box center [577, 619] width 58 height 58
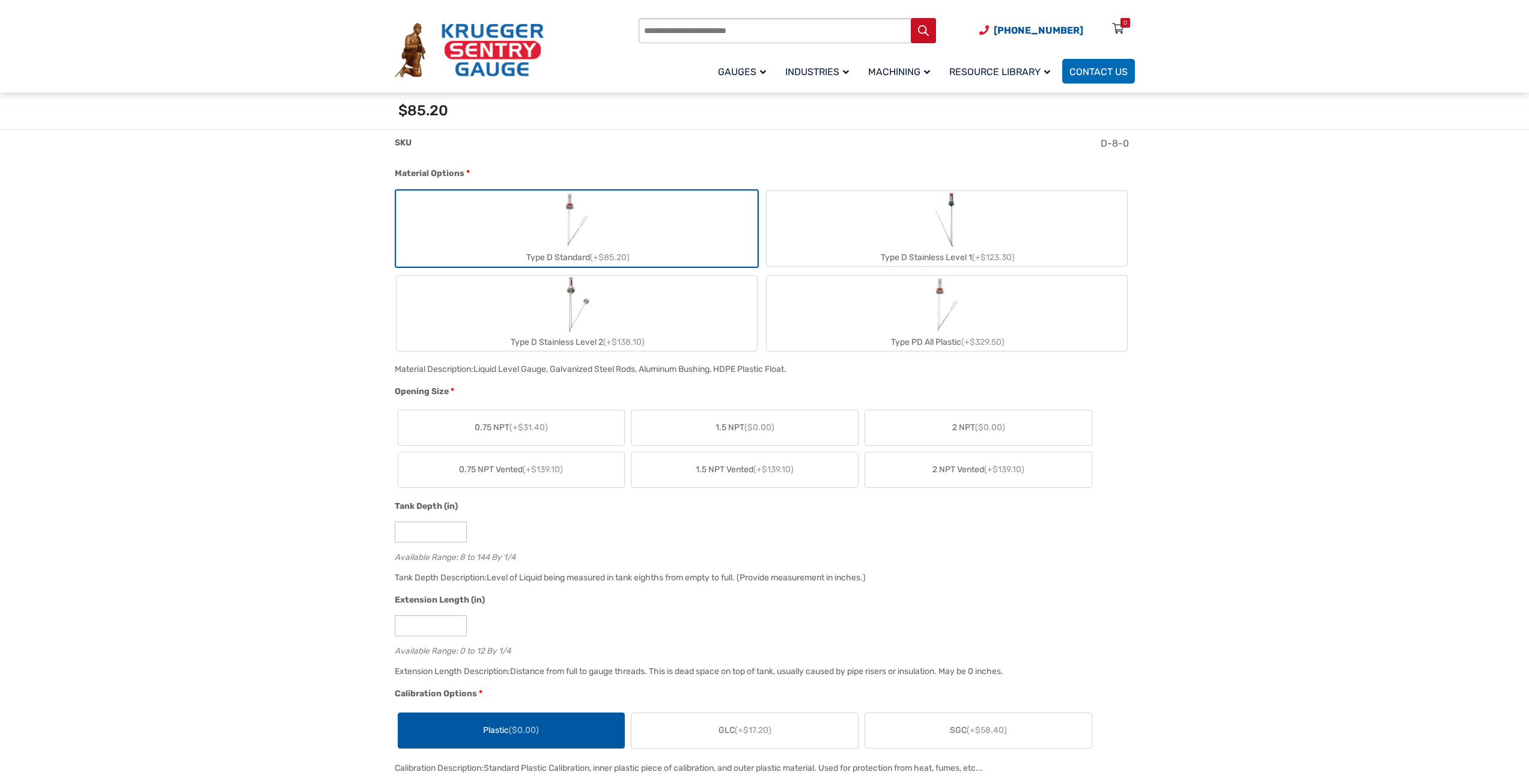
scroll to position [420, 0]
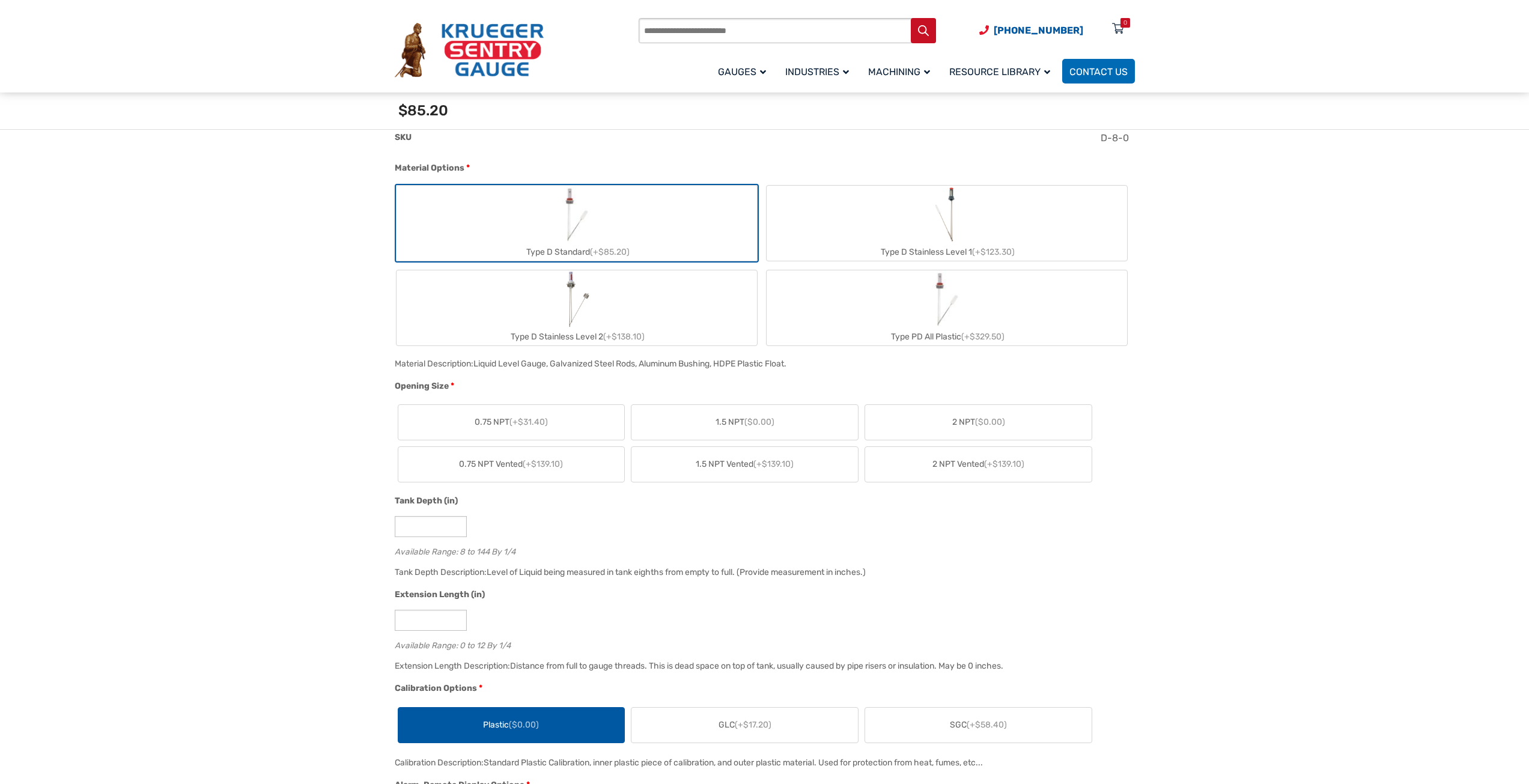
click at [990, 429] on label "2 NPT ($0.00)" at bounding box center [978, 422] width 226 height 35
drag, startPoint x: 427, startPoint y: 529, endPoint x: 309, endPoint y: 529, distance: 118.0
click at [398, 529] on input "**" at bounding box center [431, 526] width 72 height 21
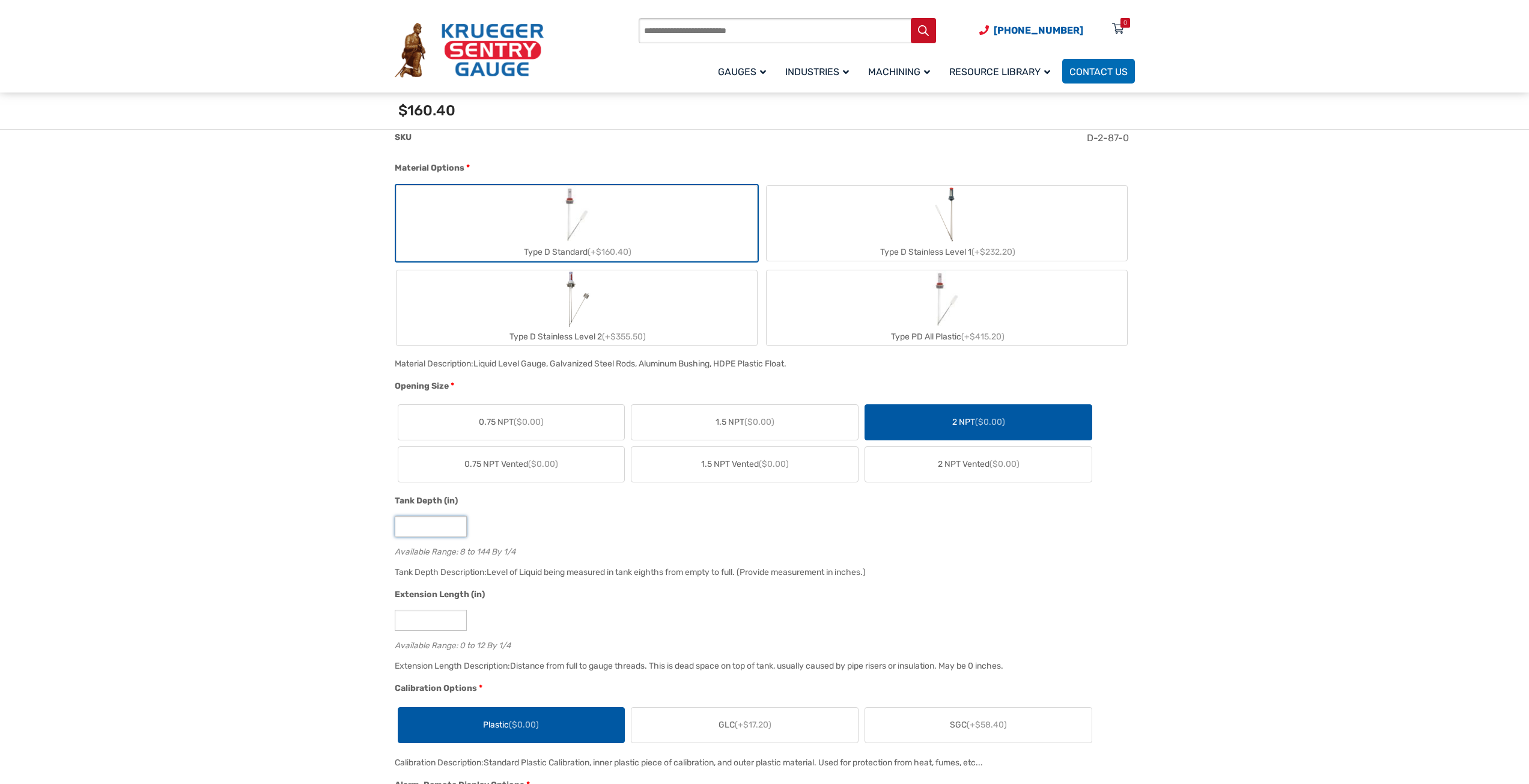
drag, startPoint x: 418, startPoint y: 525, endPoint x: 374, endPoint y: 531, distance: 44.4
type input "**"
drag, startPoint x: 412, startPoint y: 618, endPoint x: 369, endPoint y: 629, distance: 44.4
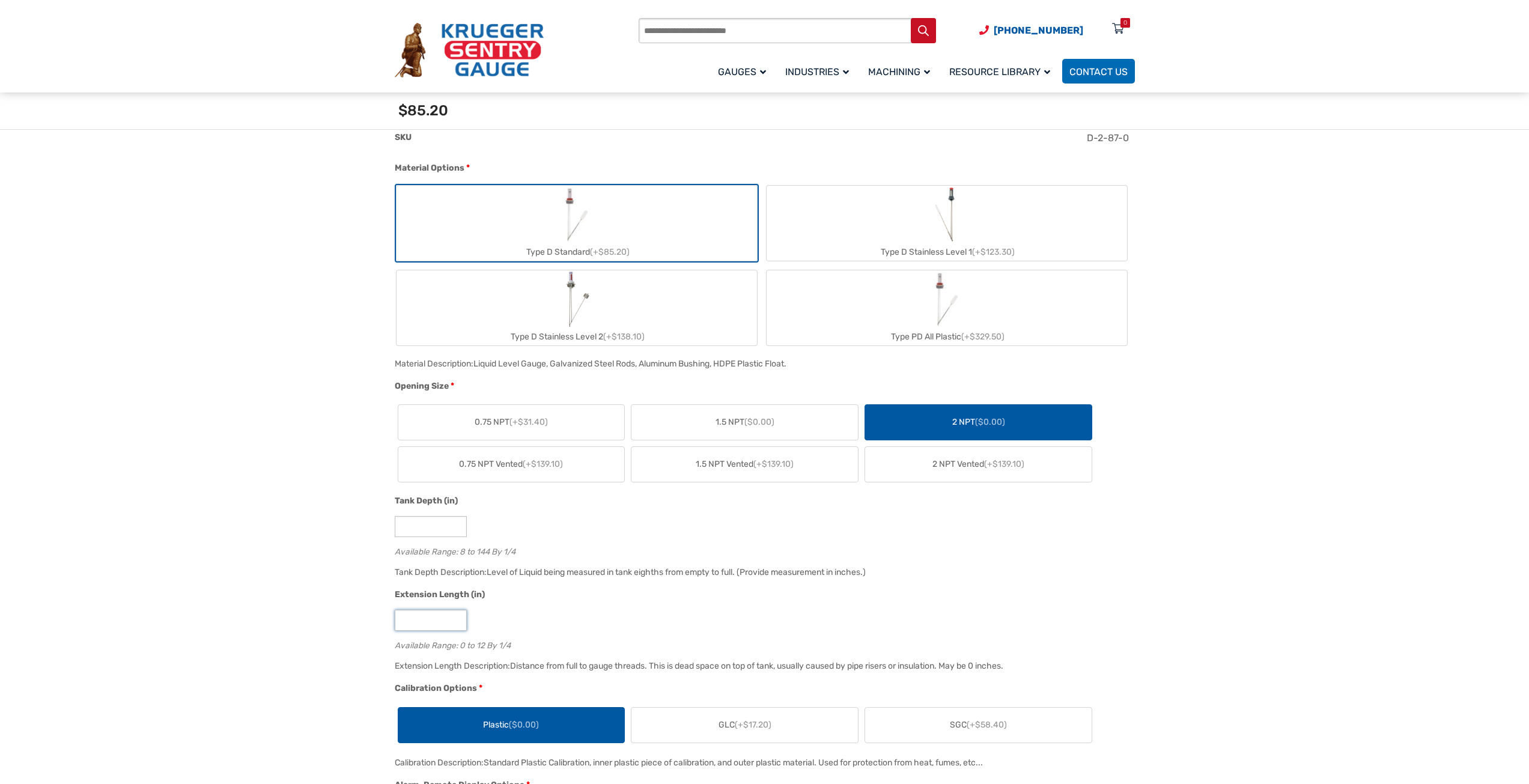
click at [458, 612] on input "*" at bounding box center [431, 620] width 72 height 21
click at [458, 618] on input "*" at bounding box center [431, 620] width 72 height 21
click at [458, 618] on input "**" at bounding box center [431, 620] width 72 height 21
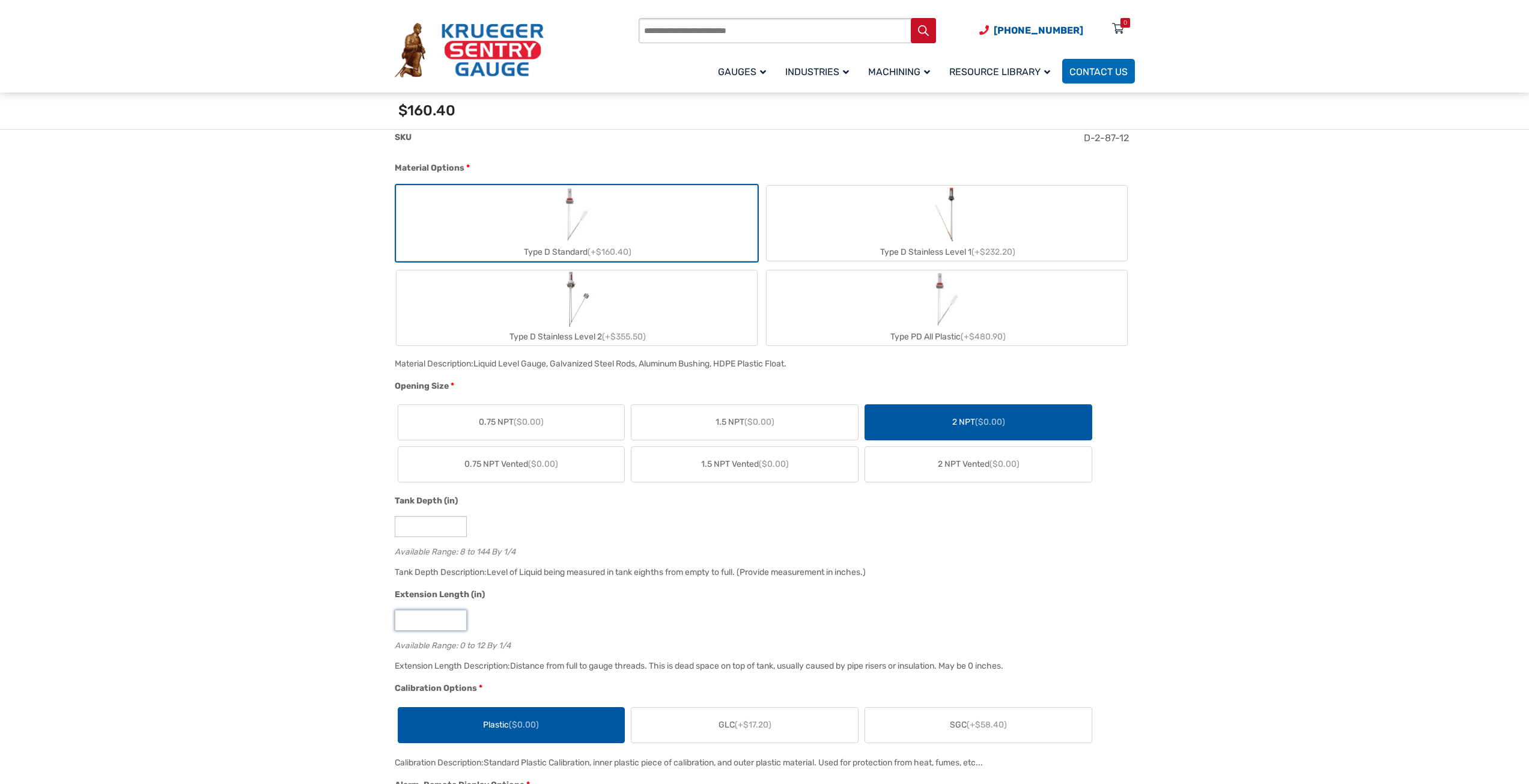
type input "*"
click at [456, 624] on input "*" at bounding box center [431, 620] width 72 height 21
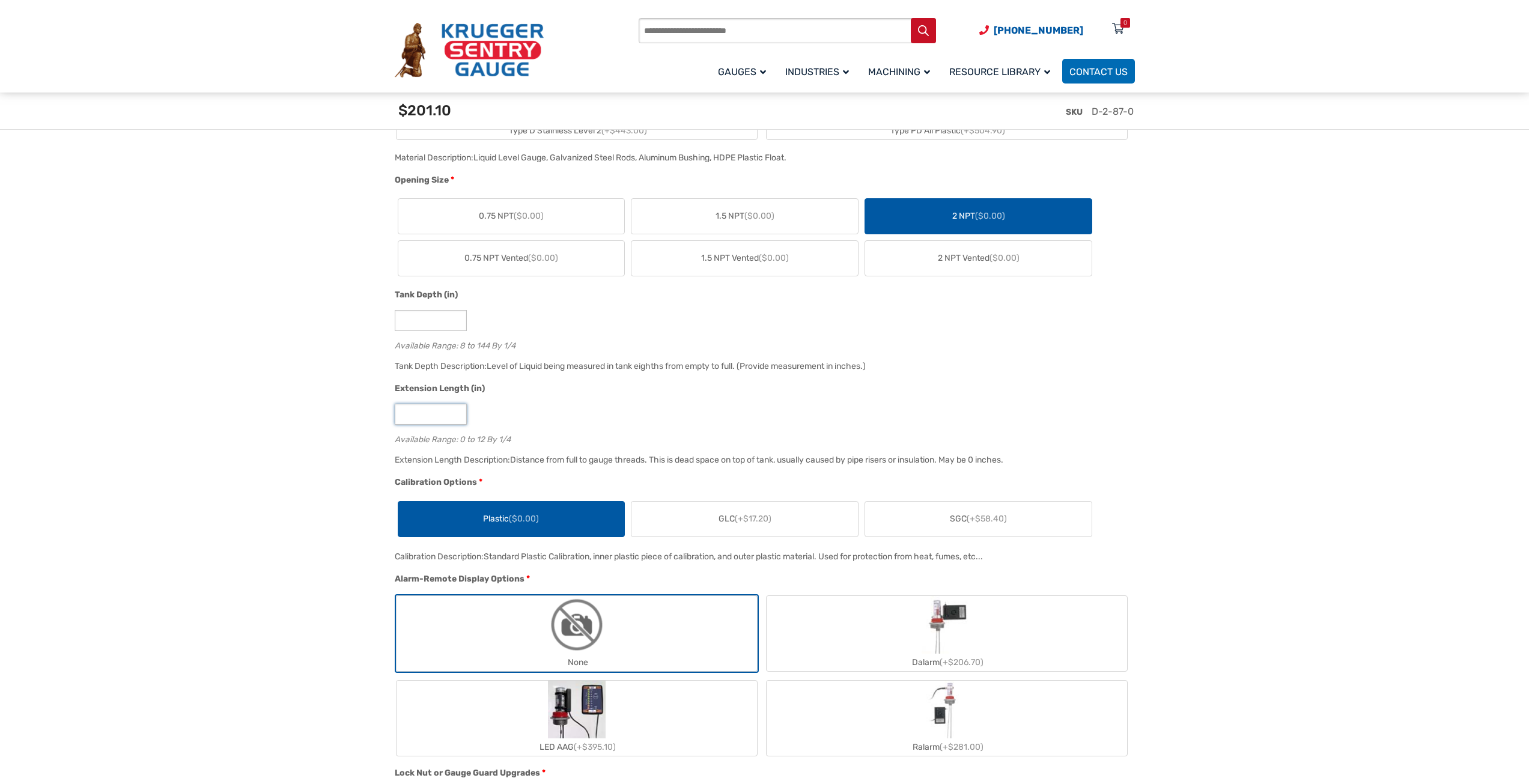
scroll to position [661, 0]
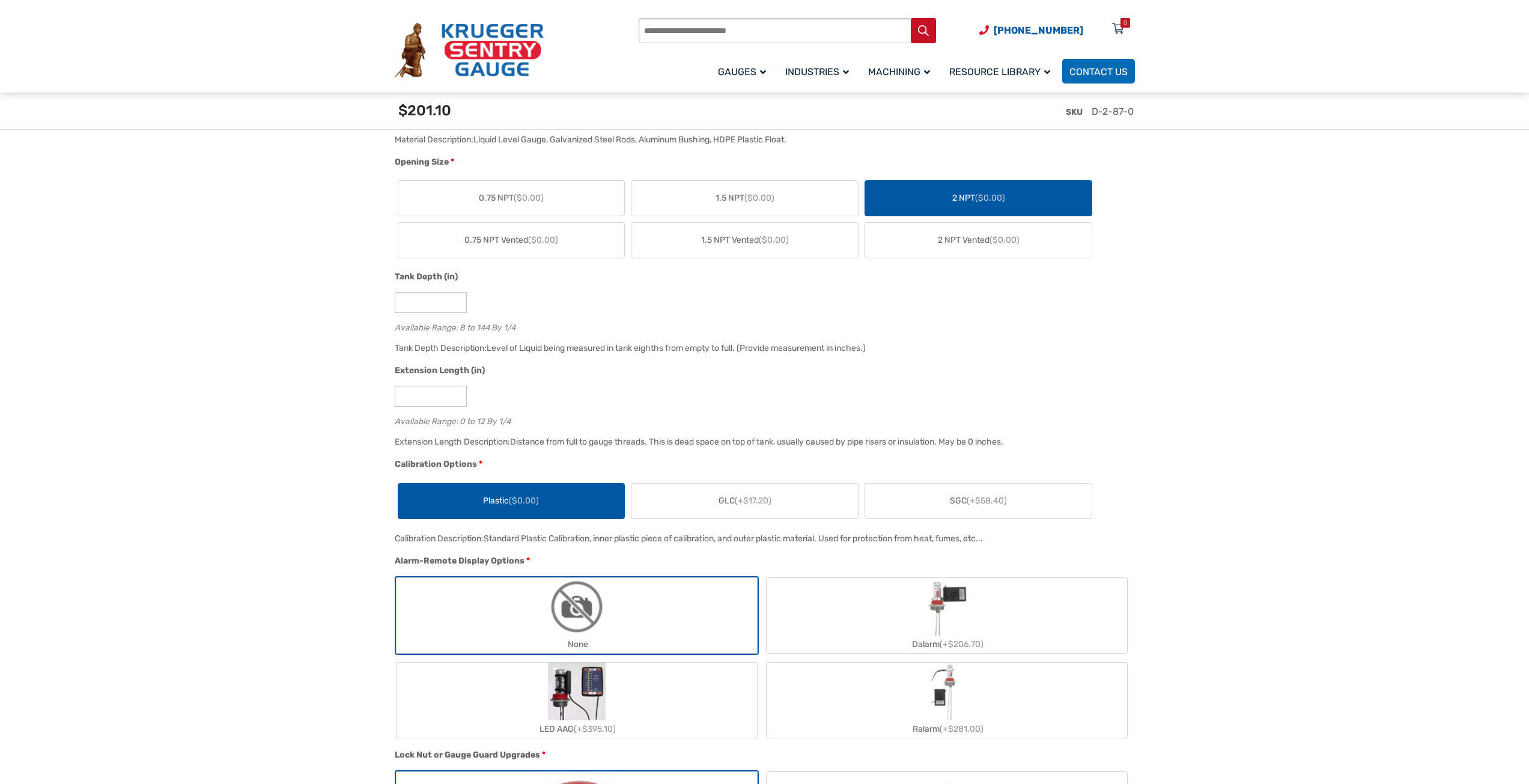
click at [710, 514] on label "GLC (+$17.20)" at bounding box center [745, 501] width 226 height 35
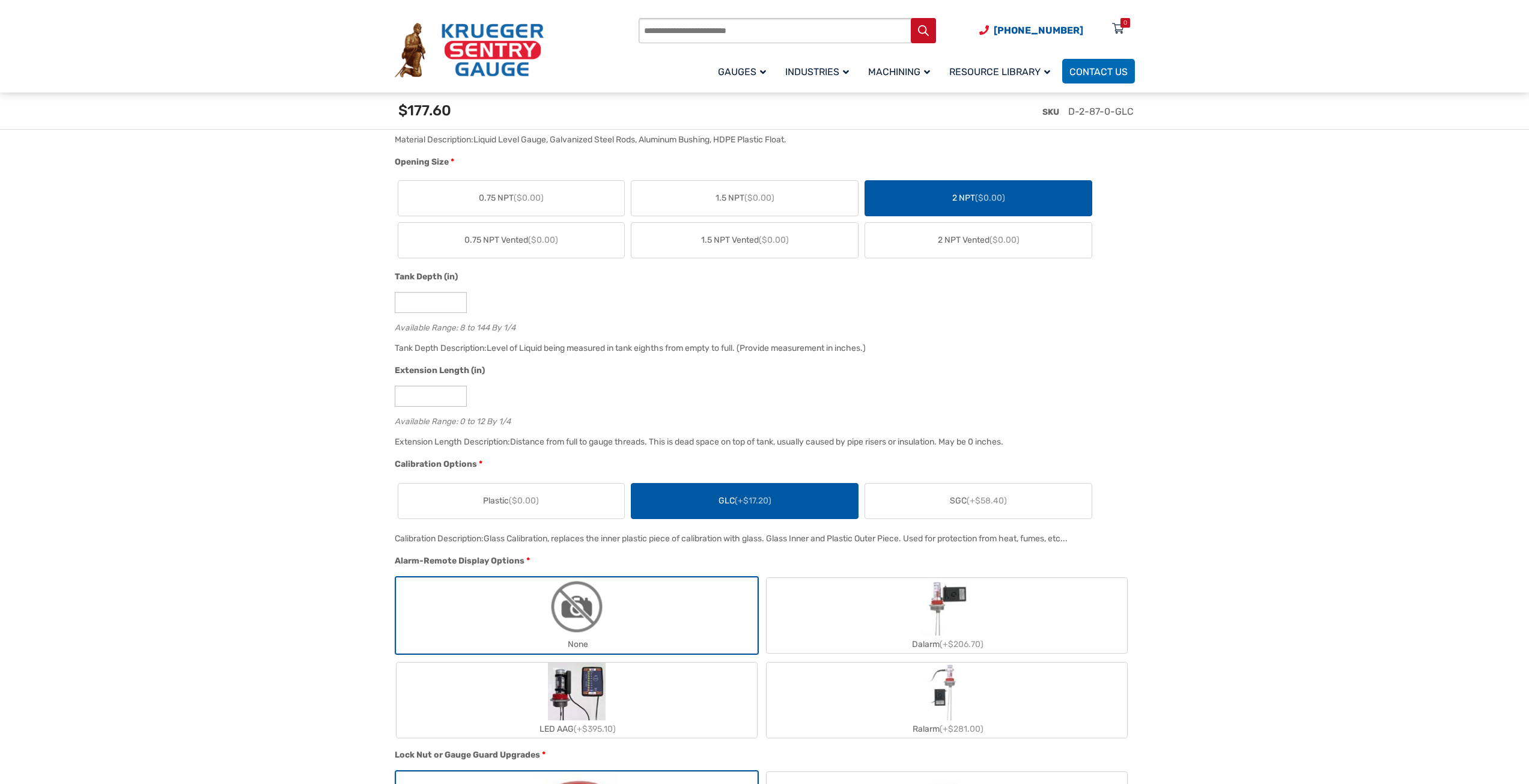
click at [922, 480] on div "Calibration Options * Plastic ($0.00) GLC (+$17.20) SGC (+$58.40)" at bounding box center [761, 494] width 740 height 73
click at [879, 514] on label "SGC (+$58.40)" at bounding box center [978, 501] width 226 height 35
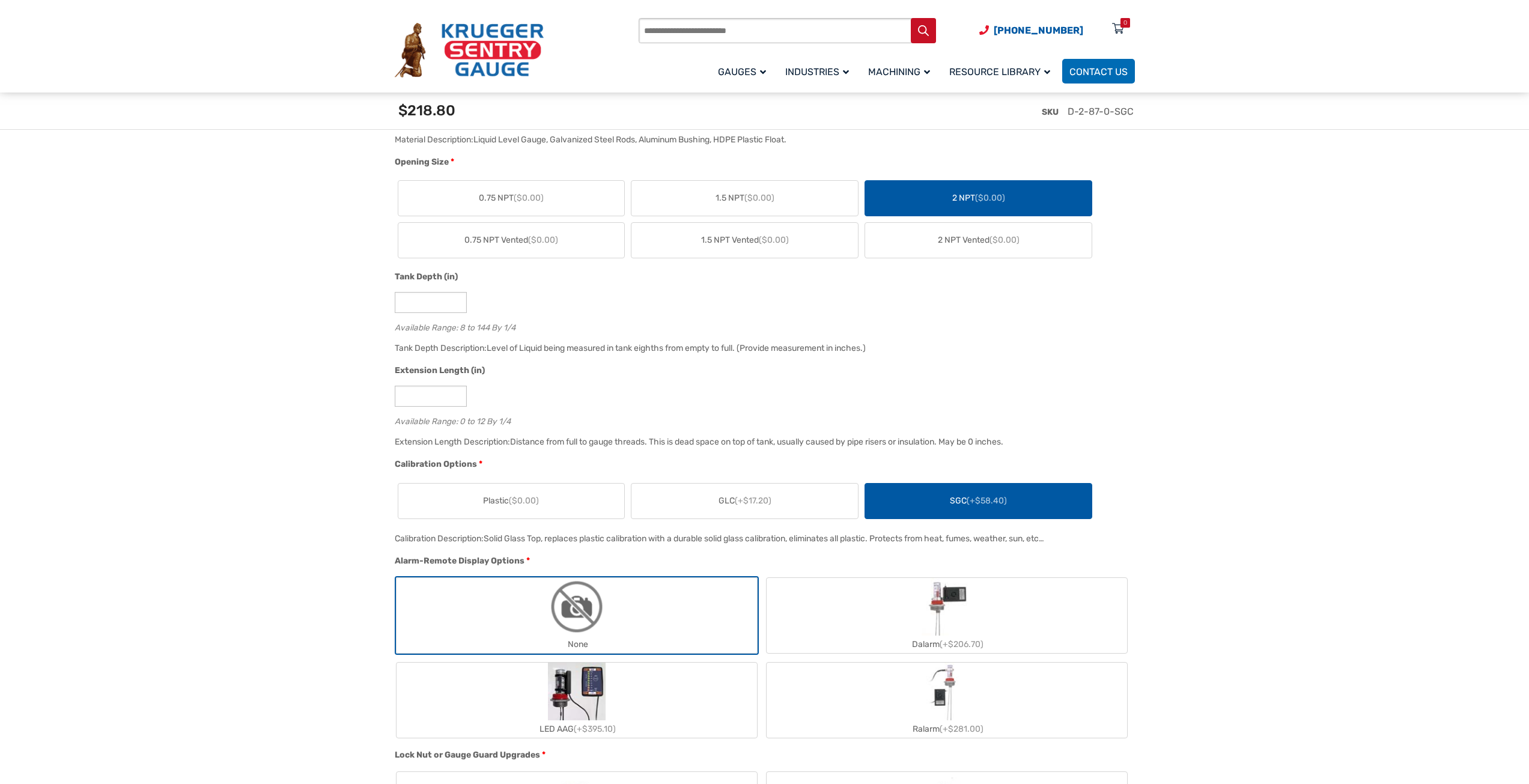
click at [490, 521] on div "Plastic ($0.00) GLC (+$17.20) SGC (+$58.40)" at bounding box center [762, 500] width 735 height 42
click at [451, 516] on label "Plastic ($0.00)" at bounding box center [511, 501] width 226 height 35
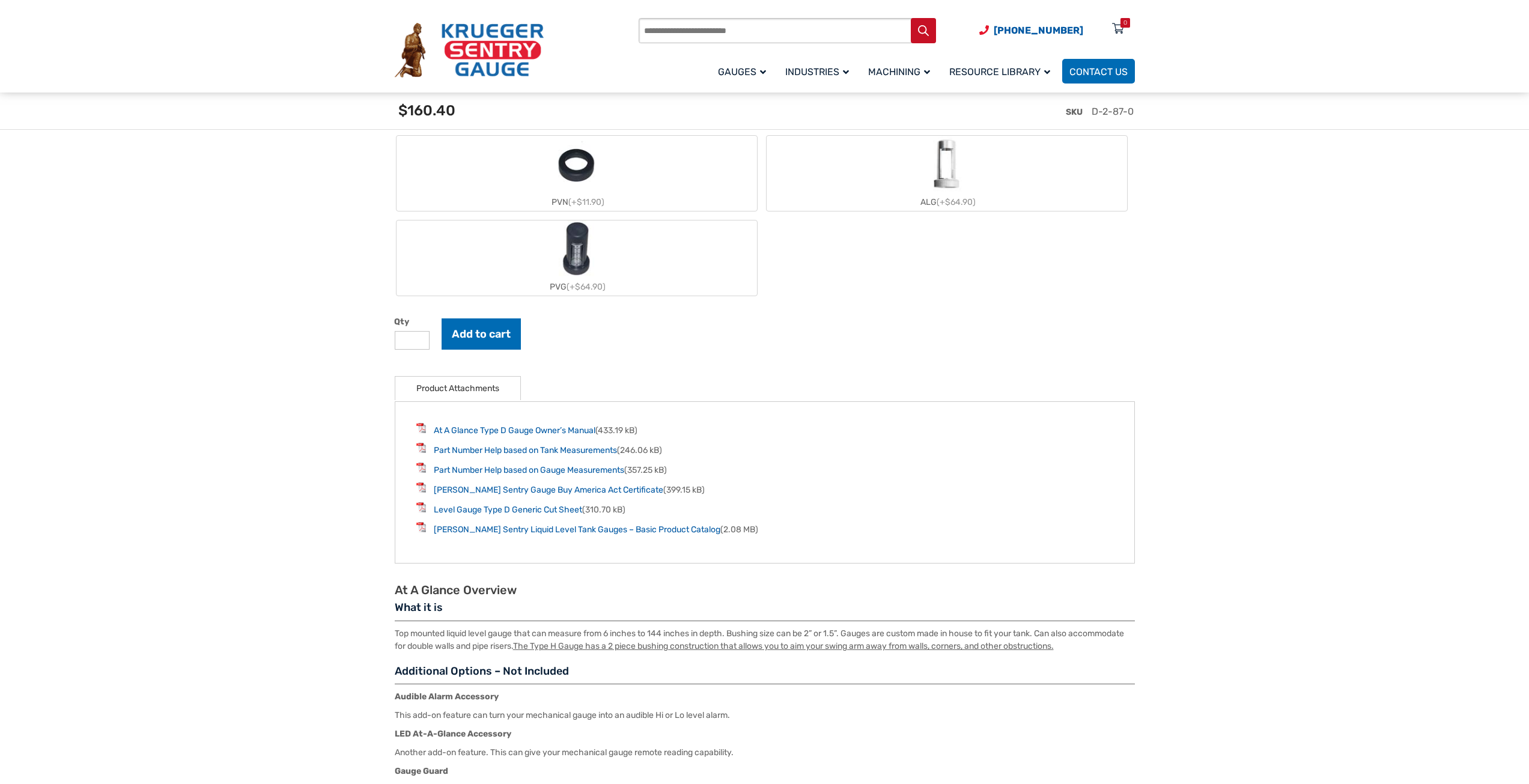
scroll to position [1441, 0]
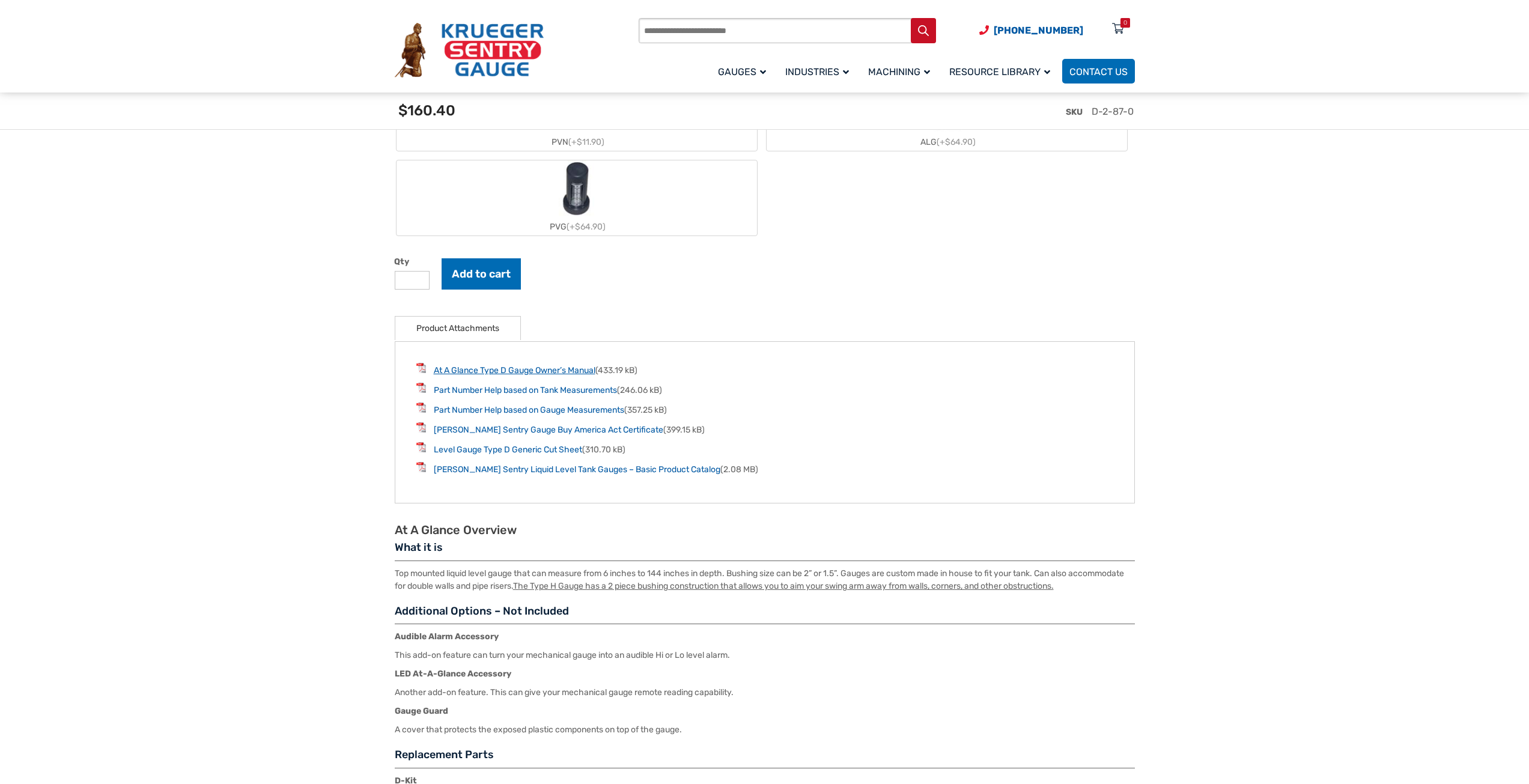
click at [466, 373] on link "At A Glance Type D Gauge Owner’s Manual" at bounding box center [515, 370] width 162 height 10
